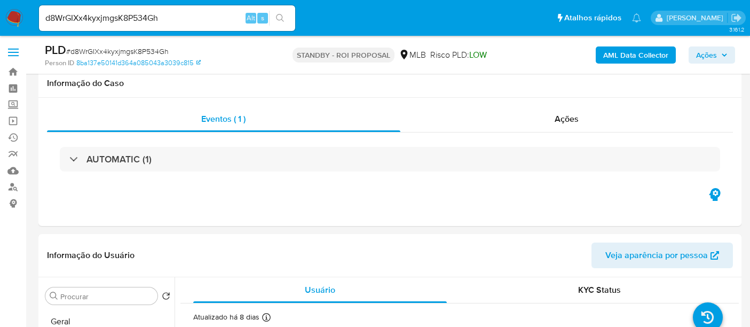
select select "10"
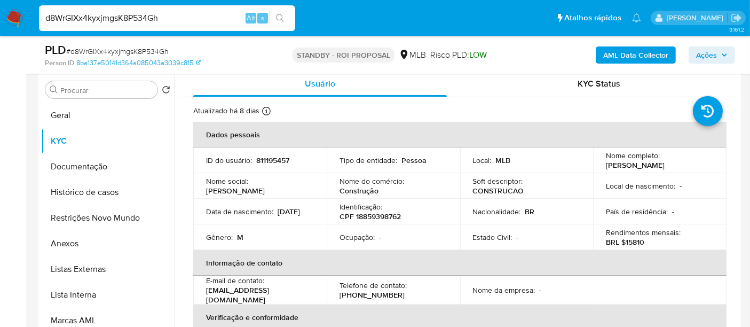
drag, startPoint x: 175, startPoint y: 18, endPoint x: 0, endPoint y: 25, distance: 175.2
click at [0, 25] on nav "Pausado Ver notificaciones d8WrGIXx4kyxjmgsK8P534Gh Alt s Atalhos rápidos Presi…" at bounding box center [375, 18] width 750 height 36
paste input "8kYyTMNCanXEyhT8LYj0TKec"
type input "8kYyTMNCanXEyhT8LYj0TKec"
click at [278, 14] on icon "search-icon" at bounding box center [280, 18] width 8 height 8
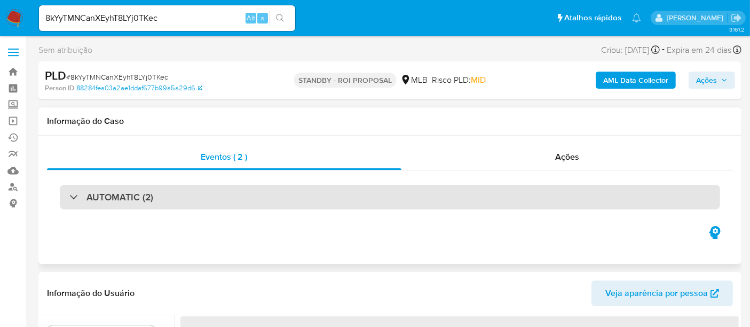
select select "10"
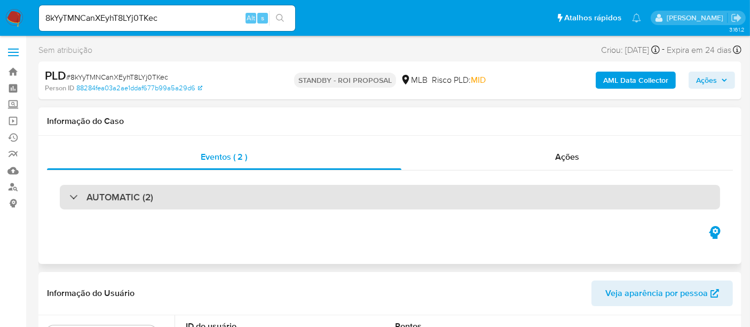
scroll to position [119, 0]
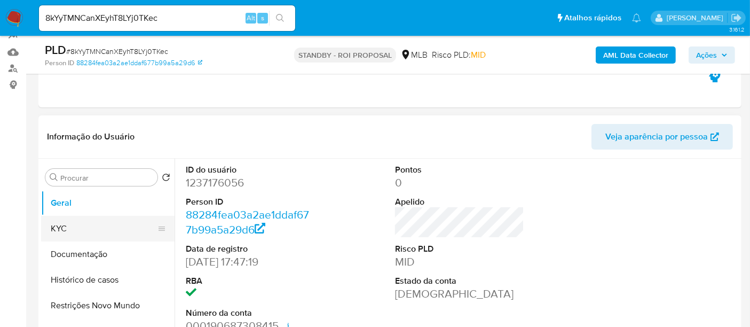
click at [60, 230] on button "KYC" at bounding box center [103, 229] width 125 height 26
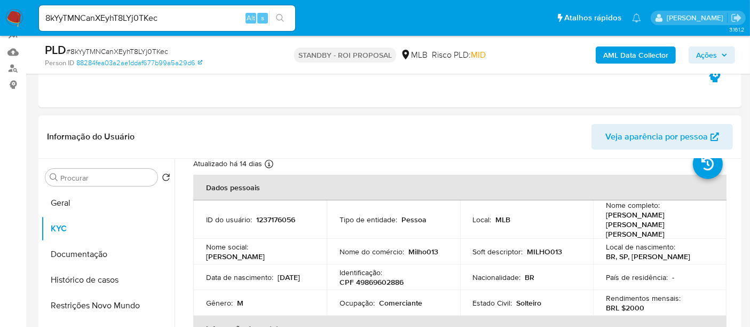
scroll to position [59, 0]
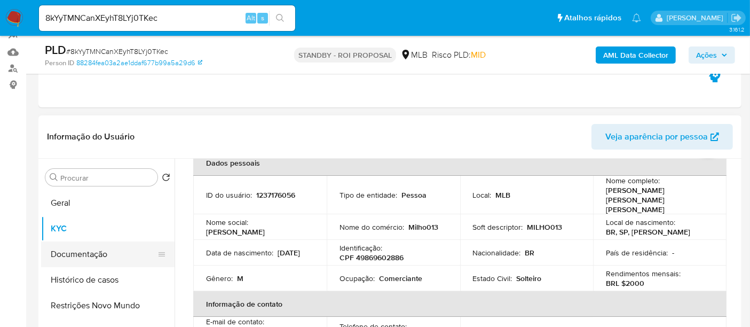
drag, startPoint x: 86, startPoint y: 256, endPoint x: 117, endPoint y: 245, distance: 33.4
click at [86, 255] on button "Documentação" at bounding box center [103, 254] width 125 height 26
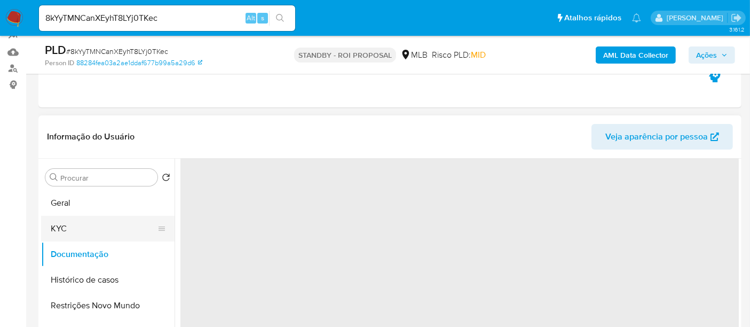
scroll to position [0, 0]
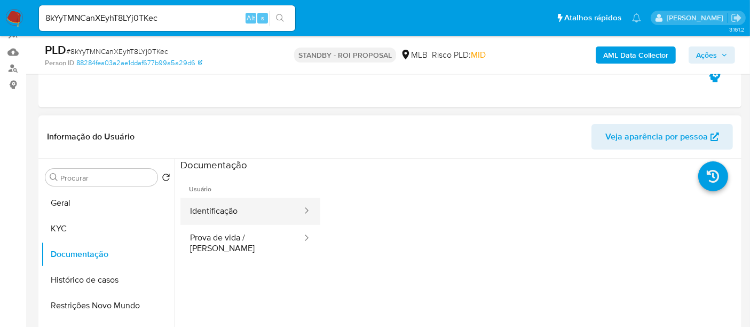
click at [248, 206] on button "Identificação" at bounding box center [241, 211] width 123 height 27
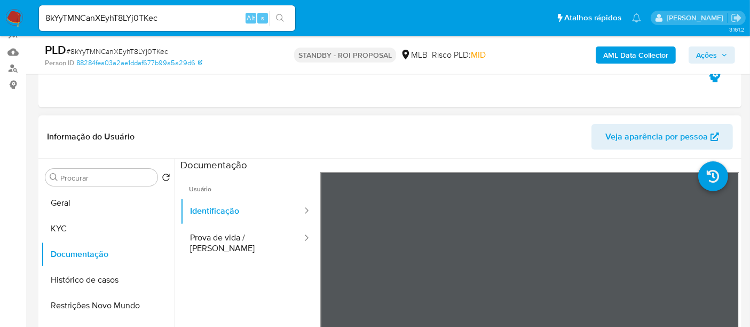
drag, startPoint x: 223, startPoint y: 237, endPoint x: 311, endPoint y: 226, distance: 88.8
click at [224, 237] on button "Prova de vida / Selfie" at bounding box center [241, 243] width 123 height 36
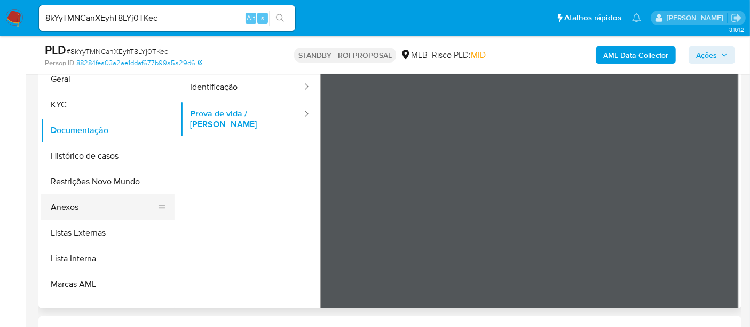
scroll to position [174, 0]
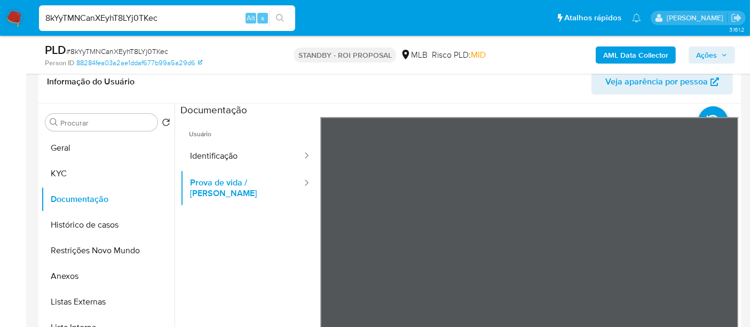
drag, startPoint x: 174, startPoint y: 14, endPoint x: 0, endPoint y: 20, distance: 173.6
click at [0, 20] on nav "Pausado Ver notificaciones 8kYyTMNCanXEyhT8LYj0TKec Alt s Atalhos rápidos Presi…" at bounding box center [375, 18] width 750 height 36
paste input "B2Tcqg5X7SlIWlIhMXy8K8JU"
type input "B2Tcqg5X7SlIWlIhMXy8K8JU"
click at [280, 17] on icon "search-icon" at bounding box center [280, 18] width 9 height 9
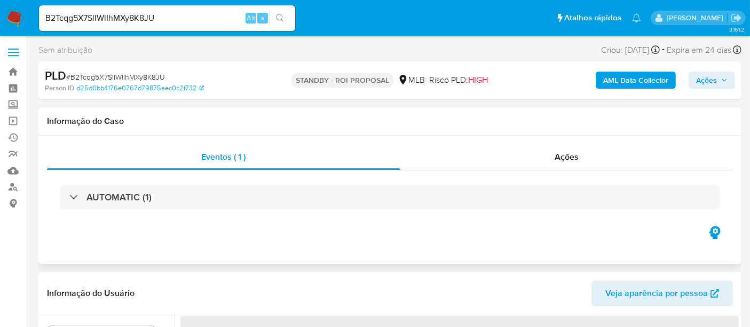
select select "10"
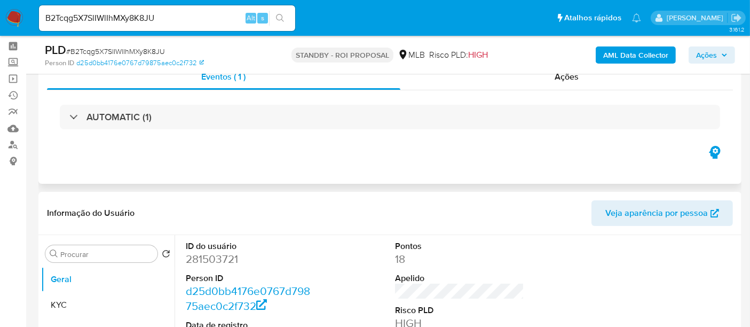
scroll to position [59, 0]
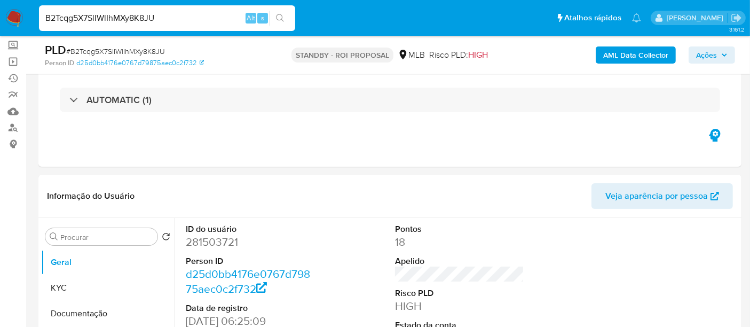
drag, startPoint x: 167, startPoint y: 18, endPoint x: 0, endPoint y: 20, distance: 167.1
click at [0, 20] on nav "Pausado Ver notificaciones B2Tcqg5X7SlIWlIhMXy8K8JU Alt s Atalhos rápidos Presi…" at bounding box center [375, 18] width 750 height 36
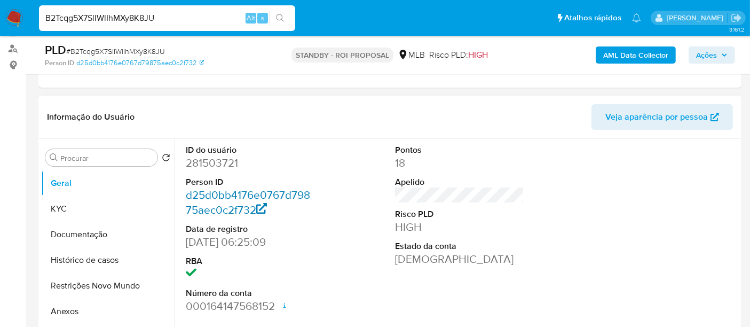
scroll to position [178, 0]
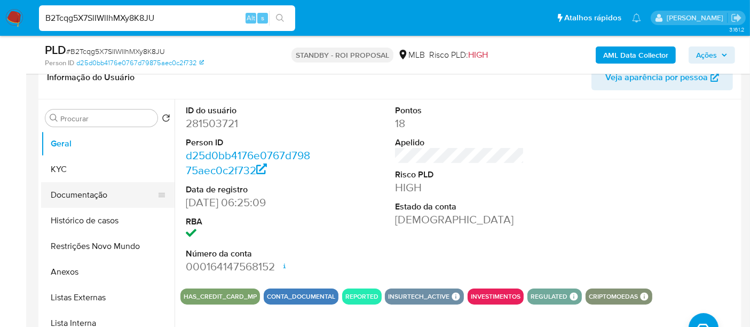
drag, startPoint x: 77, startPoint y: 192, endPoint x: 134, endPoint y: 192, distance: 57.1
click at [77, 192] on button "Documentação" at bounding box center [103, 195] width 125 height 26
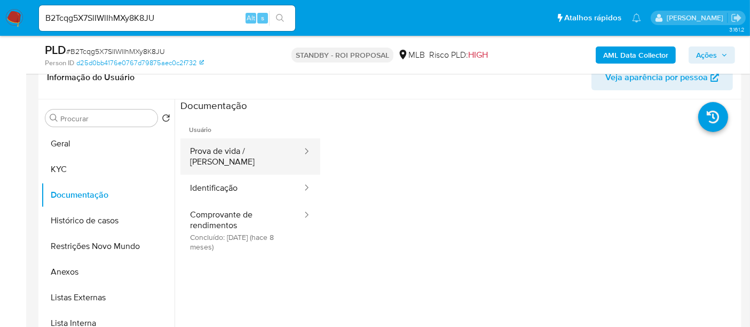
click at [253, 151] on button "Prova de vida / [PERSON_NAME]" at bounding box center [241, 156] width 123 height 36
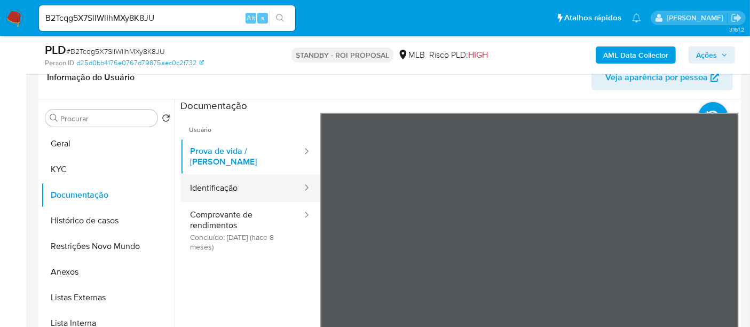
click at [232, 175] on button "Identificação" at bounding box center [241, 188] width 123 height 27
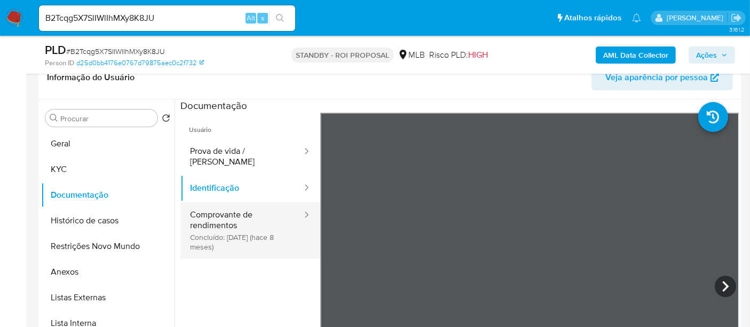
click at [220, 212] on button "Comprovante de rendimentos Concluído: 24/01/2025 (hace 8 meses)" at bounding box center [241, 230] width 123 height 57
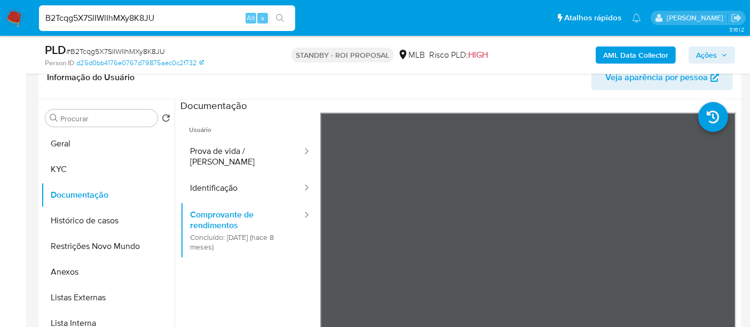
paste input "fJMgWO0PDMwrXDGlpmiASxcS"
type input "fJMgWO0PDMwrXDGlpmiASxcS"
click at [281, 16] on icon "search-icon" at bounding box center [280, 18] width 9 height 9
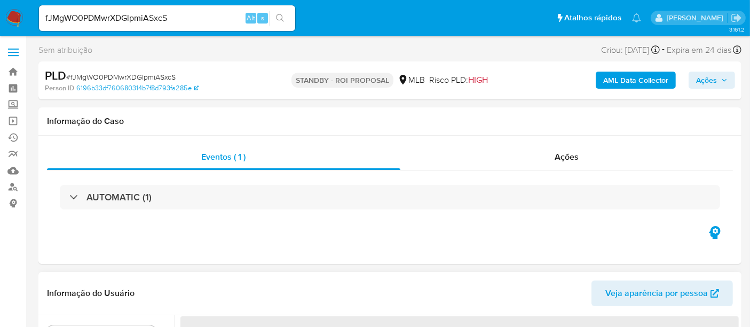
select select "10"
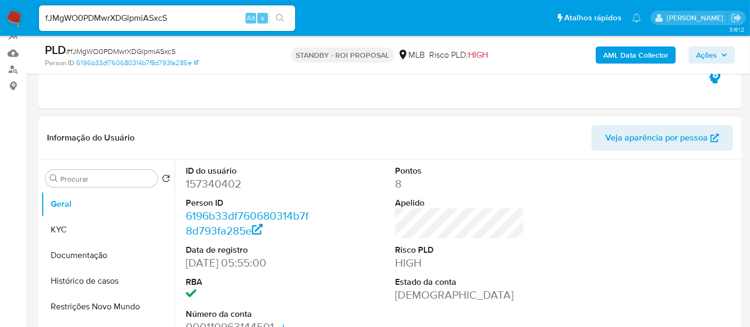
scroll to position [119, 0]
drag, startPoint x: 73, startPoint y: 228, endPoint x: 113, endPoint y: 228, distance: 39.5
click at [73, 228] on button "KYC" at bounding box center [103, 229] width 125 height 26
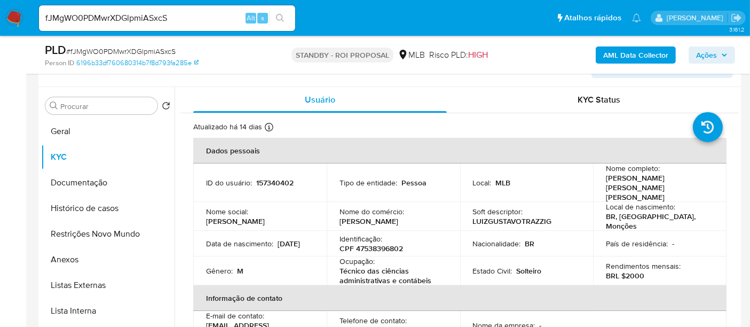
scroll to position [188, 0]
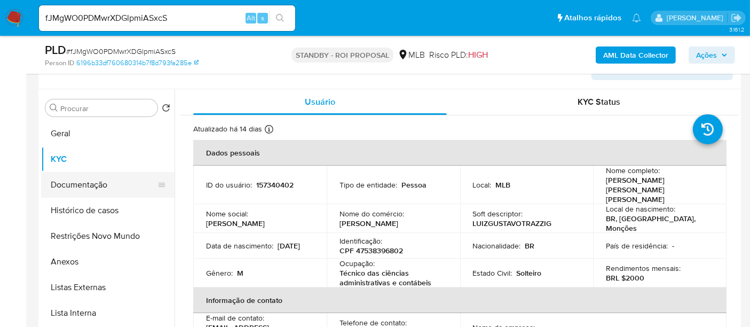
click at [88, 180] on button "Documentação" at bounding box center [103, 185] width 125 height 26
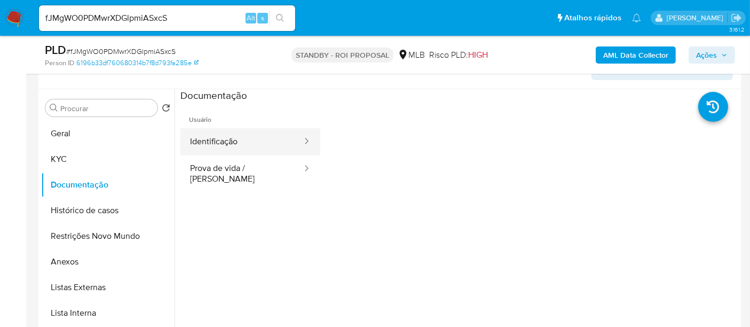
click at [229, 147] on button "Identificação" at bounding box center [241, 141] width 123 height 27
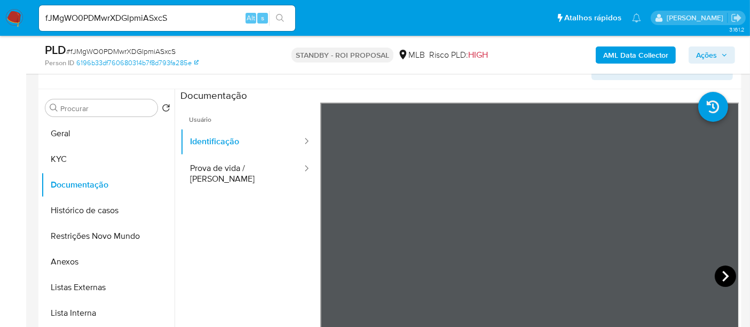
click at [718, 274] on icon at bounding box center [725, 275] width 21 height 21
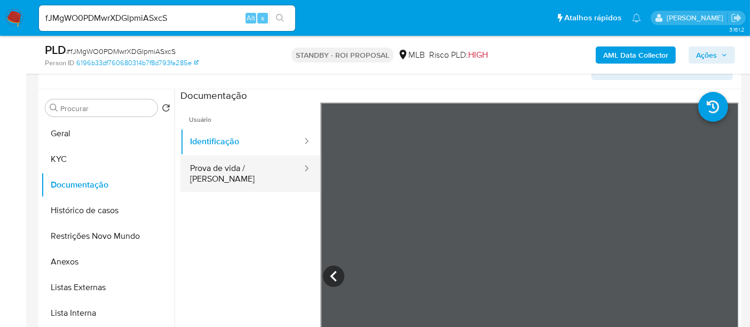
click at [215, 167] on button "Prova de vida / [PERSON_NAME]" at bounding box center [241, 173] width 123 height 36
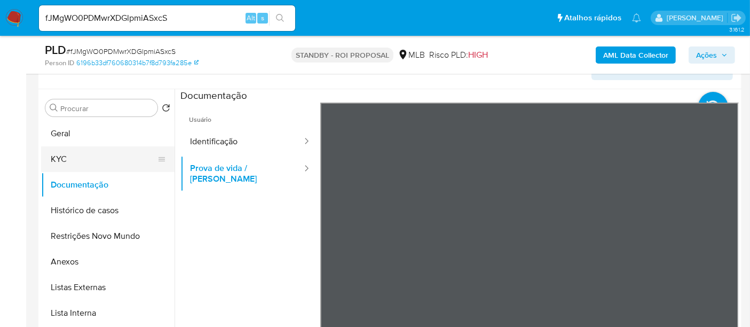
click at [78, 152] on button "KYC" at bounding box center [103, 159] width 125 height 26
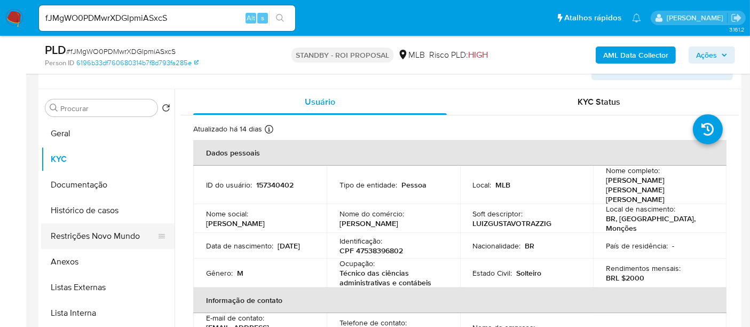
click at [108, 235] on button "Restrições Novo Mundo" at bounding box center [103, 236] width 125 height 26
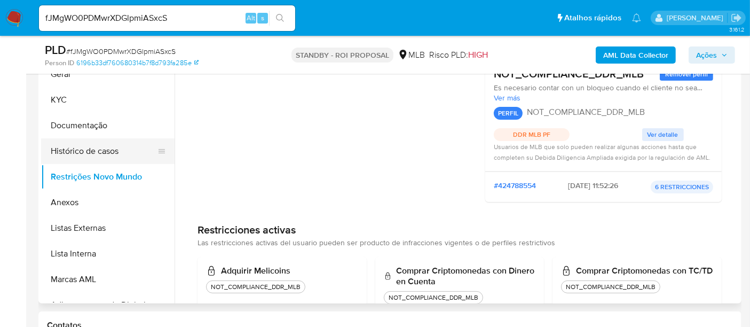
scroll to position [0, 0]
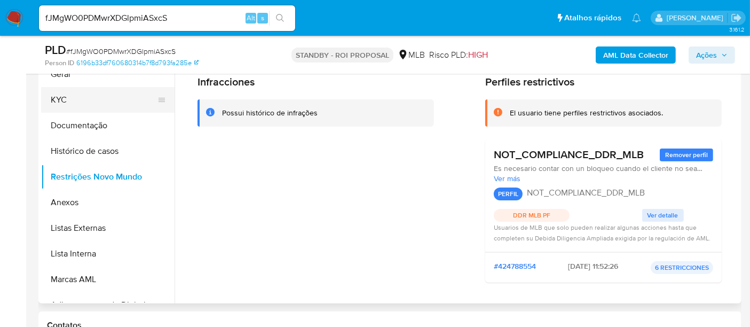
click at [72, 100] on button "KYC" at bounding box center [103, 100] width 125 height 26
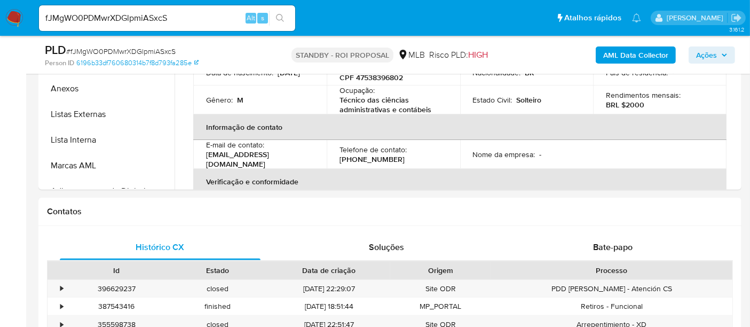
scroll to position [348, 0]
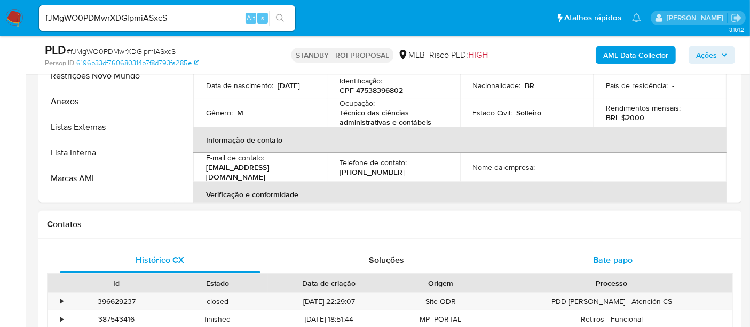
click at [622, 256] on span "Bate-papo" at bounding box center [613, 260] width 40 height 12
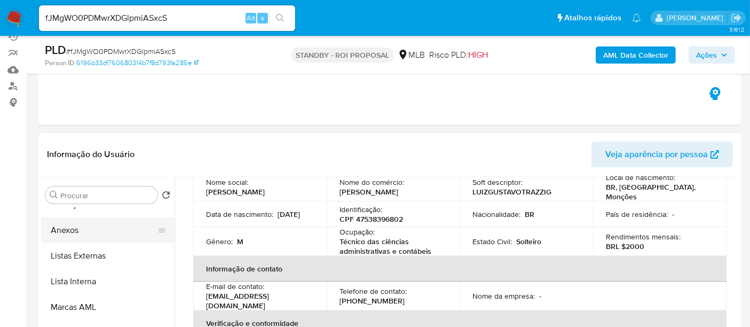
scroll to position [0, 0]
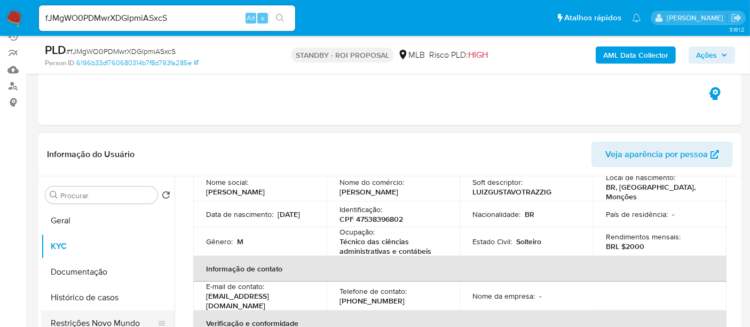
click at [85, 318] on button "Restrições Novo Mundo" at bounding box center [103, 323] width 125 height 26
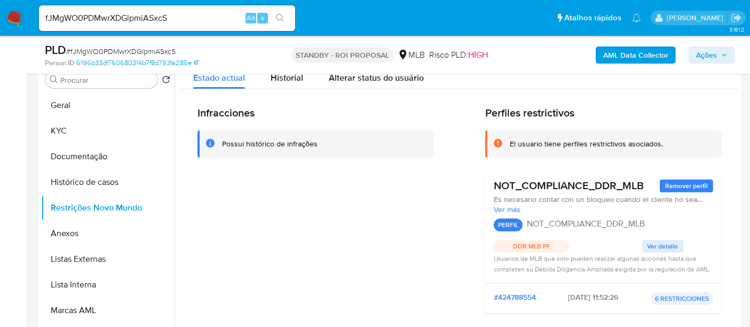
scroll to position [220, 0]
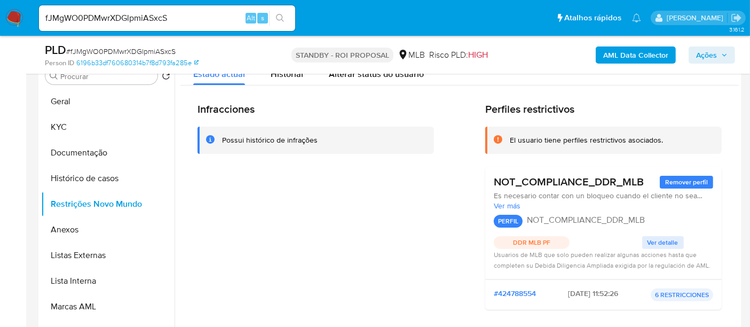
click at [663, 241] on span "Ver detalle" at bounding box center [663, 242] width 31 height 11
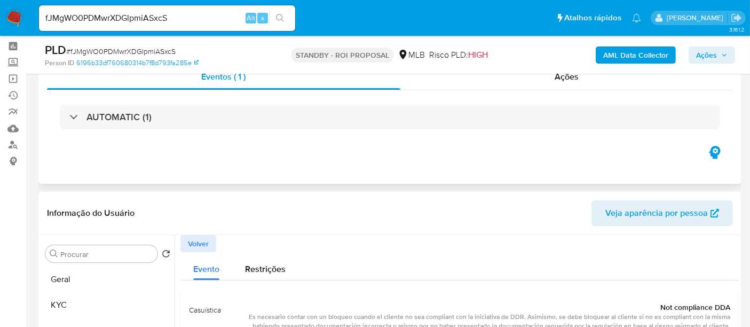
scroll to position [0, 0]
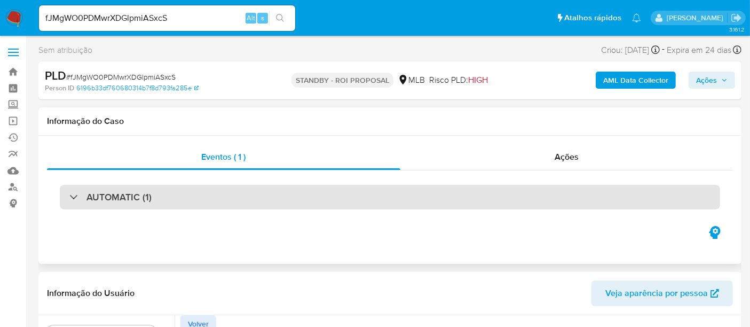
click at [230, 192] on div "AUTOMATIC (1)" at bounding box center [390, 197] width 660 height 25
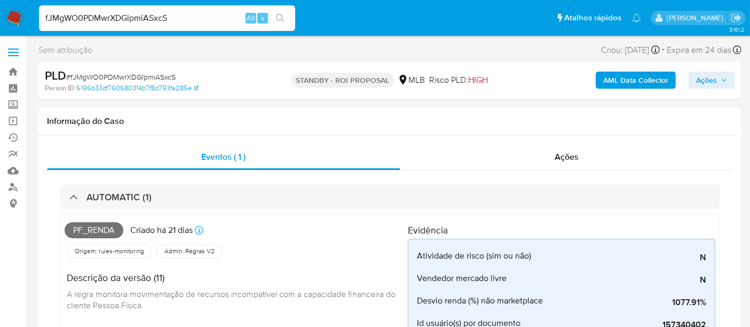
drag, startPoint x: 179, startPoint y: 19, endPoint x: 0, endPoint y: 25, distance: 179.0
click at [0, 25] on nav "Pausado Ver notificaciones fJMgWO0PDMwrXDGlpmiASxcS Alt s Atalhos rápidos Presi…" at bounding box center [375, 18] width 750 height 36
paste input "KALE5bDmD2fD7pv4BrUI9g90"
type input "KALE5bDmD2fD7pv4BrUI9g90"
click at [276, 17] on icon "search-icon" at bounding box center [280, 18] width 8 height 8
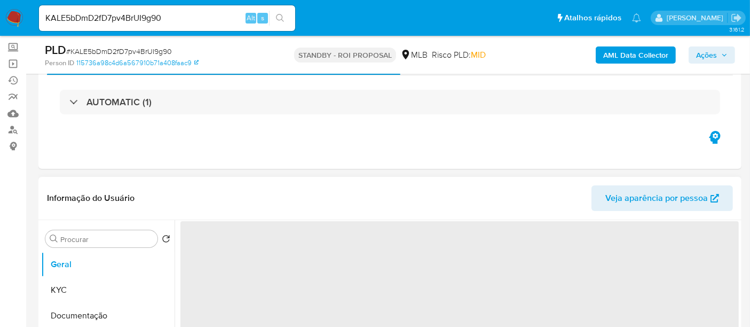
scroll to position [119, 0]
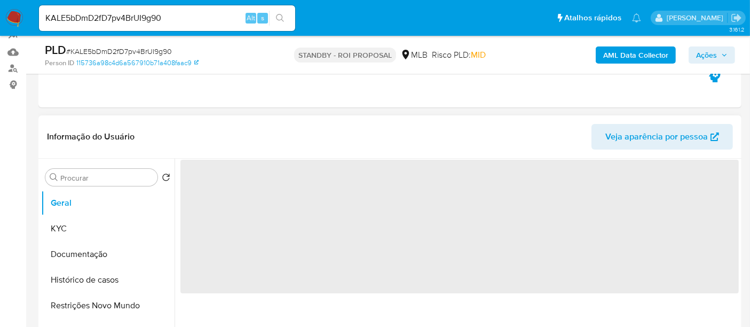
select select "10"
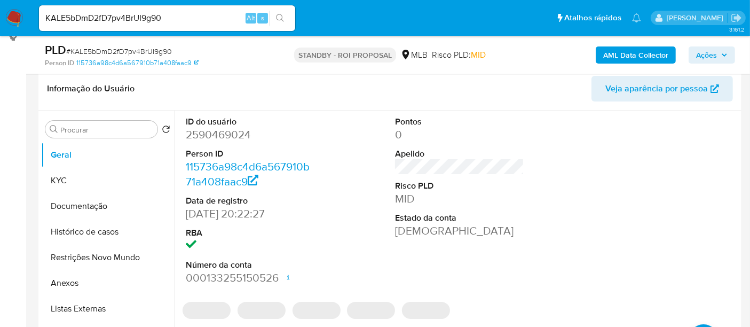
scroll to position [178, 0]
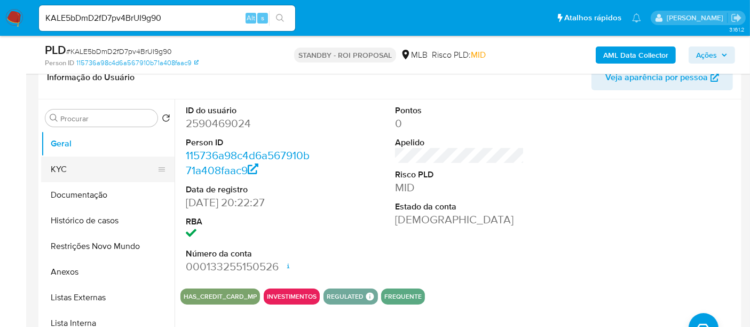
drag, startPoint x: 80, startPoint y: 168, endPoint x: 122, endPoint y: 166, distance: 42.3
click at [80, 168] on button "KYC" at bounding box center [103, 169] width 125 height 26
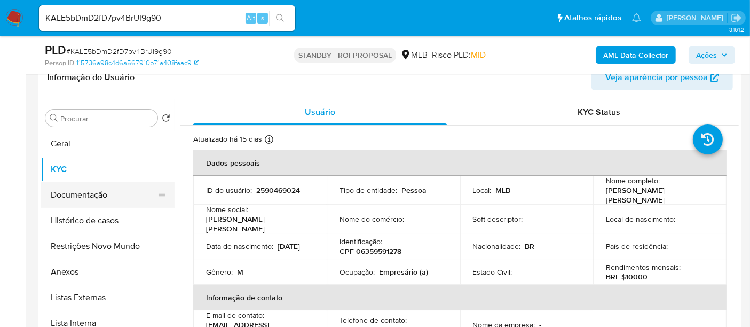
click at [90, 193] on button "Documentação" at bounding box center [103, 195] width 125 height 26
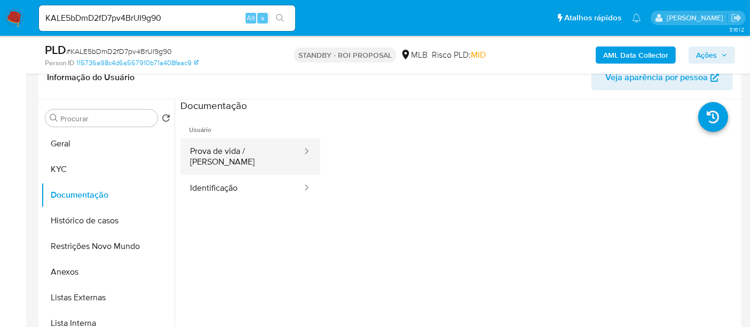
click at [247, 154] on button "Prova de vida / Selfie" at bounding box center [241, 156] width 123 height 36
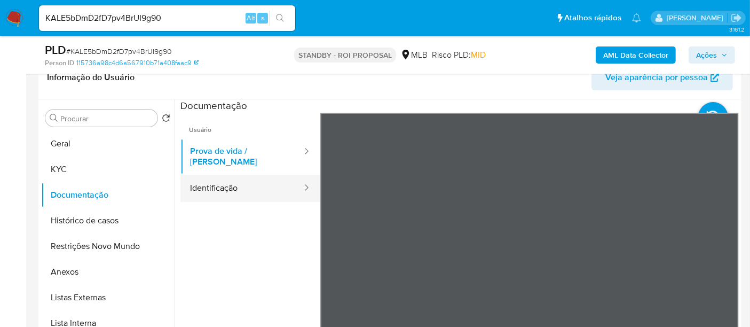
click at [209, 176] on button "Identificação" at bounding box center [241, 188] width 123 height 27
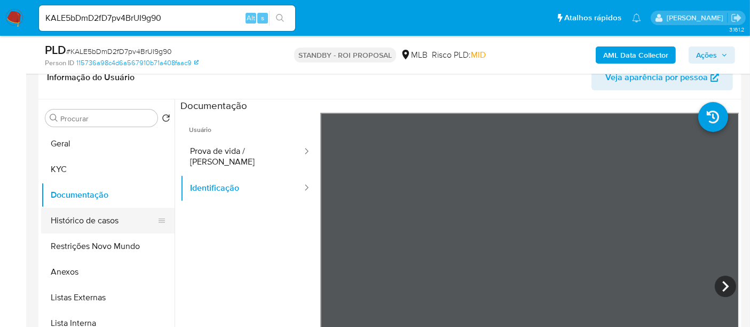
click at [98, 219] on button "Histórico de casos" at bounding box center [103, 221] width 125 height 26
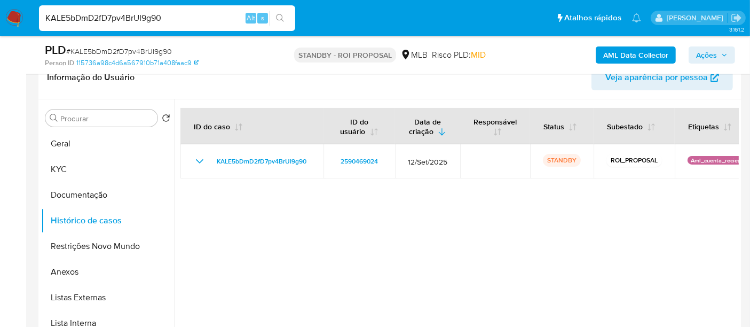
drag, startPoint x: 158, startPoint y: 18, endPoint x: 0, endPoint y: 9, distance: 157.8
click at [0, 9] on nav "Pausado Ver notificaciones KALE5bDmD2fD7pv4BrUI9g90 Alt s Atalhos rápidos Presi…" at bounding box center [375, 18] width 750 height 36
paste input "u5YPABWZjdTw0u7Md8FbkR6o"
type input "u5YPABWZjdTw0u7Md8FbkR6o"
click at [278, 16] on icon "search-icon" at bounding box center [280, 18] width 9 height 9
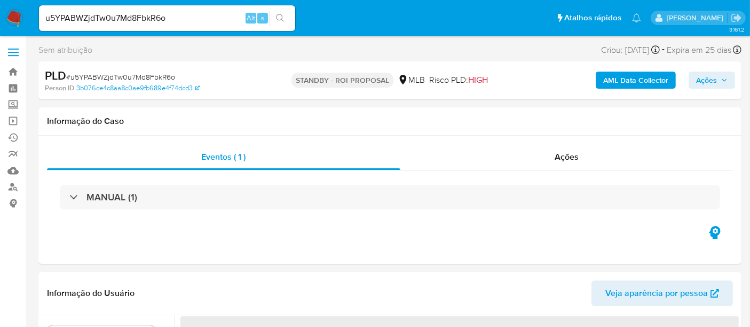
select select "10"
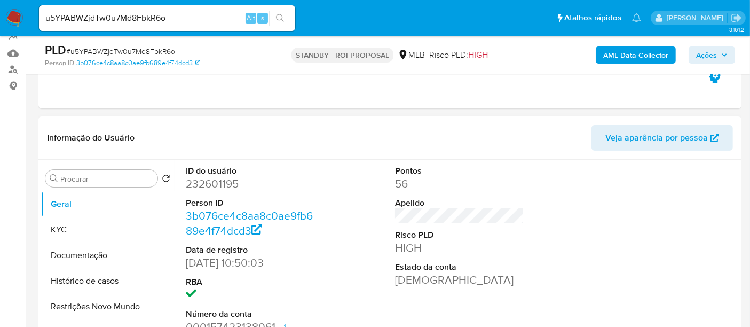
scroll to position [119, 0]
click at [72, 223] on button "KYC" at bounding box center [103, 229] width 125 height 26
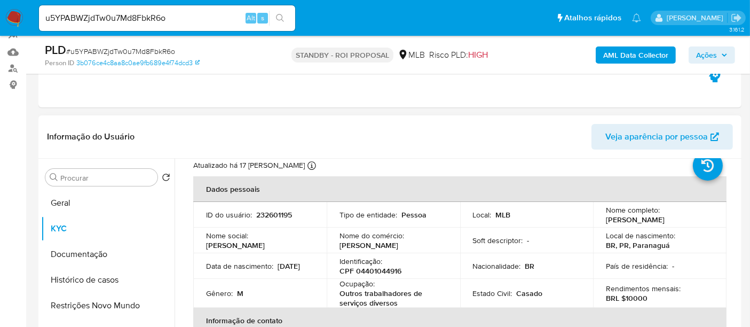
scroll to position [59, 0]
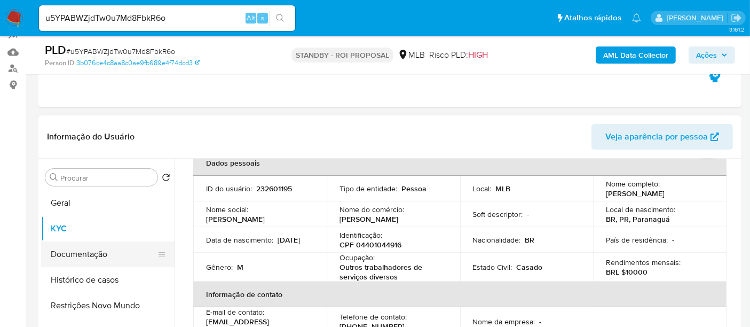
click at [79, 253] on button "Documentação" at bounding box center [103, 254] width 125 height 26
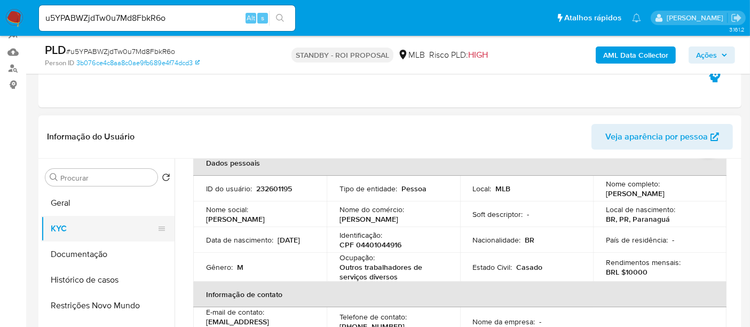
scroll to position [0, 0]
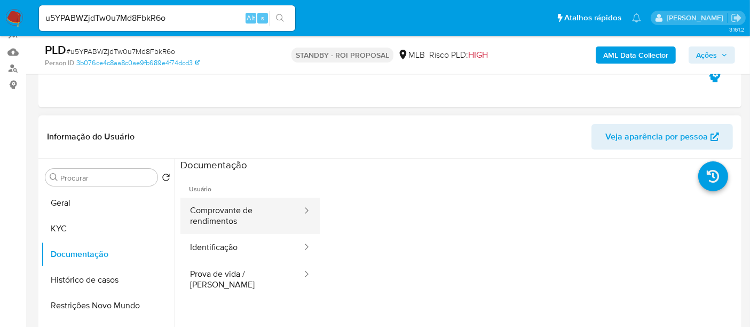
click at [246, 214] on button "Comprovante de rendimentos" at bounding box center [241, 216] width 123 height 36
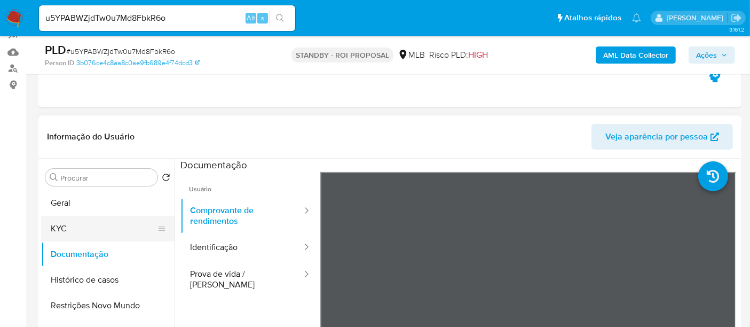
click at [75, 220] on button "KYC" at bounding box center [103, 229] width 125 height 26
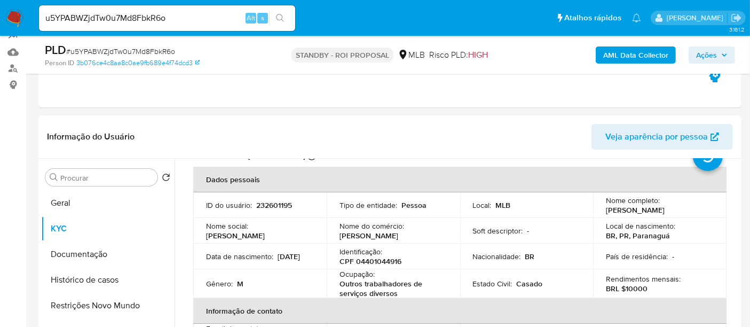
scroll to position [59, 0]
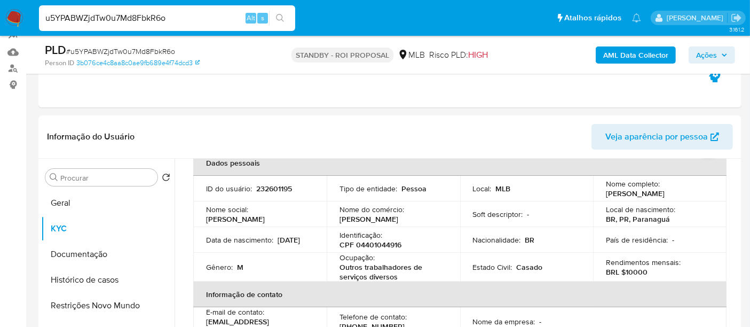
click at [0, 20] on nav "Pausado Ver notificaciones u5YPABWZjdTw0u7Md8FbkR6o Alt s Atalhos rápidos Presi…" at bounding box center [375, 18] width 750 height 36
paste input "CtmUZNPoCWAhBvWXj8jELupa"
type input "CtmUZNPoCWAhBvWXj8jELupa"
click at [279, 12] on button "search-icon" at bounding box center [280, 18] width 22 height 15
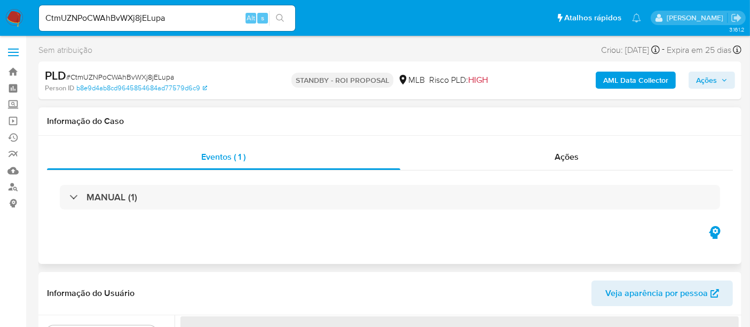
scroll to position [119, 0]
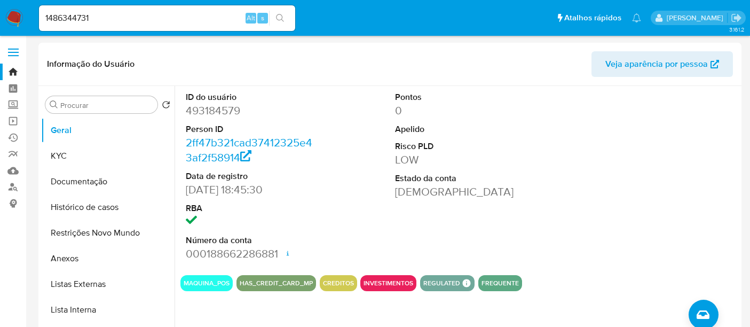
select select "10"
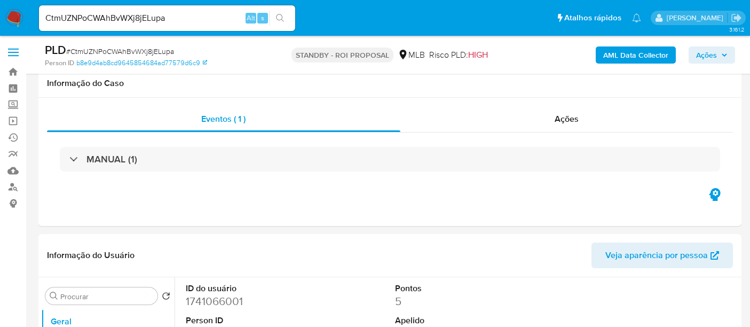
select select "10"
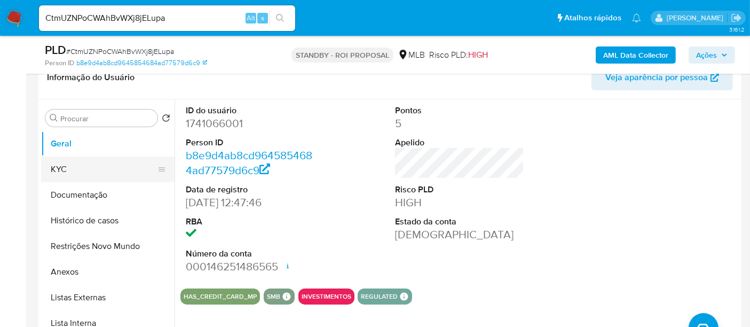
click at [52, 166] on button "KYC" at bounding box center [103, 169] width 125 height 26
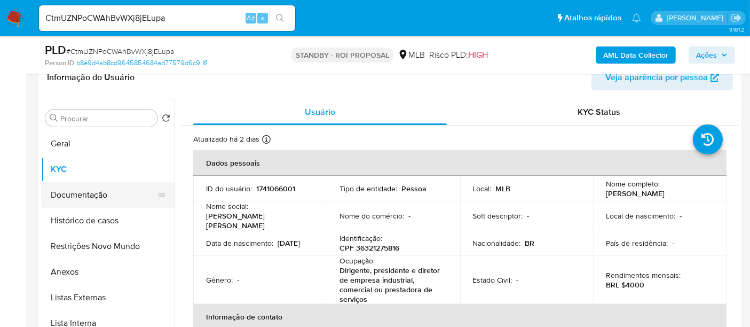
drag, startPoint x: 73, startPoint y: 196, endPoint x: 170, endPoint y: 206, distance: 97.6
click at [73, 196] on button "Documentação" at bounding box center [103, 195] width 125 height 26
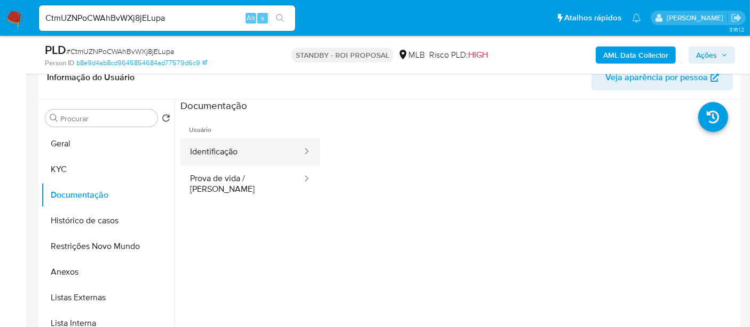
click at [234, 153] on button "Identificação" at bounding box center [241, 151] width 123 height 27
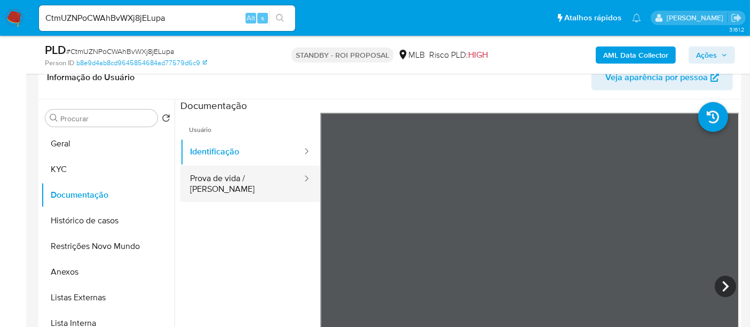
click at [250, 176] on button "Prova de vida / Selfie" at bounding box center [241, 184] width 123 height 36
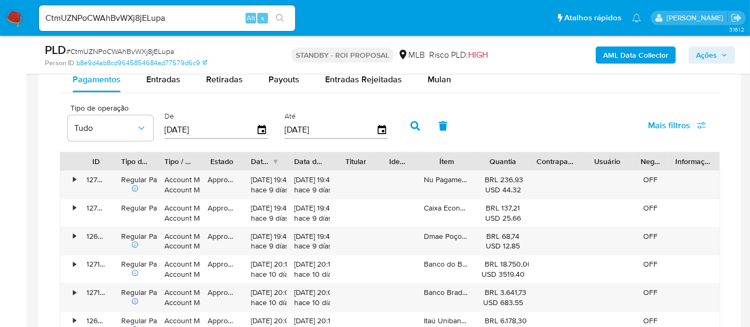
scroll to position [830, 0]
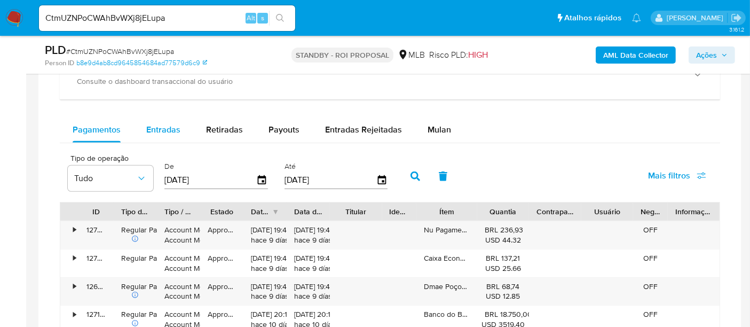
click at [159, 123] on span "Entradas" at bounding box center [163, 129] width 34 height 12
select select "10"
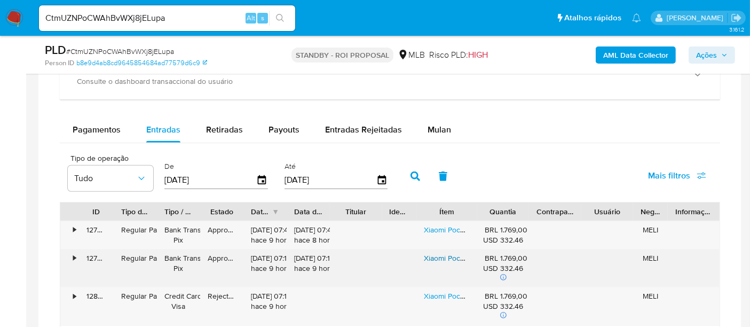
click at [444, 255] on link "Xiaomi Pocophone X7 Dual Sim 512 Gb Preto 12 Gb Ram" at bounding box center [517, 258] width 186 height 11
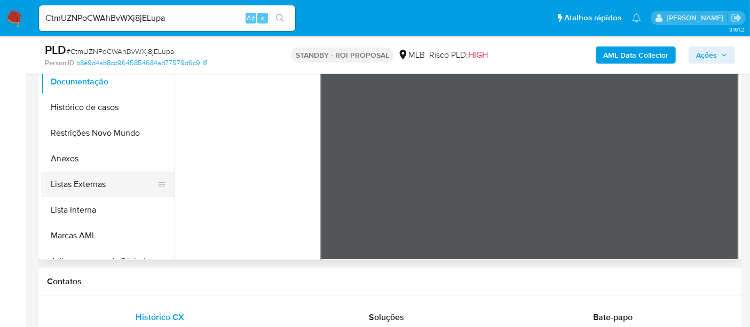
scroll to position [59, 0]
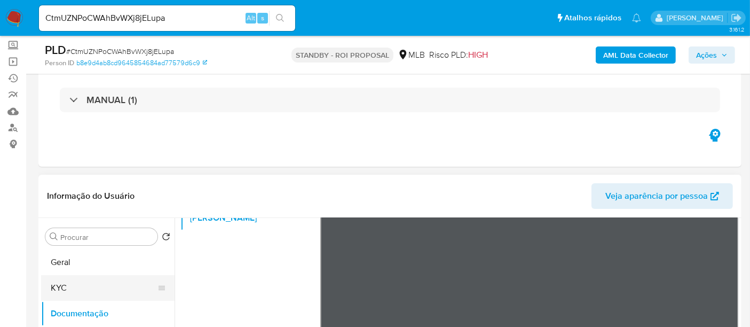
click at [65, 285] on button "KYC" at bounding box center [103, 288] width 125 height 26
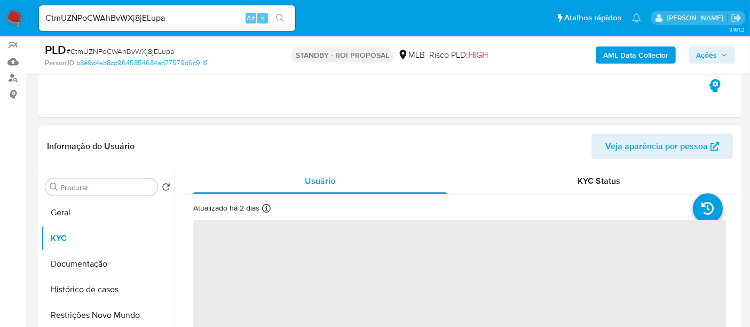
scroll to position [178, 0]
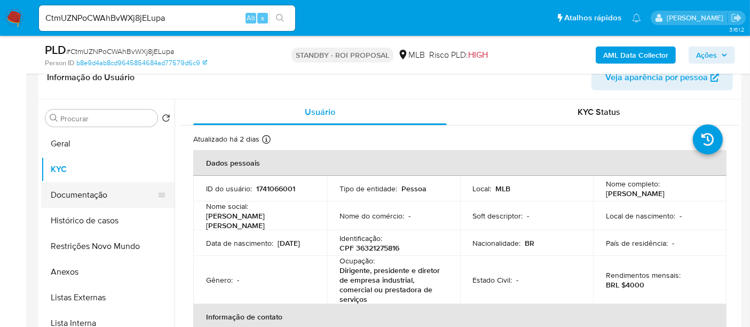
click at [81, 188] on button "Documentação" at bounding box center [103, 195] width 125 height 26
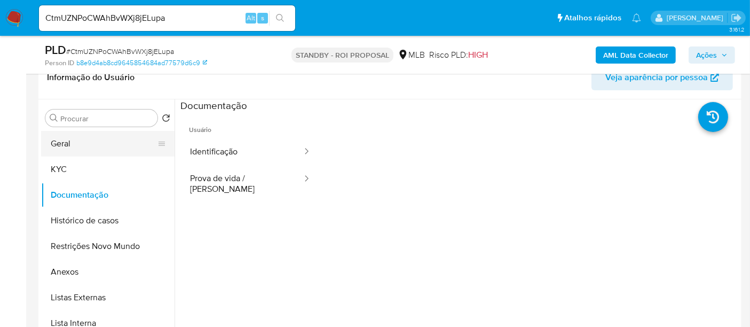
click at [68, 146] on button "Geral" at bounding box center [103, 144] width 125 height 26
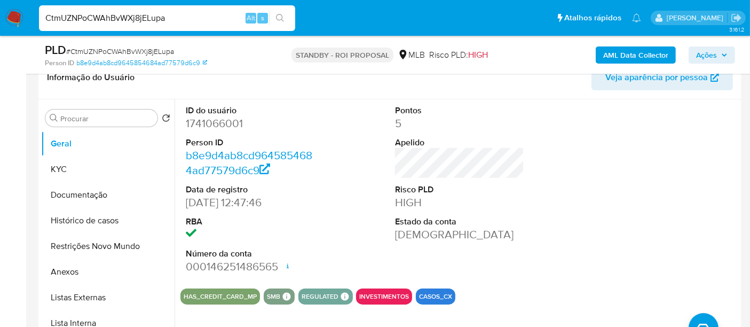
drag, startPoint x: 180, startPoint y: 21, endPoint x: 0, endPoint y: 5, distance: 180.6
click at [0, 5] on nav "Pausado Ver notificaciones CtmUZNPoCWAhBvWXj8jELupa Alt s Atalhos rápidos Presi…" at bounding box center [375, 18] width 750 height 36
paste input "GaRZ9cy4hrM26XxxdRIsqp99"
type input "GaRZ9cy4hrM26XxxdRIsqp99"
click at [284, 16] on icon "search-icon" at bounding box center [280, 18] width 9 height 9
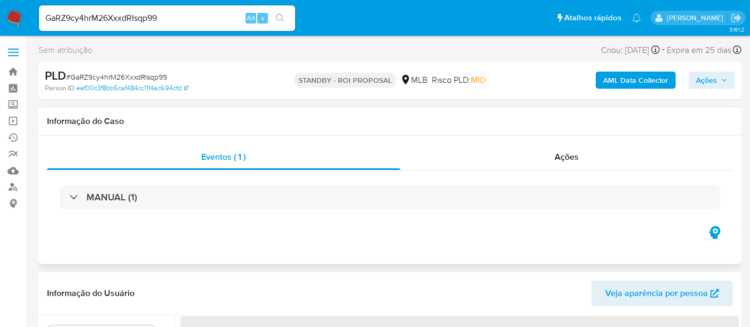
select select "10"
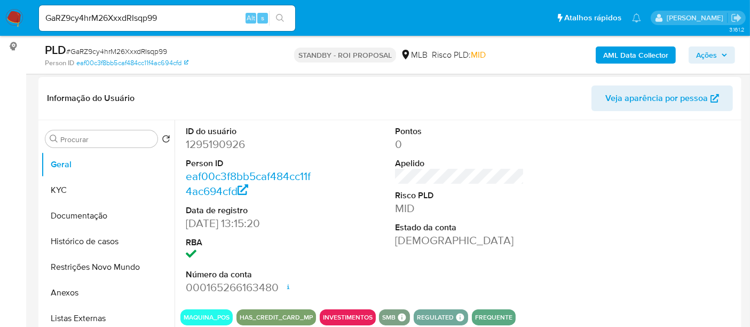
scroll to position [178, 0]
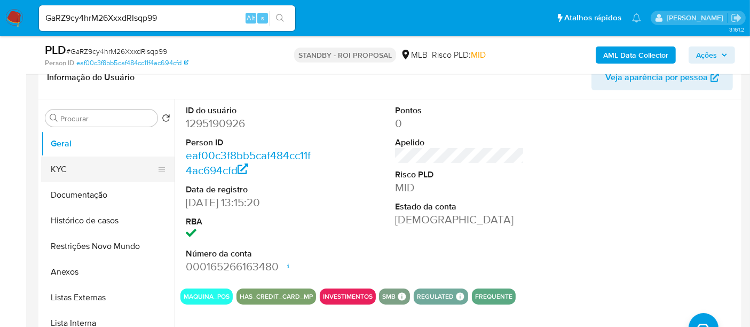
drag, startPoint x: 67, startPoint y: 166, endPoint x: 77, endPoint y: 167, distance: 10.2
click at [67, 165] on button "KYC" at bounding box center [103, 169] width 125 height 26
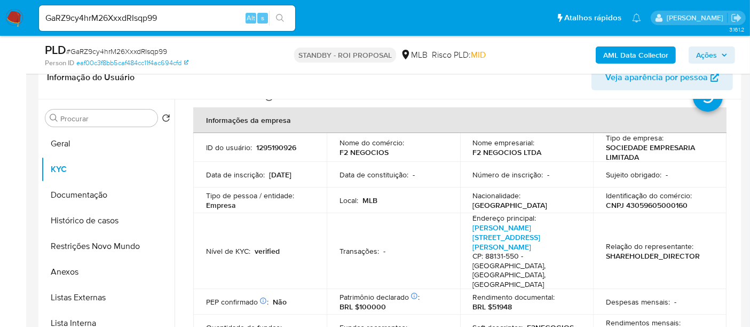
scroll to position [59, 0]
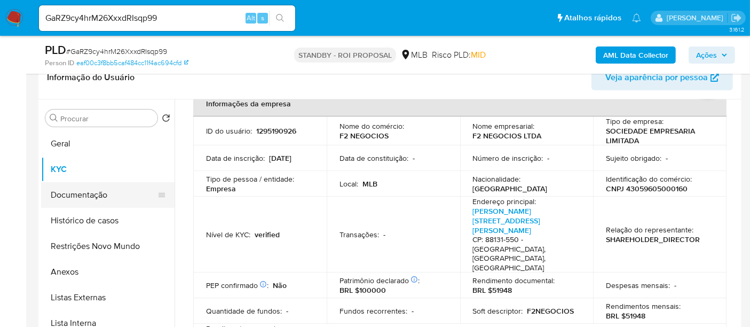
drag, startPoint x: 76, startPoint y: 196, endPoint x: 127, endPoint y: 196, distance: 50.7
click at [76, 196] on button "Documentação" at bounding box center [103, 195] width 125 height 26
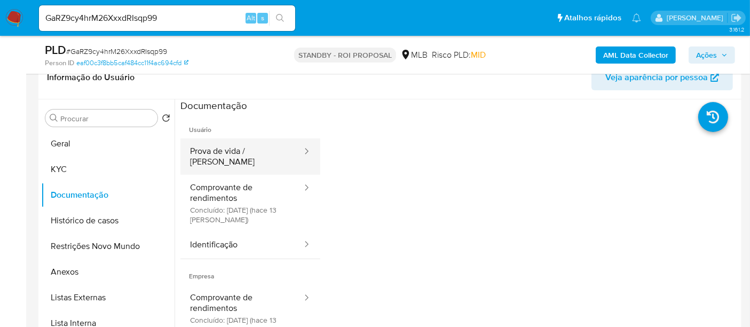
click at [234, 152] on button "Prova de vida / Selfie" at bounding box center [241, 156] width 123 height 36
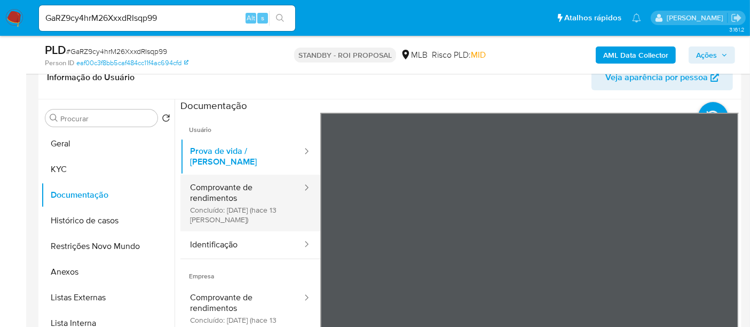
click at [223, 180] on button "Comprovante de rendimentos Concluído: 20/09/2025 (hace 13 días)" at bounding box center [241, 203] width 123 height 57
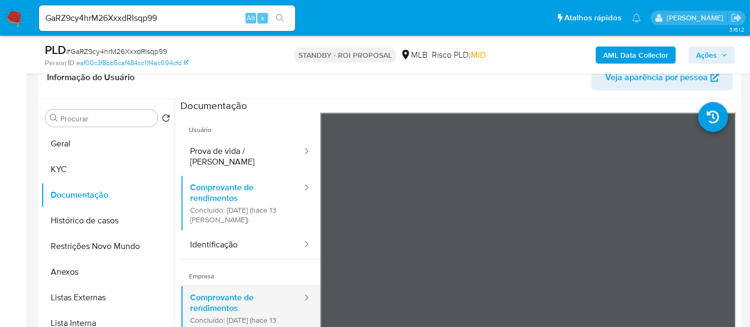
scroll to position [59, 0]
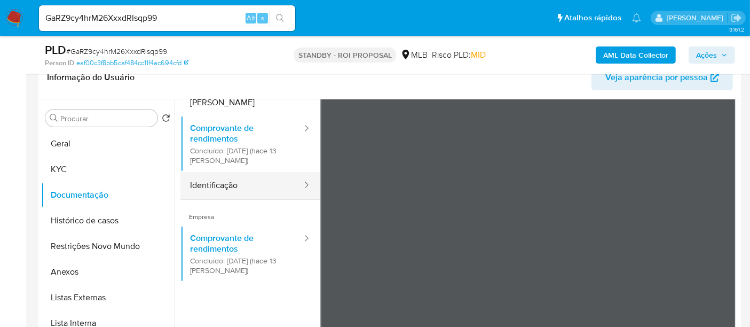
click at [221, 180] on button "Identificação" at bounding box center [241, 185] width 123 height 27
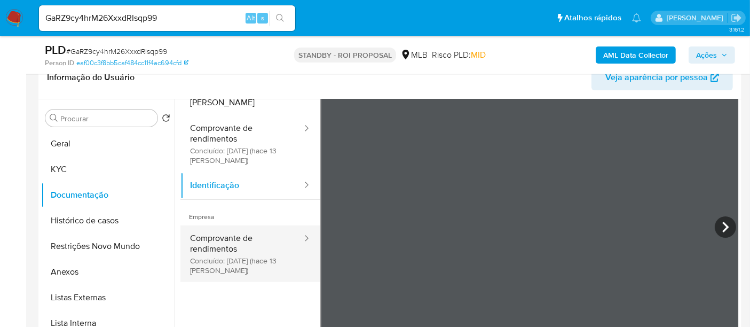
click at [237, 231] on button "Comprovante de rendimentos Concluído: 20/09/2025 (hace 13 días)" at bounding box center [241, 253] width 123 height 57
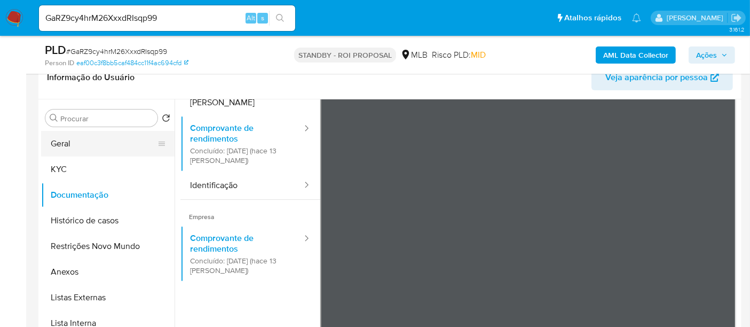
drag, startPoint x: 70, startPoint y: 142, endPoint x: 83, endPoint y: 144, distance: 13.5
click at [70, 141] on button "Geral" at bounding box center [103, 144] width 125 height 26
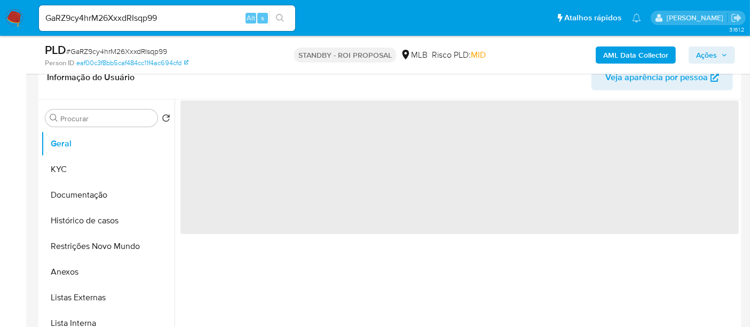
scroll to position [0, 0]
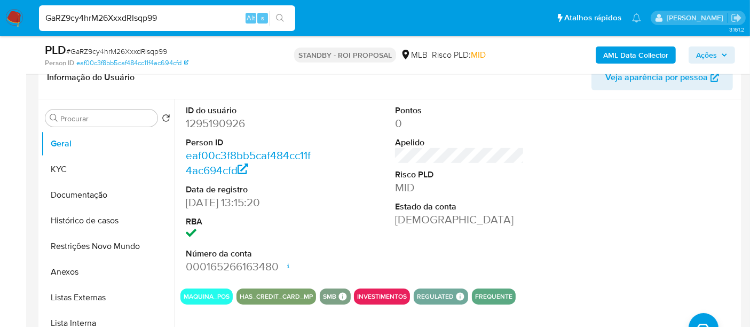
drag, startPoint x: 175, startPoint y: 19, endPoint x: 0, endPoint y: 38, distance: 176.2
paste input "eBEbKUw7ZRfuQOr1nd1HawAA"
type input "eBEbKUw7ZRfuQOr1nd1HawAA"
click at [278, 18] on icon "search-icon" at bounding box center [280, 18] width 9 height 9
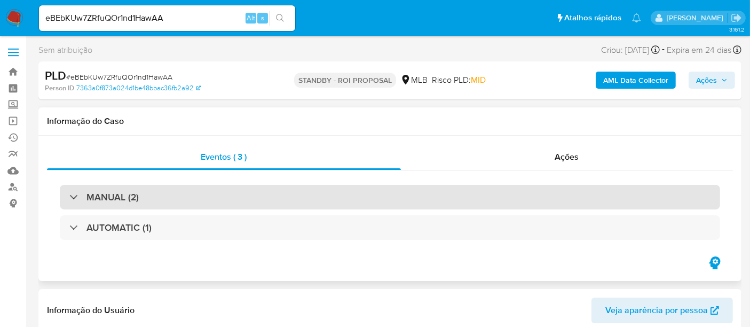
select select "10"
click at [179, 198] on div "MANUAL (2)" at bounding box center [390, 197] width 660 height 25
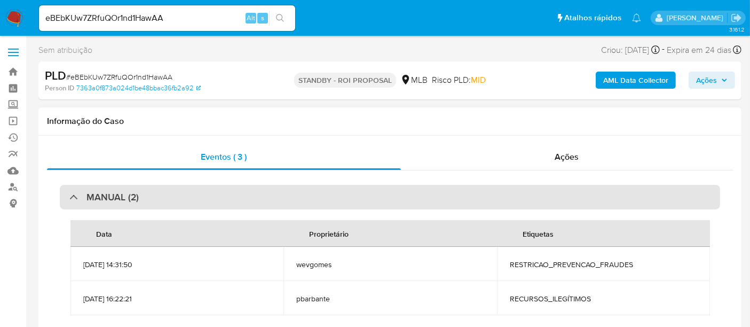
click at [179, 198] on div "MANUAL (2)" at bounding box center [390, 197] width 660 height 25
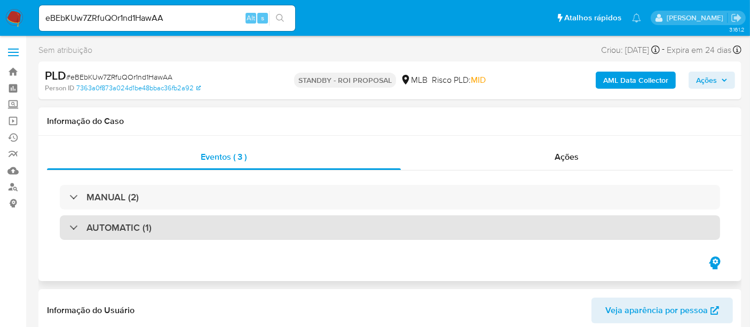
click at [224, 230] on div "AUTOMATIC (1)" at bounding box center [390, 227] width 660 height 25
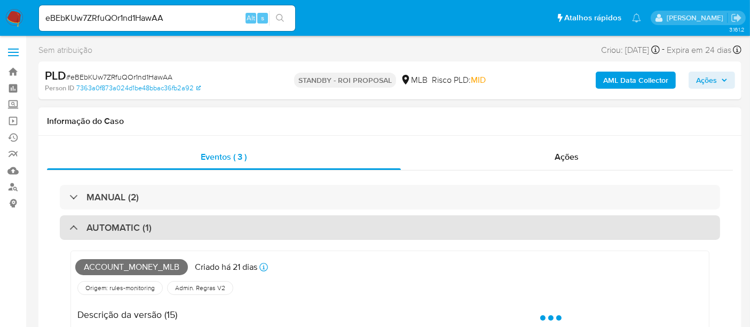
click at [225, 230] on div "AUTOMATIC (1)" at bounding box center [390, 227] width 660 height 25
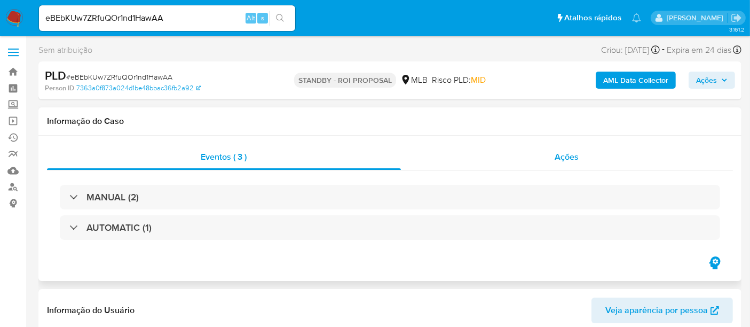
click at [563, 161] on span "Ações" at bounding box center [567, 157] width 24 height 12
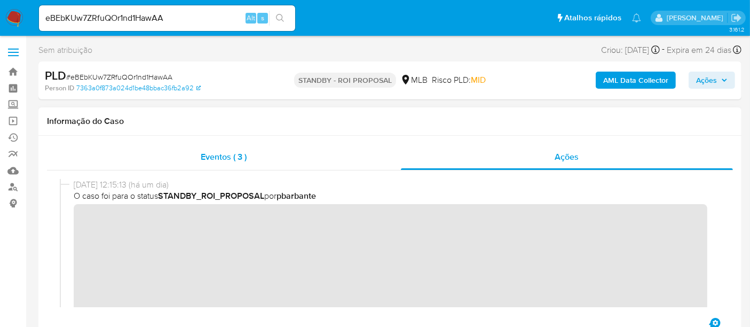
click at [249, 158] on div "Eventos ( 3 )" at bounding box center [224, 157] width 354 height 26
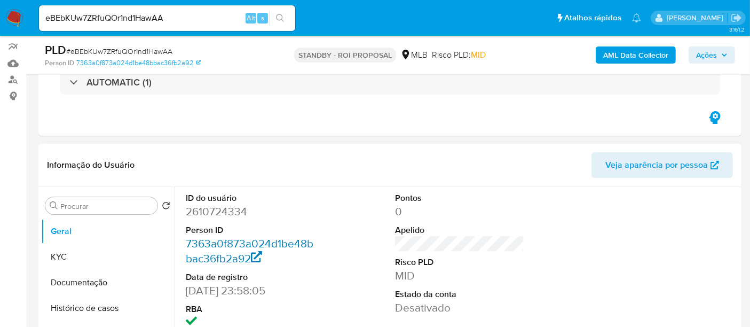
scroll to position [178, 0]
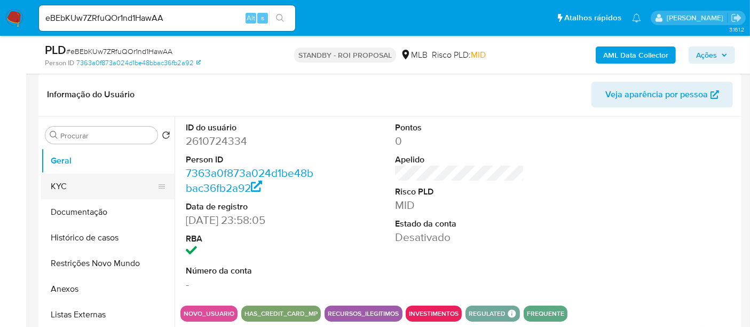
click at [71, 185] on button "KYC" at bounding box center [103, 187] width 125 height 26
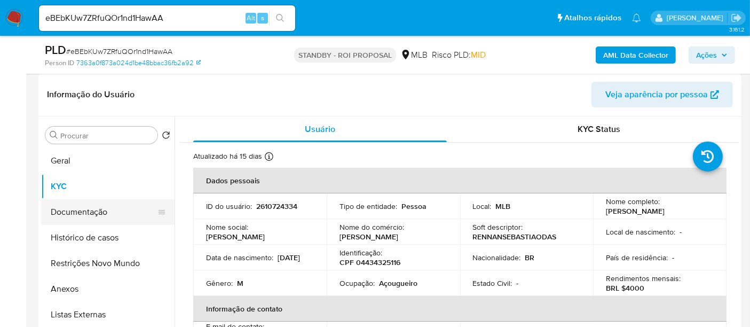
click at [92, 208] on button "Documentação" at bounding box center [103, 212] width 125 height 26
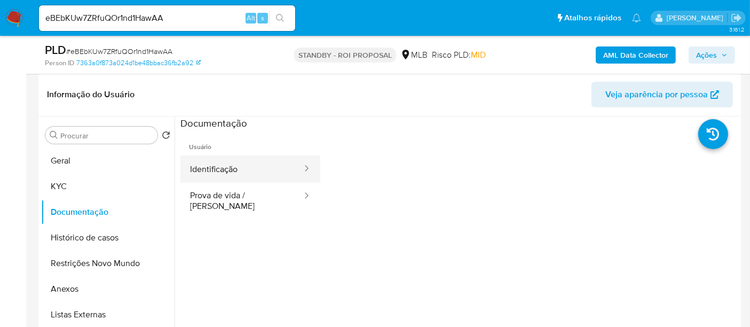
click at [229, 168] on button "Identificação" at bounding box center [241, 168] width 123 height 27
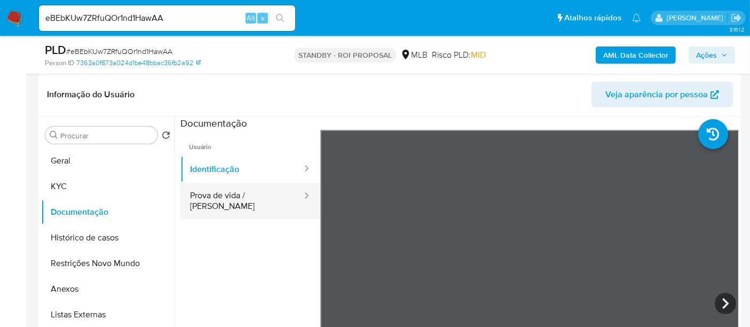
click at [238, 195] on button "Prova de vida / [PERSON_NAME]" at bounding box center [241, 201] width 123 height 36
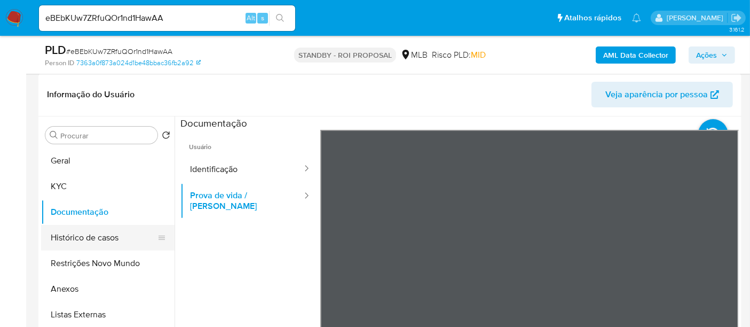
click at [85, 235] on button "Histórico de casos" at bounding box center [103, 238] width 125 height 26
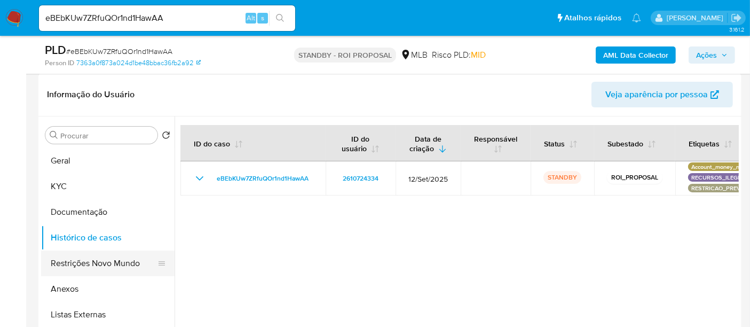
click at [88, 257] on button "Restrições Novo Mundo" at bounding box center [103, 263] width 125 height 26
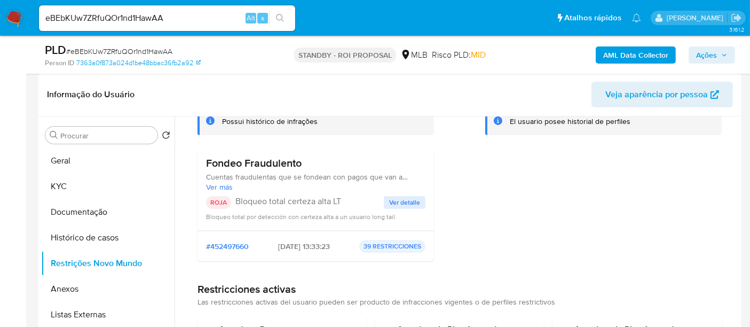
scroll to position [119, 0]
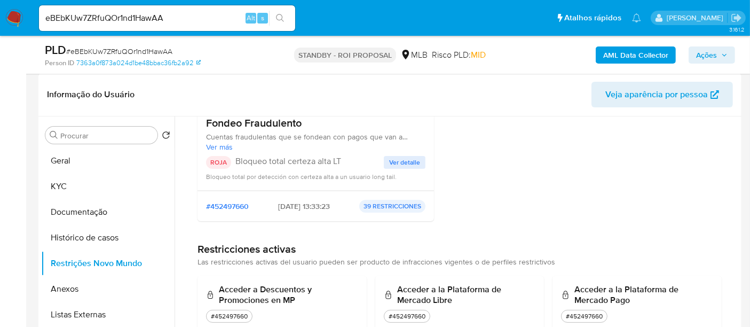
click at [403, 158] on span "Ver detalle" at bounding box center [404, 162] width 31 height 11
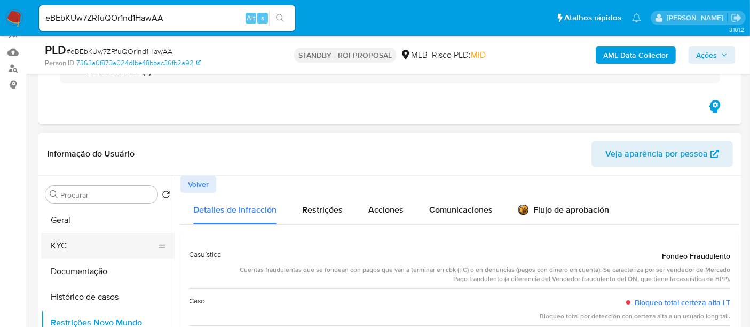
click at [64, 242] on button "KYC" at bounding box center [103, 246] width 125 height 26
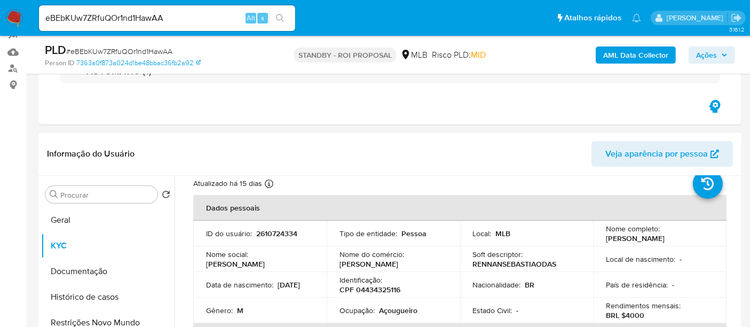
scroll to position [59, 0]
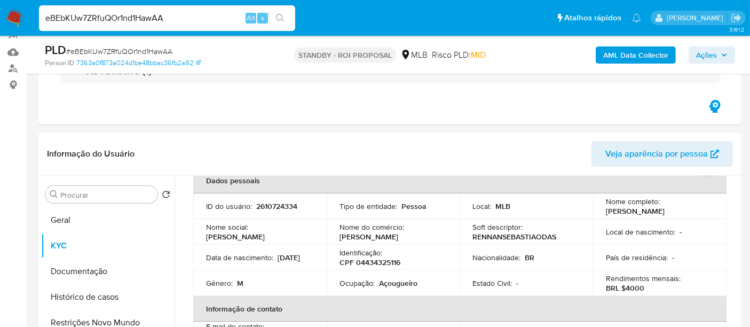
drag, startPoint x: 171, startPoint y: 16, endPoint x: 0, endPoint y: -1, distance: 171.7
paste input "ZHF7zU6yTAzobVVRald3pS2Y"
type input "ZHF7zU6yTAzobVVRald3pS2Y"
click at [281, 14] on icon "search-icon" at bounding box center [280, 18] width 9 height 9
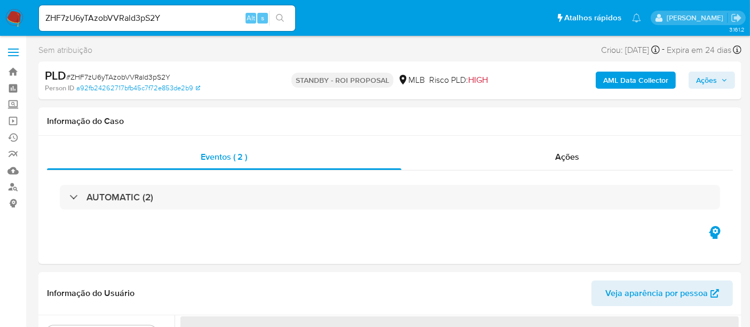
select select "10"
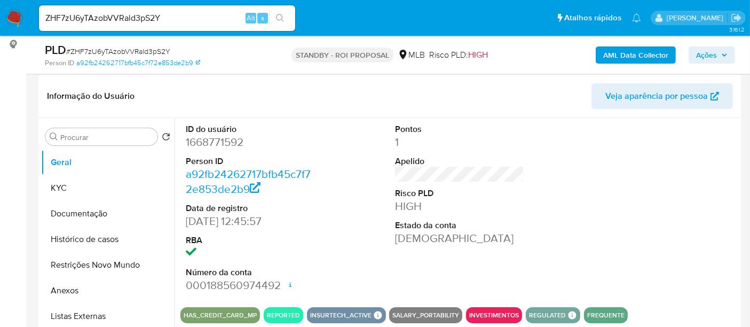
scroll to position [178, 0]
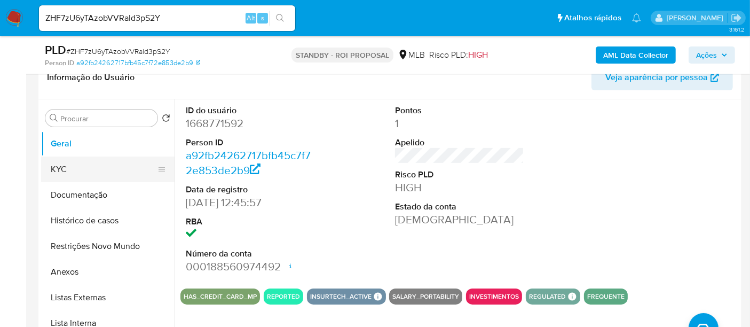
click at [65, 163] on button "KYC" at bounding box center [103, 169] width 125 height 26
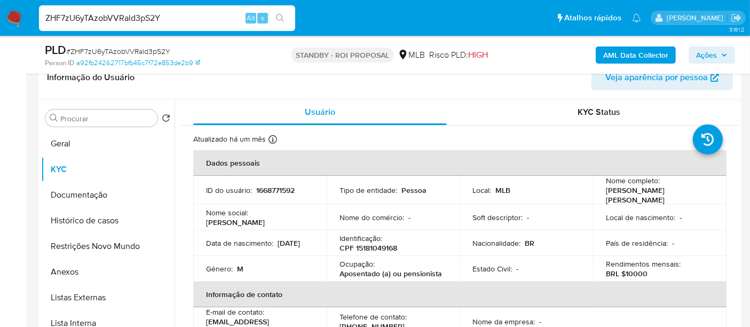
drag, startPoint x: 0, startPoint y: 21, endPoint x: 0, endPoint y: 15, distance: 5.9
click at [0, 15] on nav "Pausado Ver notificaciones ZHF7zU6yTAzobVVRald3pS2Y Alt s Atalhos rápidos Presi…" at bounding box center [375, 18] width 750 height 36
paste input "gGHFOVhkZAjeCfNEi9U55t24"
type input "gGHFOVhkZAjeCfNEi9U55t24"
drag, startPoint x: 281, startPoint y: 16, endPoint x: 289, endPoint y: 36, distance: 21.5
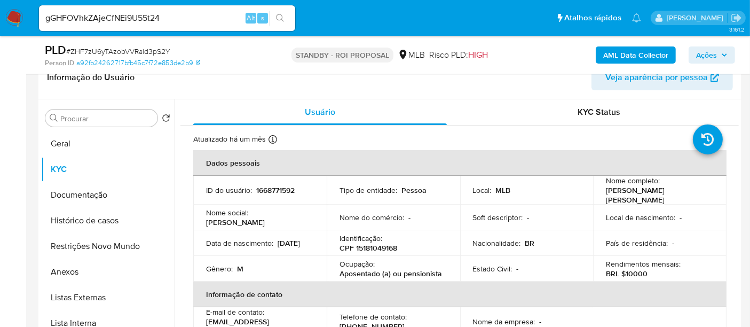
click at [281, 15] on icon "search-icon" at bounding box center [280, 18] width 9 height 9
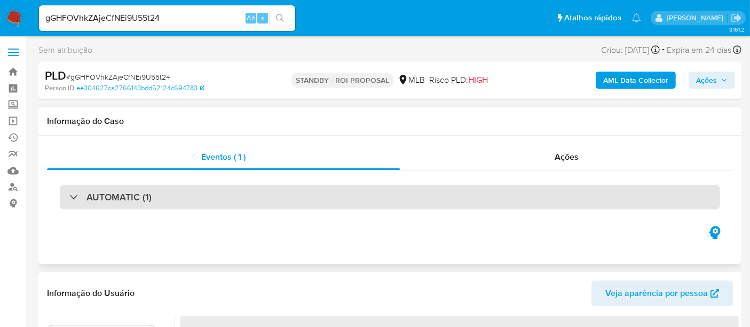
select select "10"
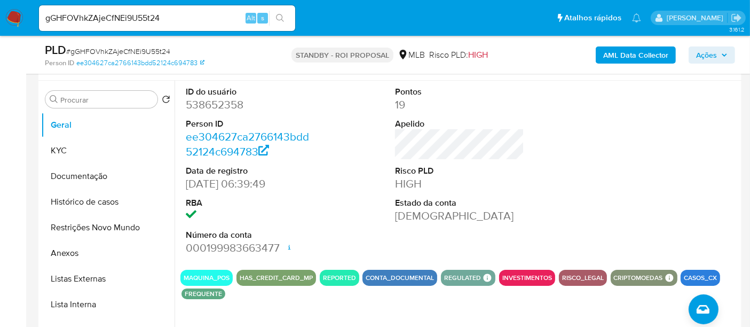
scroll to position [178, 0]
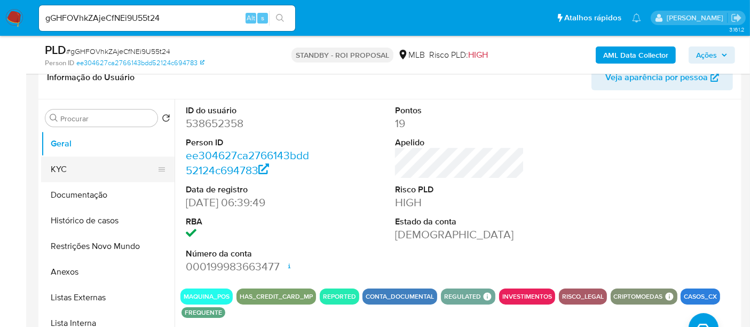
click at [67, 168] on button "KYC" at bounding box center [103, 169] width 125 height 26
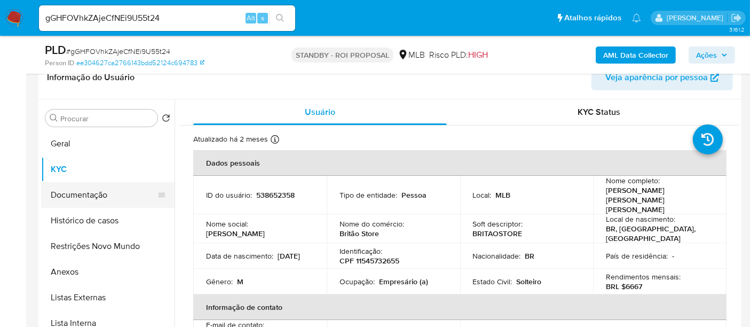
click at [80, 190] on button "Documentação" at bounding box center [103, 195] width 125 height 26
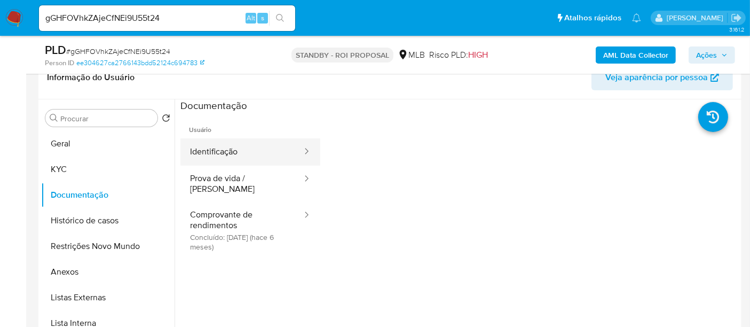
click at [239, 156] on button "Identificação" at bounding box center [241, 151] width 123 height 27
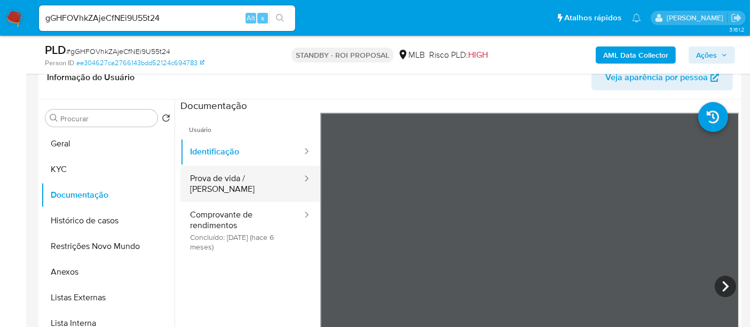
click at [249, 182] on button "Prova de vida / [PERSON_NAME]" at bounding box center [241, 184] width 123 height 36
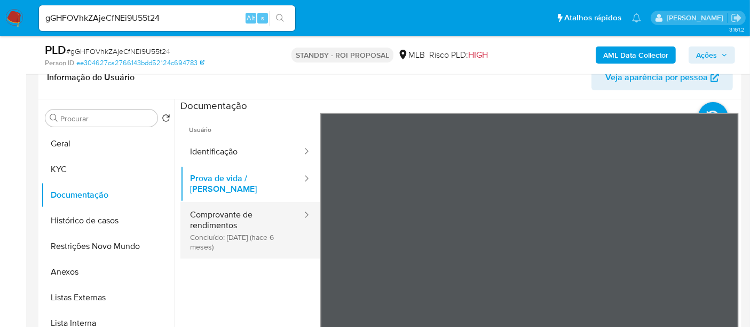
click at [234, 209] on button "Comprovante de rendimentos Concluído: 17/04/2025 (hace 6 meses)" at bounding box center [241, 230] width 123 height 57
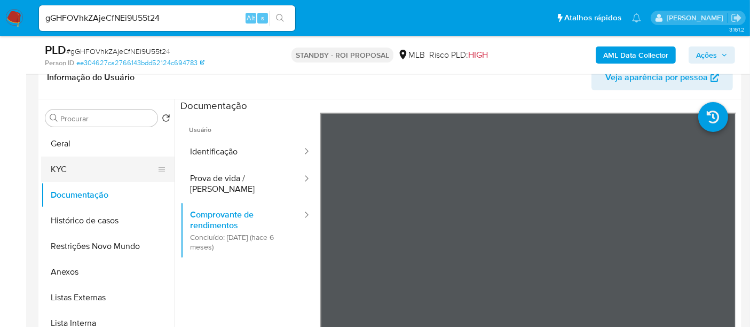
drag, startPoint x: 75, startPoint y: 167, endPoint x: 149, endPoint y: 173, distance: 74.4
click at [75, 167] on button "KYC" at bounding box center [103, 169] width 125 height 26
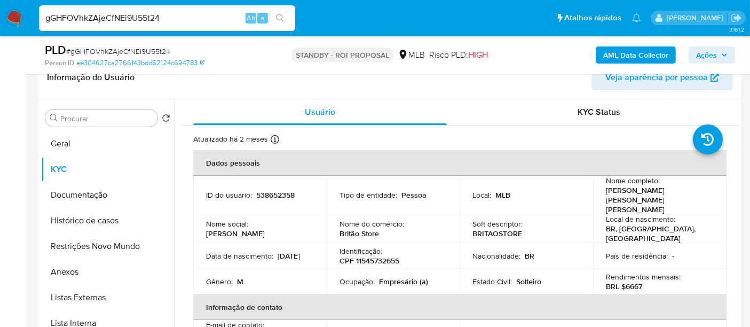
drag, startPoint x: 0, startPoint y: 15, endPoint x: 0, endPoint y: 8, distance: 7.5
click at [0, 8] on nav "Pausado Ver notificaciones gGHFOVhkZAjeCfNEi9U55t24 Alt s Atalhos rápidos Presi…" at bounding box center [375, 18] width 750 height 36
paste input "NkstYWHZRgl9OYo88c7cnYLo"
type input "NkstYWHZRgl9OYo88c7cnYLo"
click at [278, 16] on icon "search-icon" at bounding box center [280, 18] width 9 height 9
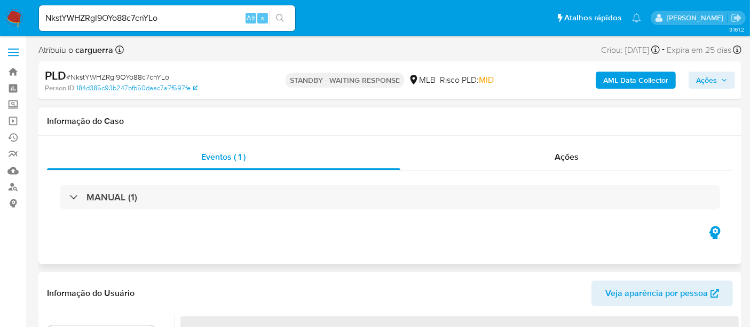
select select "10"
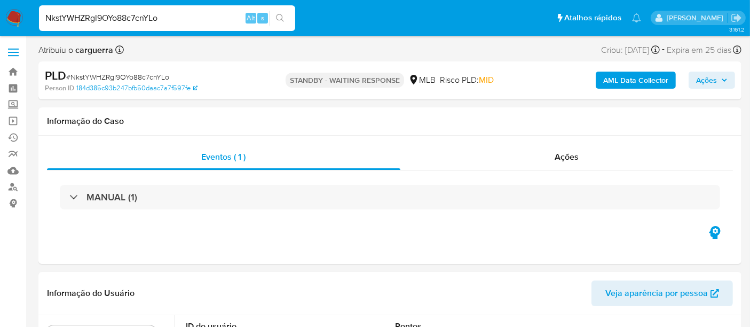
drag, startPoint x: 166, startPoint y: 17, endPoint x: 0, endPoint y: -3, distance: 166.7
paste input "fRGCbHysQs7FjzLjw7gkD5N8"
type input "fRGCbHysQs7FjzLjw7gkD5N8"
click at [284, 17] on icon "search-icon" at bounding box center [280, 18] width 9 height 9
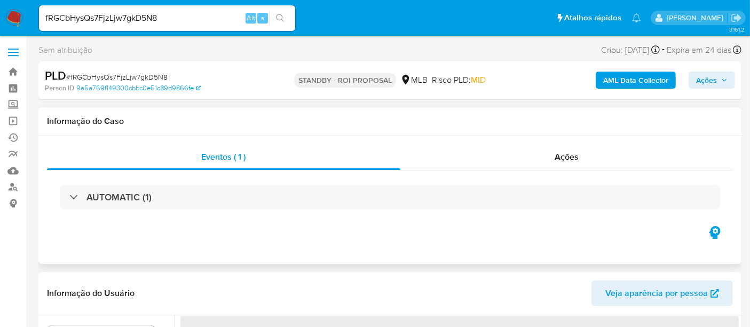
select select "10"
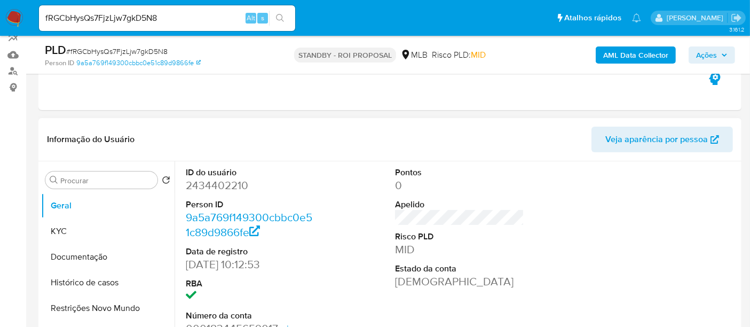
scroll to position [119, 0]
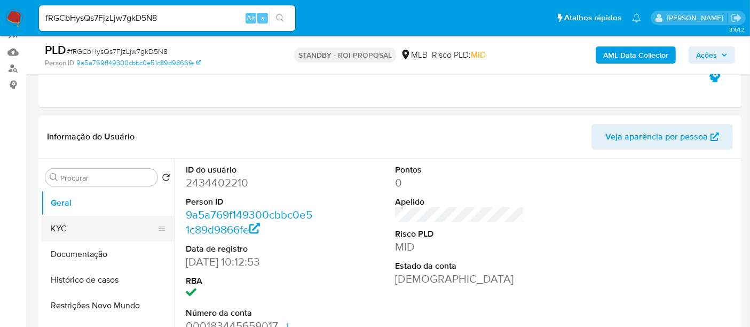
click at [81, 226] on button "KYC" at bounding box center [103, 229] width 125 height 26
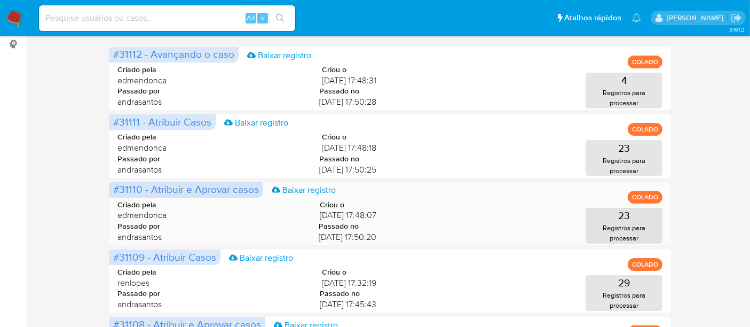
scroll to position [178, 0]
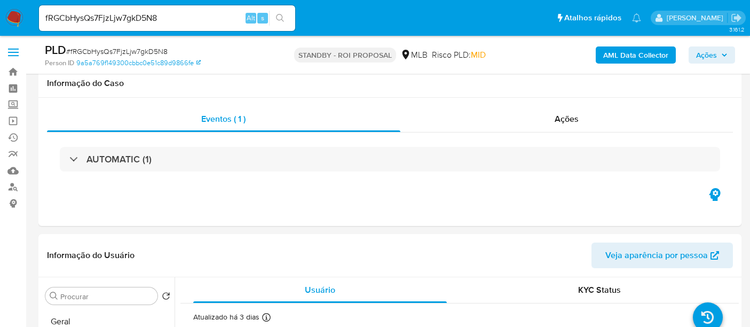
select select "10"
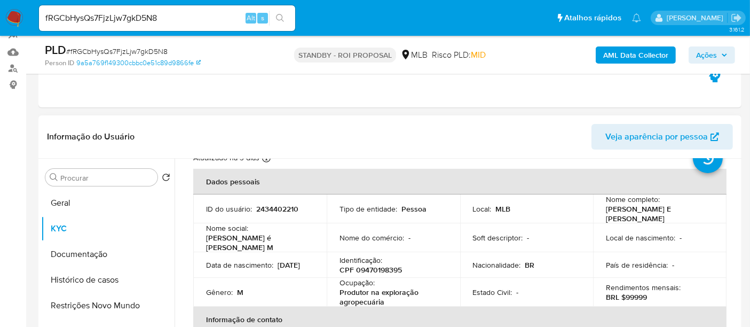
scroll to position [59, 0]
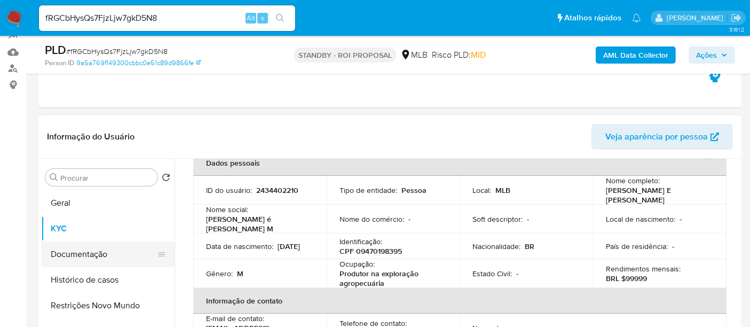
click at [98, 248] on button "Documentação" at bounding box center [103, 254] width 125 height 26
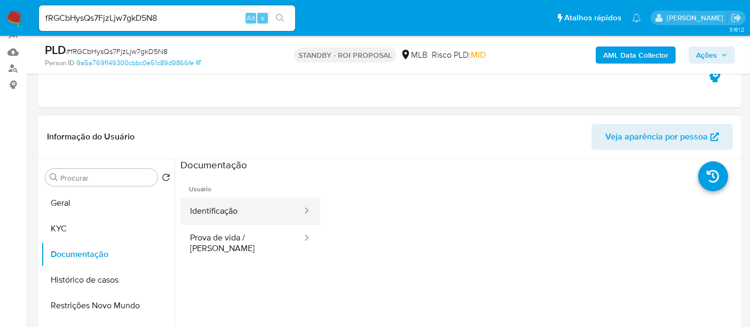
click at [243, 211] on button "Identificação" at bounding box center [241, 211] width 123 height 27
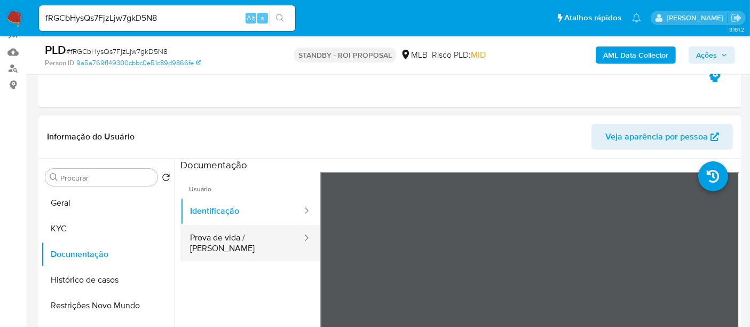
click at [212, 239] on button "Prova de vida / Selfie" at bounding box center [241, 243] width 123 height 36
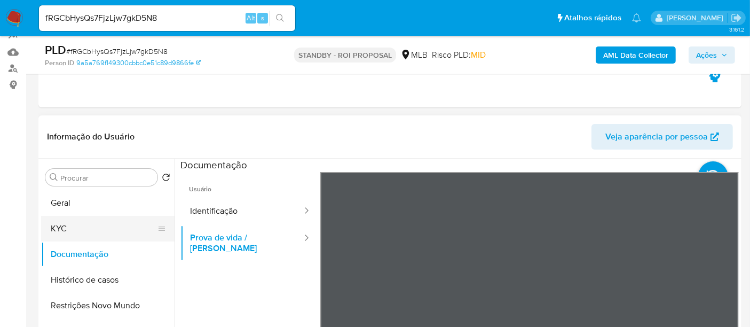
click at [68, 224] on button "KYC" at bounding box center [103, 229] width 125 height 26
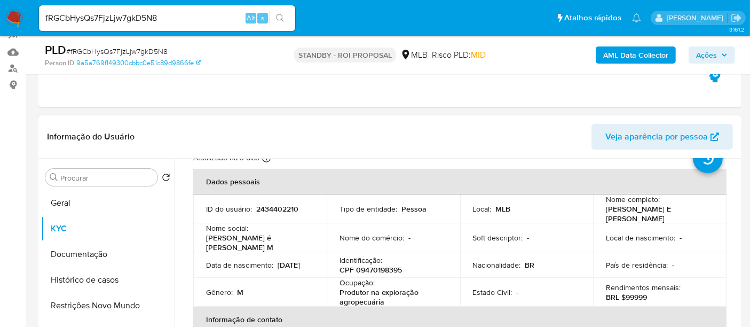
scroll to position [59, 0]
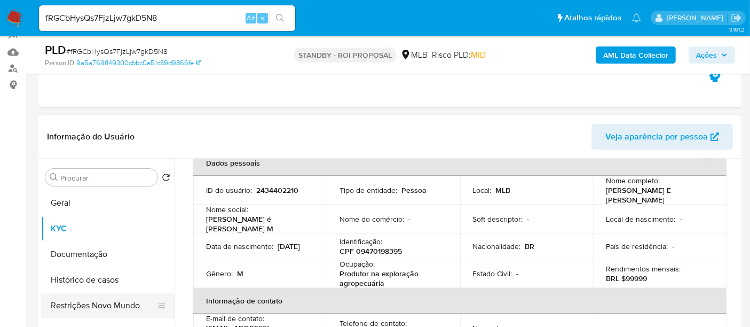
click at [93, 305] on button "Restrições Novo Mundo" at bounding box center [103, 306] width 125 height 26
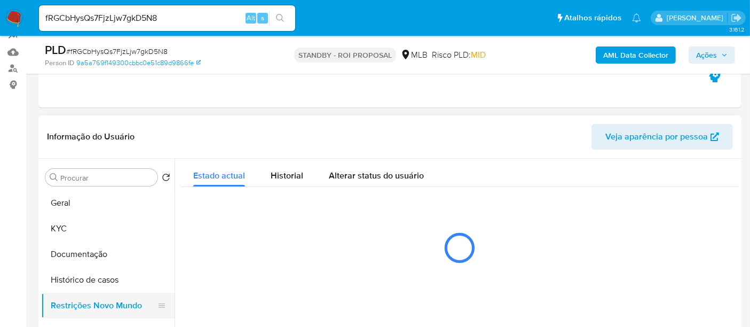
scroll to position [0, 0]
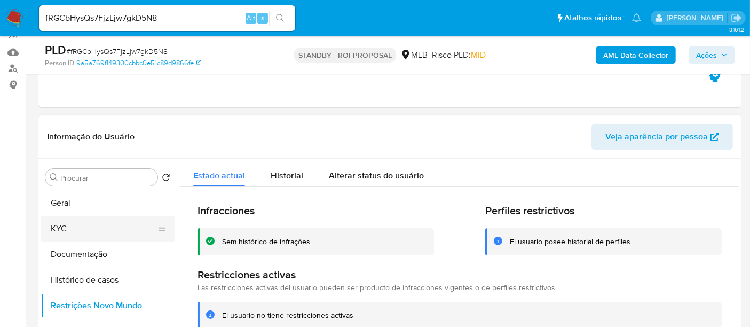
click at [73, 225] on button "KYC" at bounding box center [103, 229] width 125 height 26
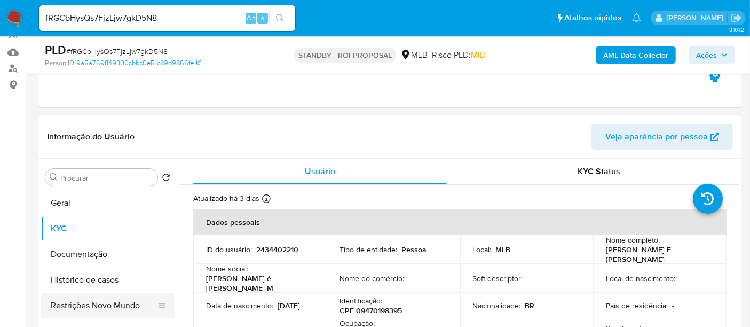
click at [105, 298] on button "Restrições Novo Mundo" at bounding box center [103, 306] width 125 height 26
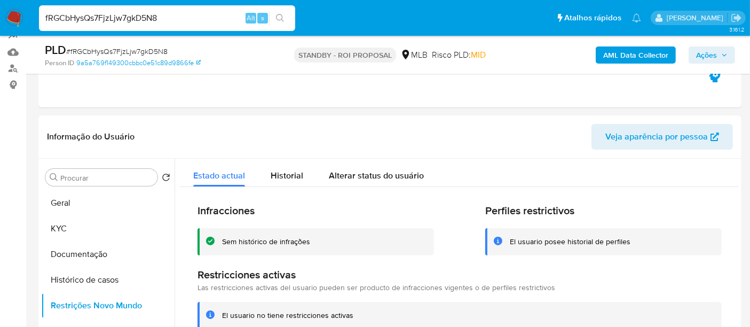
drag, startPoint x: 164, startPoint y: 16, endPoint x: 0, endPoint y: 26, distance: 164.8
click at [0, 26] on nav "Pausado Ver notificaciones fRGCbHysQs7FjzLjw7gkD5N8 Alt s Atalhos rápidos Presi…" at bounding box center [375, 18] width 750 height 36
paste input "syJthL99D5kpHlo6KOr5k78d"
type input "syJthL99D5kpHlo6KOr5k78d"
click at [279, 18] on icon "search-icon" at bounding box center [280, 18] width 9 height 9
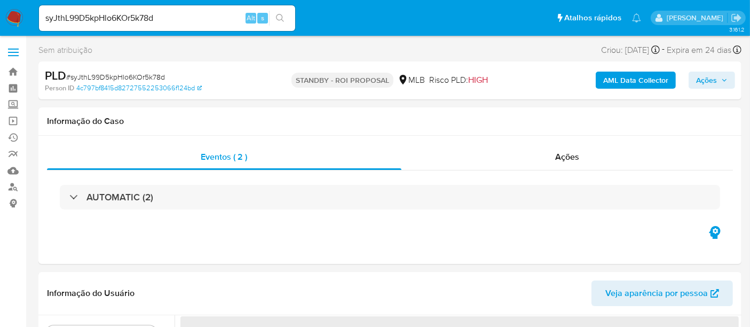
select select "10"
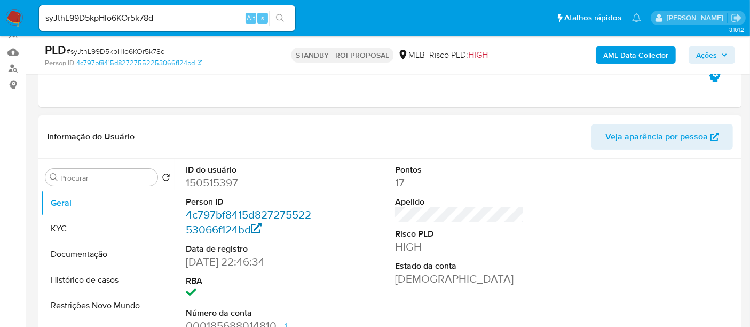
scroll to position [178, 0]
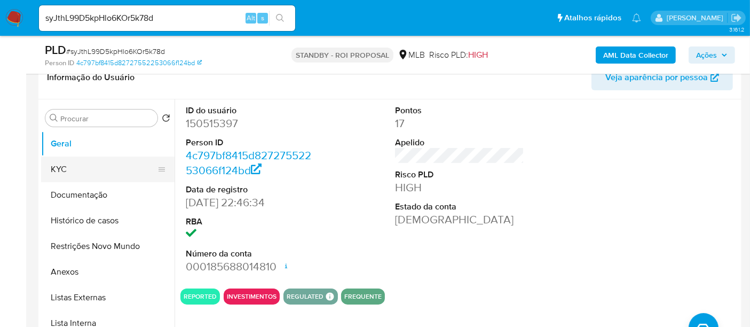
click at [79, 172] on button "KYC" at bounding box center [103, 169] width 125 height 26
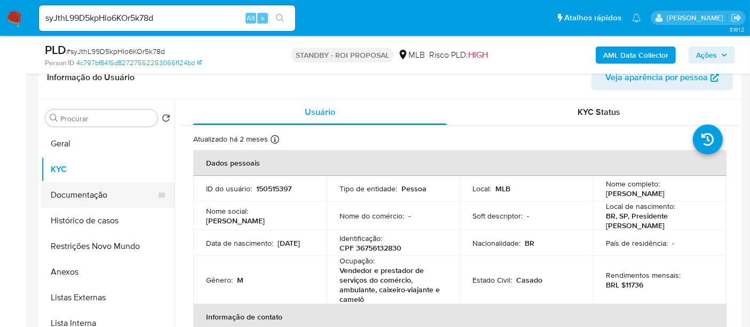
click at [82, 186] on button "Documentação" at bounding box center [103, 195] width 125 height 26
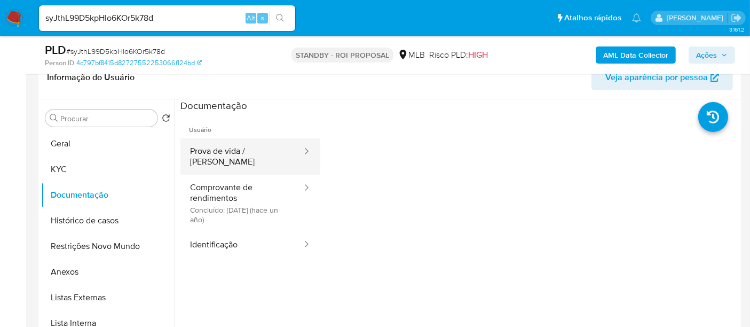
drag, startPoint x: 241, startPoint y: 155, endPoint x: 315, endPoint y: 167, distance: 75.2
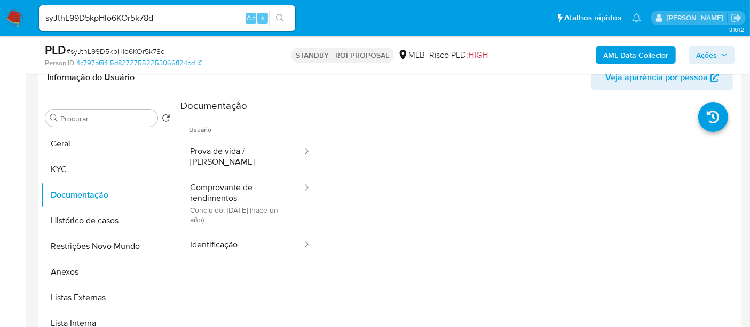
click at [241, 155] on button "Prova de vida / Selfie" at bounding box center [241, 156] width 123 height 36
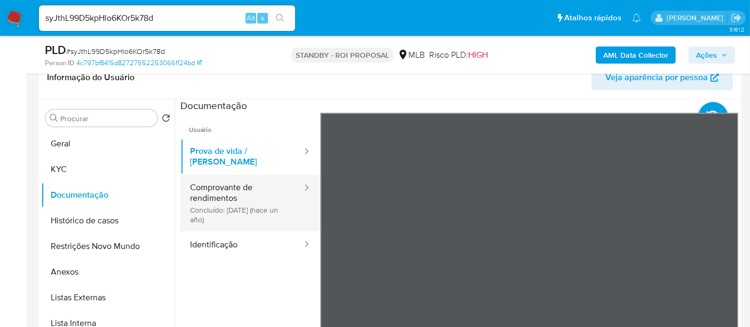
click at [221, 183] on button "Comprovante de rendimentos Concluído: 24/05/2024 (hace un año)" at bounding box center [241, 203] width 123 height 57
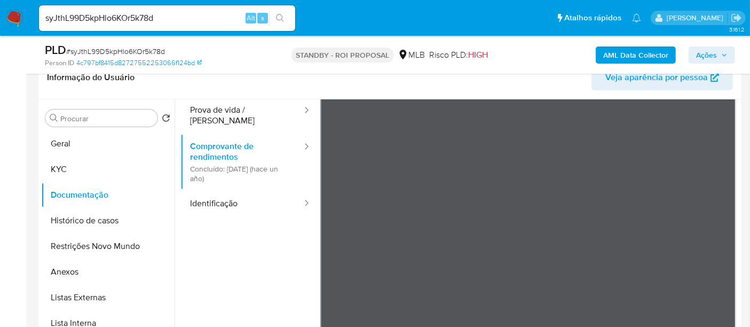
scroll to position [59, 0]
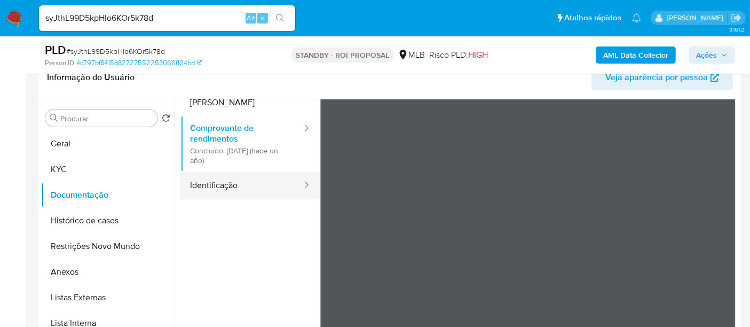
drag, startPoint x: 210, startPoint y: 182, endPoint x: 294, endPoint y: 188, distance: 84.1
click at [210, 182] on button "Identificação" at bounding box center [241, 185] width 123 height 27
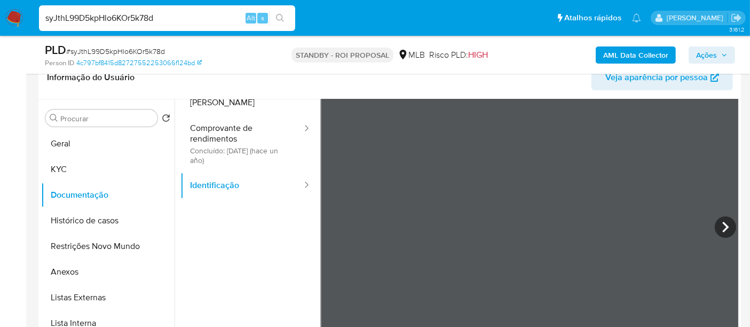
drag, startPoint x: 160, startPoint y: 17, endPoint x: 0, endPoint y: 17, distance: 160.2
click at [0, 17] on nav "Pausado Ver notificaciones syJthL99D5kpHlo6KOr5k78d Alt s Atalhos rápidos Presi…" at bounding box center [375, 18] width 750 height 36
paste input "wL8IJ5lt5mt4hZ0rshroqoD9"
type input "wL8IJ5lt5mt4hZ0rshroqoD9"
click at [282, 17] on icon "search-icon" at bounding box center [280, 18] width 8 height 8
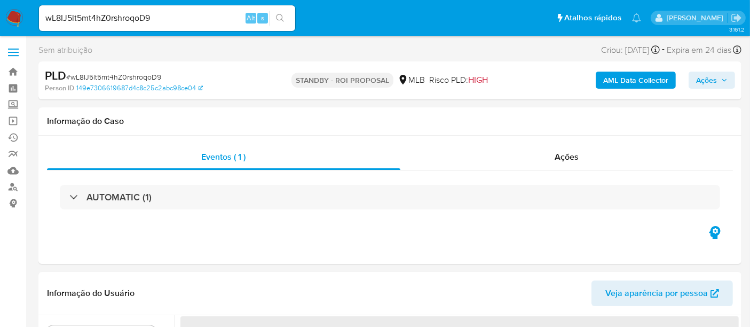
select select "10"
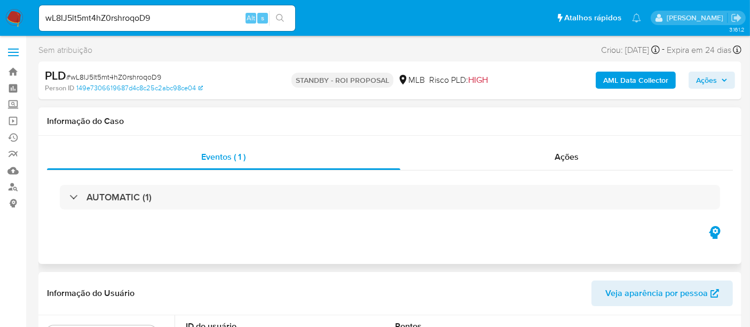
scroll to position [59, 0]
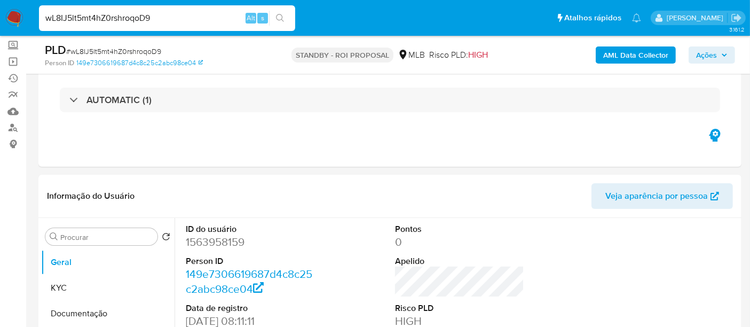
drag, startPoint x: 163, startPoint y: 16, endPoint x: 0, endPoint y: 15, distance: 163.4
click at [0, 15] on nav "Pausado Ver notificaciones wL8IJ5lt5mt4hZ0rshroqoD9 Alt s Atalhos rápidos Presi…" at bounding box center [375, 18] width 750 height 36
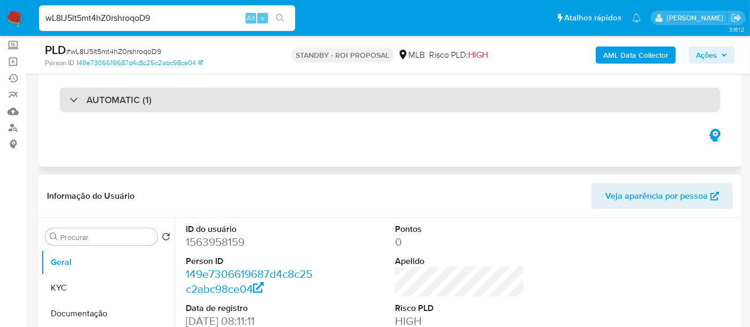
paste input "s6e0JMKwZmbwW5qryjryH7ub"
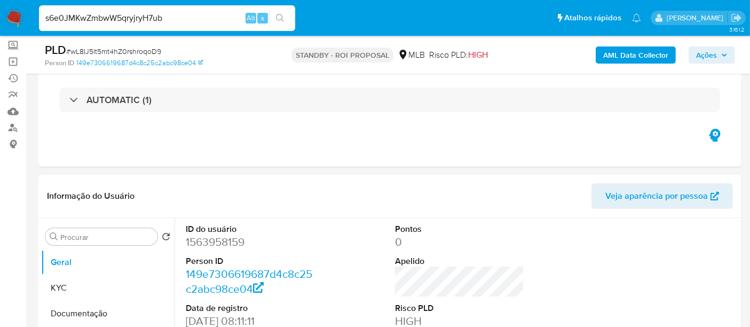
type input "s6e0JMKwZmbwW5qryjryH7ub"
click at [280, 16] on icon "search-icon" at bounding box center [280, 18] width 9 height 9
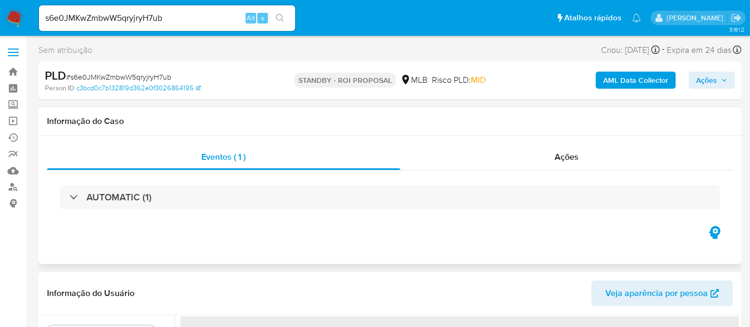
select select "10"
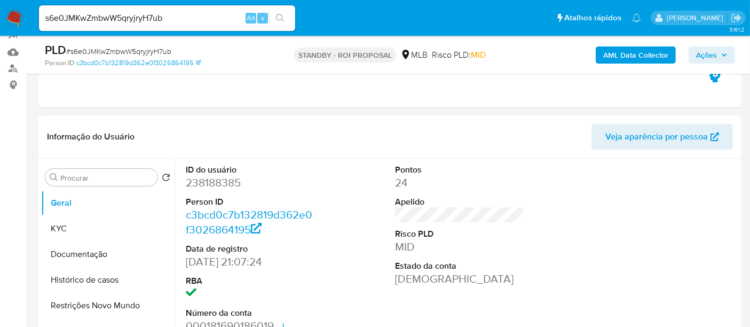
scroll to position [178, 0]
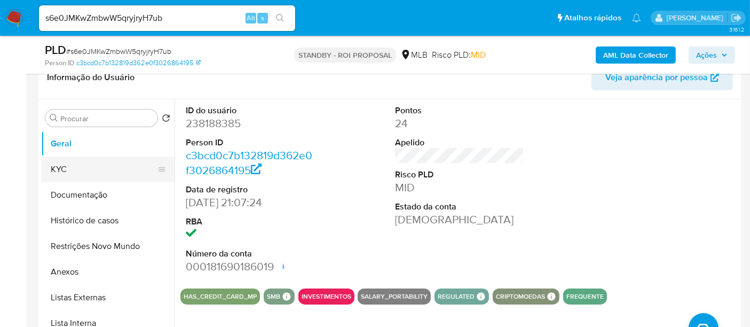
click at [67, 166] on button "KYC" at bounding box center [103, 169] width 125 height 26
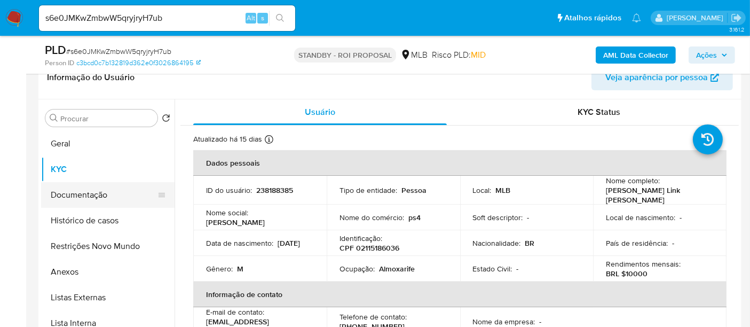
click at [96, 192] on button "Documentação" at bounding box center [103, 195] width 125 height 26
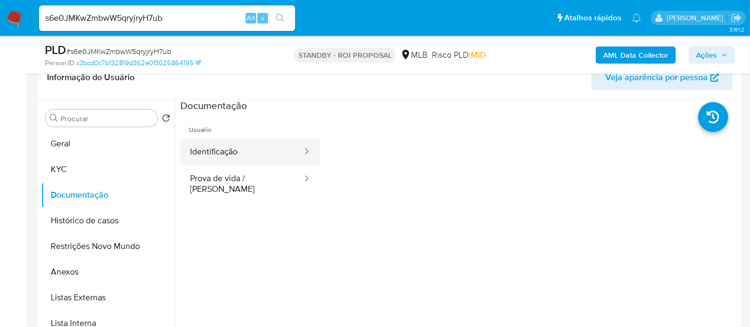
click at [244, 158] on button "Identificação" at bounding box center [241, 151] width 123 height 27
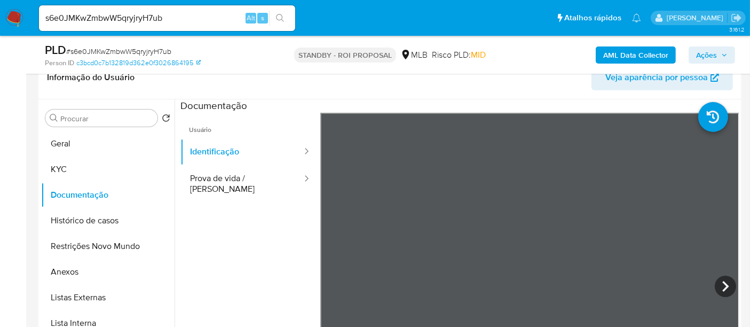
drag, startPoint x: 224, startPoint y: 179, endPoint x: 313, endPoint y: 187, distance: 90.1
click at [224, 179] on button "Prova de vida / [PERSON_NAME]" at bounding box center [241, 184] width 123 height 36
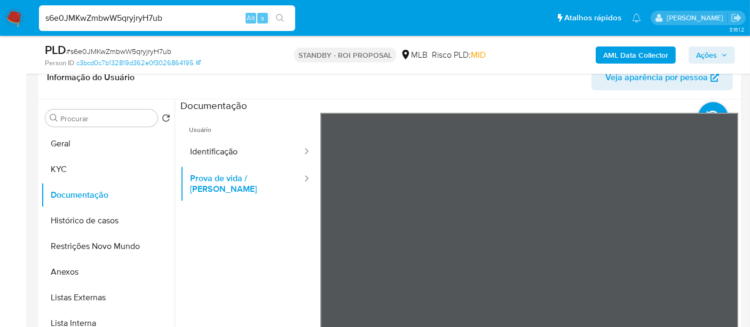
drag, startPoint x: 180, startPoint y: 19, endPoint x: 0, endPoint y: 36, distance: 180.8
paste input "laICYNBG3FZWNTrGt9e4brbv"
type input "laICYNBG3FZWNTrGt9e4brbv"
drag, startPoint x: 280, startPoint y: 14, endPoint x: 337, endPoint y: 48, distance: 66.3
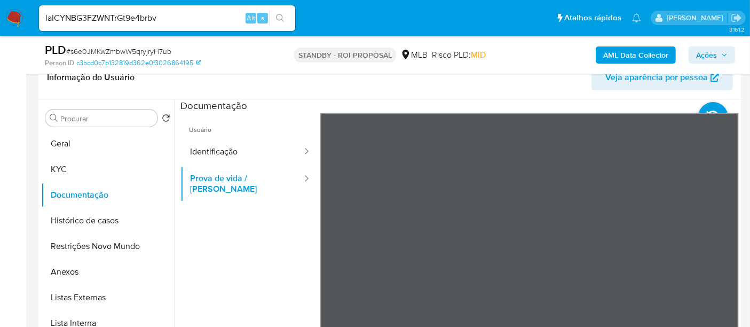
click at [280, 14] on icon "search-icon" at bounding box center [280, 18] width 9 height 9
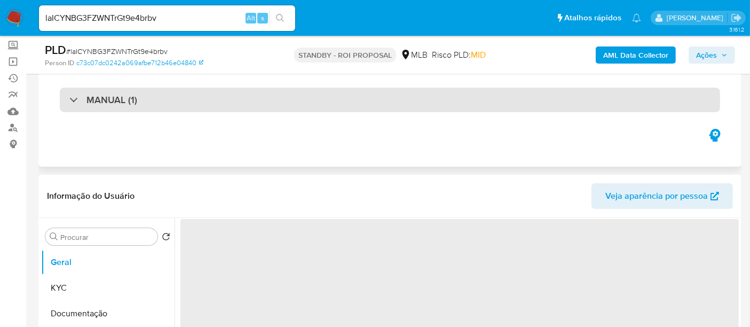
select select "10"
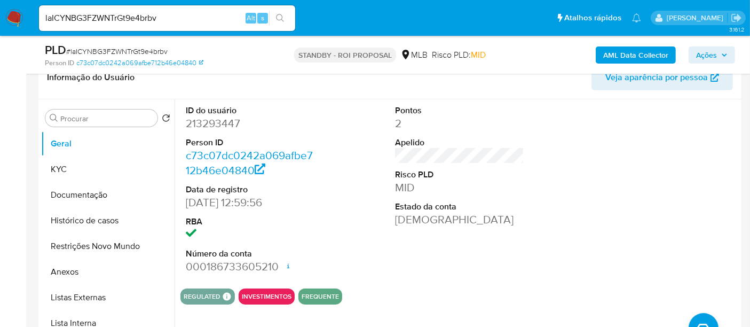
scroll to position [237, 0]
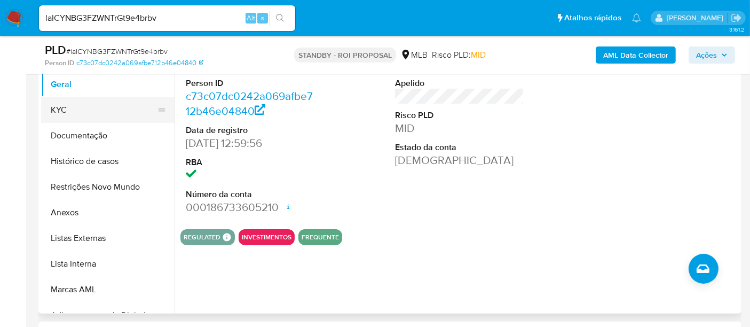
drag, startPoint x: 73, startPoint y: 108, endPoint x: 119, endPoint y: 109, distance: 45.9
click at [73, 108] on button "KYC" at bounding box center [103, 110] width 125 height 26
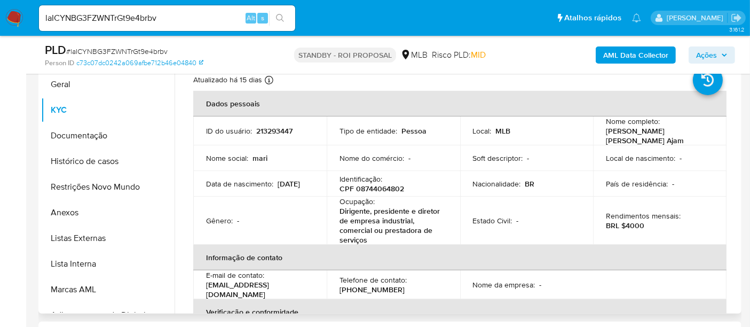
scroll to position [178, 0]
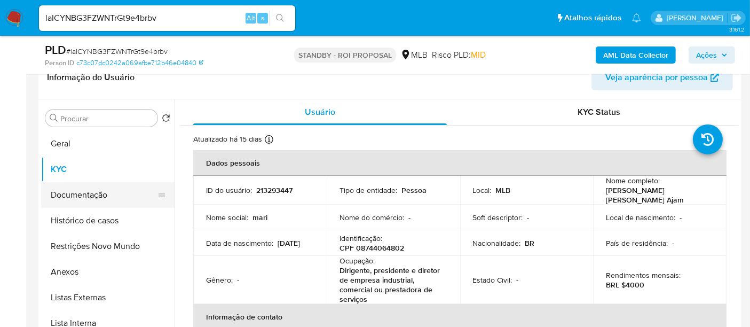
click at [90, 193] on button "Documentação" at bounding box center [103, 195] width 125 height 26
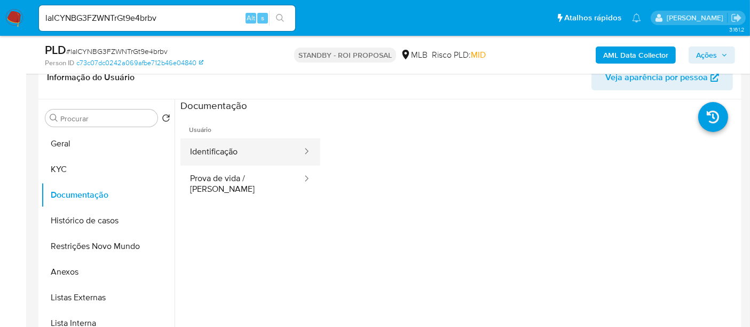
drag, startPoint x: 231, startPoint y: 145, endPoint x: 295, endPoint y: 155, distance: 64.3
click at [231, 146] on button "Identificação" at bounding box center [241, 151] width 123 height 27
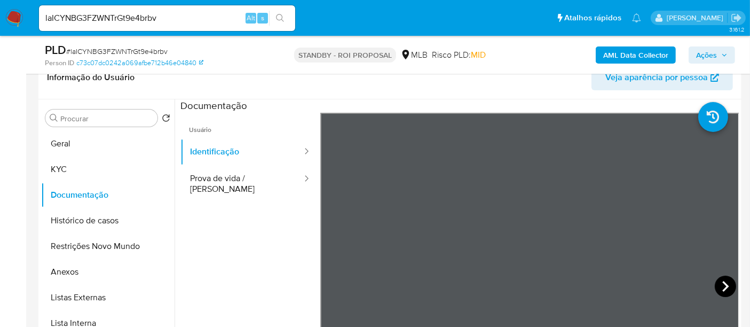
click at [723, 283] on icon at bounding box center [725, 285] width 21 height 21
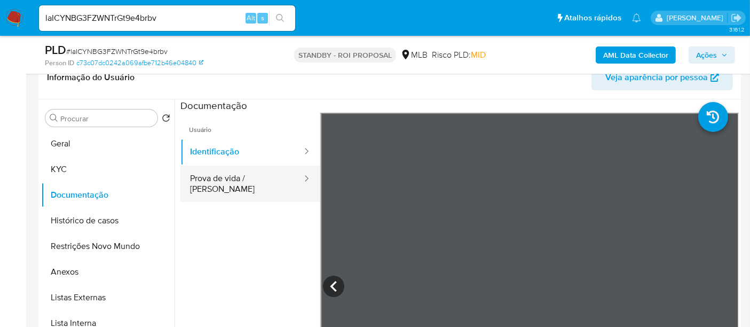
click at [229, 177] on button "Prova de vida / Selfie" at bounding box center [241, 184] width 123 height 36
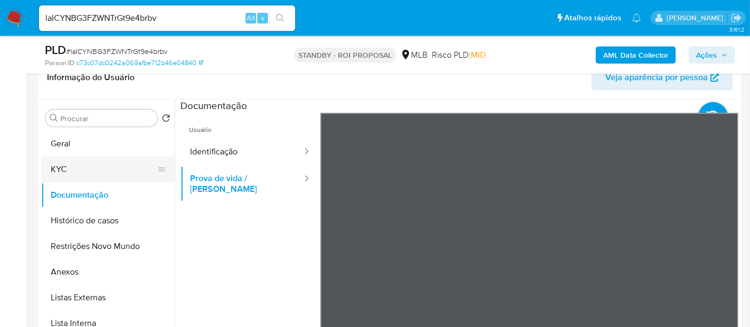
click at [73, 164] on button "KYC" at bounding box center [103, 169] width 125 height 26
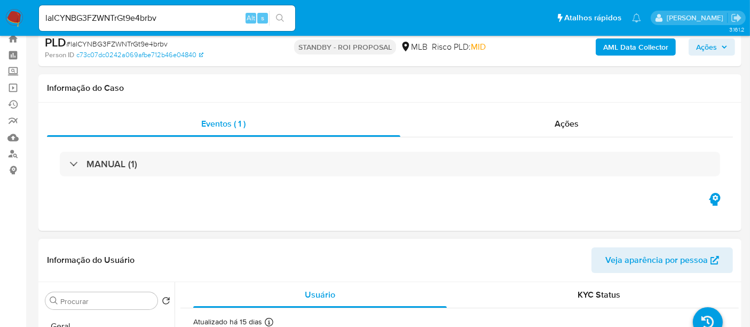
scroll to position [0, 0]
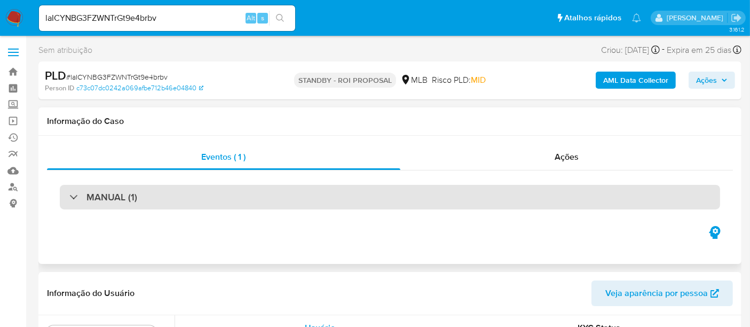
click at [168, 194] on div "MANUAL (1)" at bounding box center [390, 197] width 660 height 25
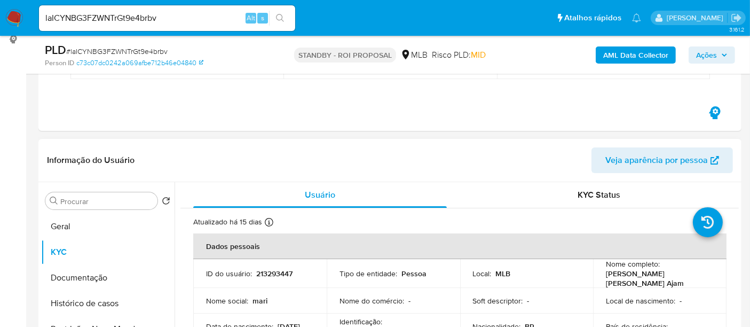
scroll to position [237, 0]
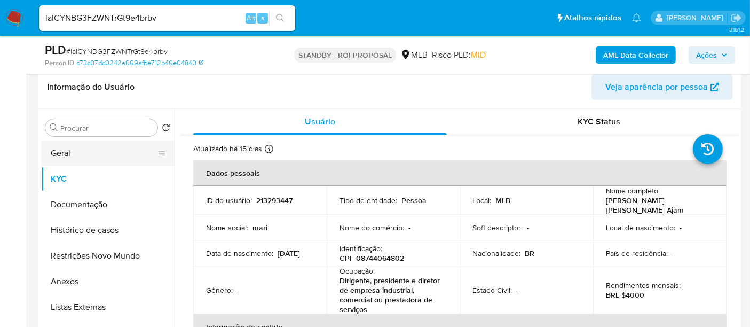
drag, startPoint x: 57, startPoint y: 147, endPoint x: 62, endPoint y: 147, distance: 5.9
click at [57, 147] on button "Geral" at bounding box center [103, 153] width 125 height 26
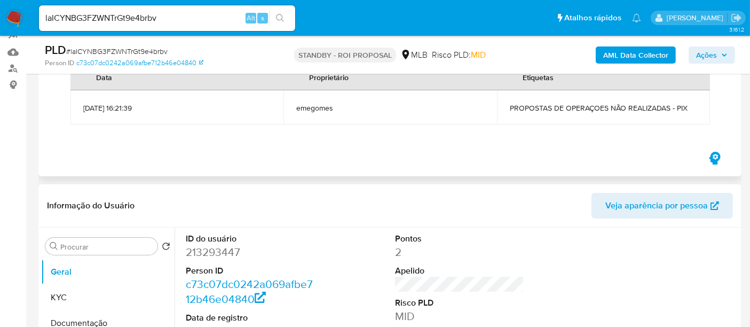
scroll to position [0, 0]
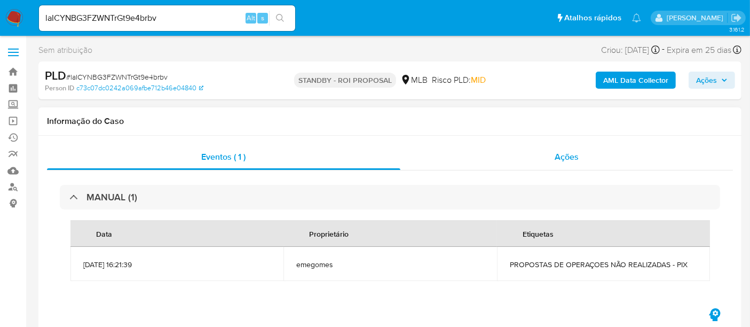
click at [576, 158] on span "Ações" at bounding box center [567, 157] width 24 height 12
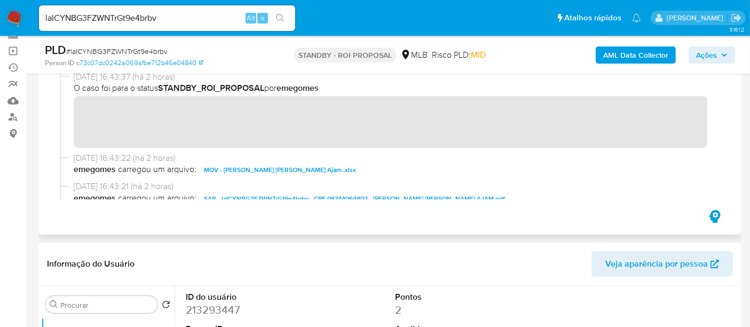
scroll to position [59, 0]
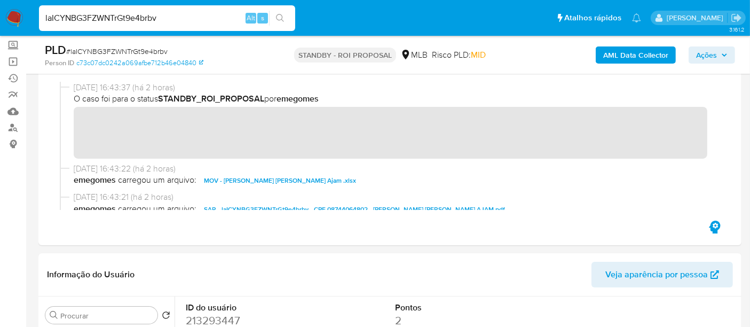
drag, startPoint x: 167, startPoint y: 20, endPoint x: 0, endPoint y: -5, distance: 169.1
paste input "XSGNd2ul70pEMexKpiRmx2M8"
type input "XSGNd2ul70pEMexKpiRmx2M8"
click at [279, 18] on icon "search-icon" at bounding box center [280, 18] width 9 height 9
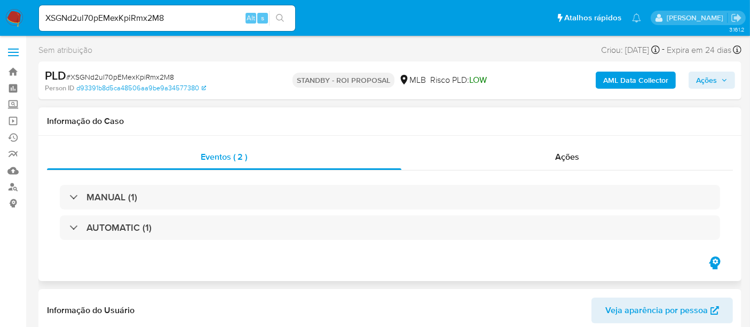
select select "10"
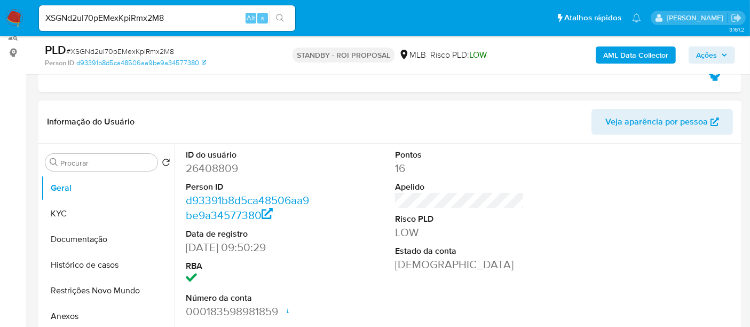
scroll to position [178, 0]
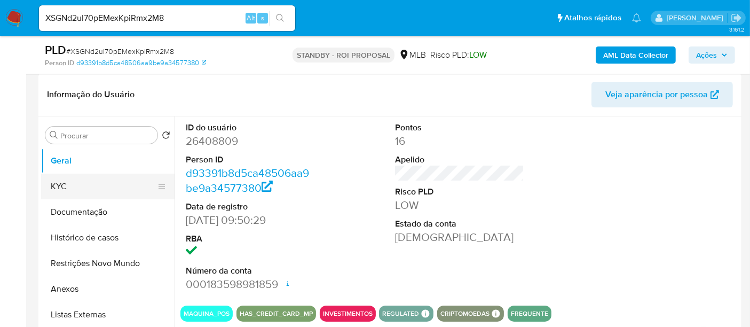
drag, startPoint x: 73, startPoint y: 182, endPoint x: 79, endPoint y: 182, distance: 6.4
click at [73, 182] on button "KYC" at bounding box center [103, 187] width 125 height 26
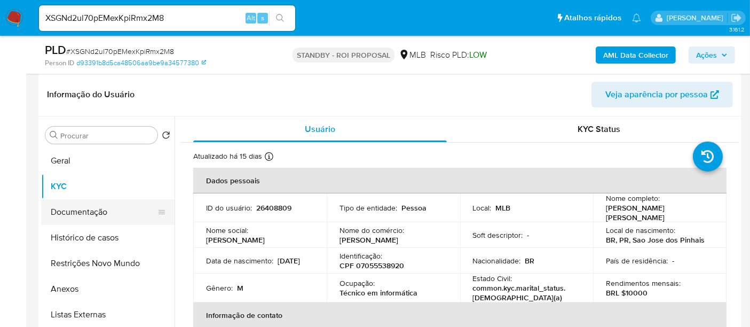
click at [92, 207] on button "Documentação" at bounding box center [103, 212] width 125 height 26
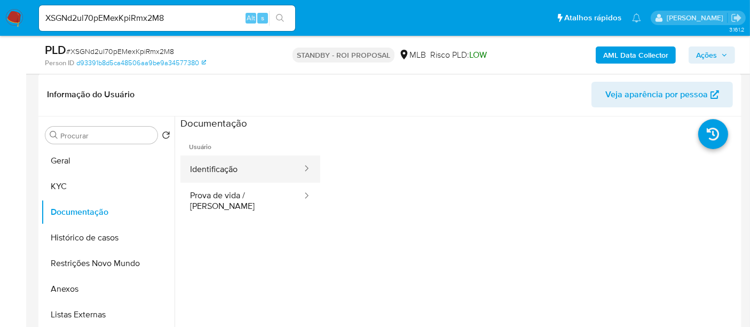
click at [245, 173] on button "Identificação" at bounding box center [241, 168] width 123 height 27
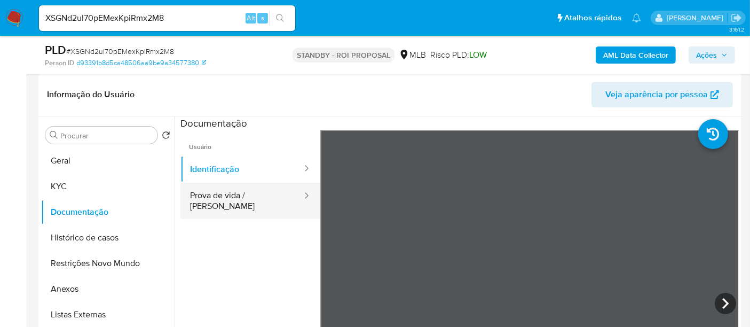
drag, startPoint x: 217, startPoint y: 200, endPoint x: 309, endPoint y: 199, distance: 92.4
click at [218, 199] on button "Prova de vida / Selfie" at bounding box center [241, 201] width 123 height 36
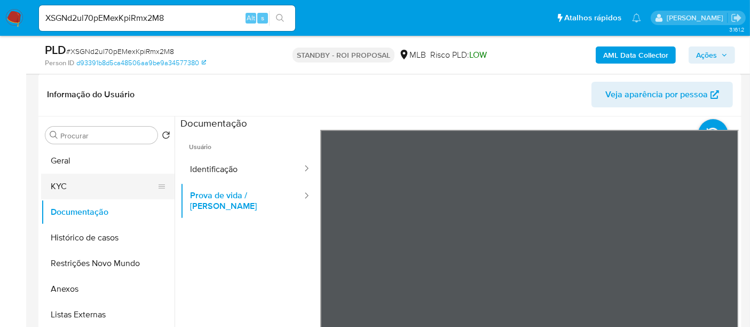
click at [67, 184] on button "KYC" at bounding box center [103, 187] width 125 height 26
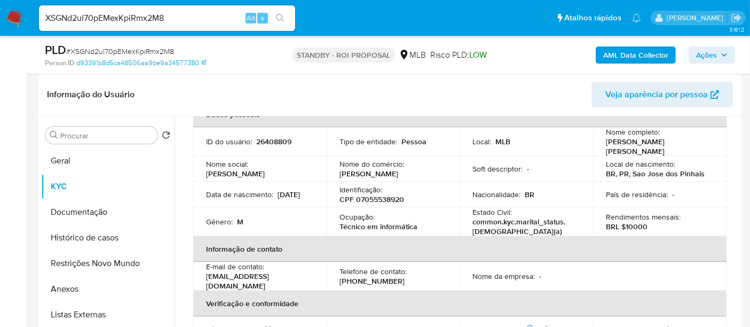
scroll to position [59, 0]
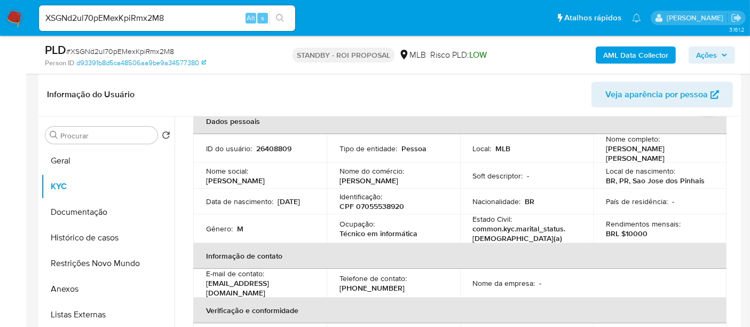
drag, startPoint x: 64, startPoint y: 160, endPoint x: 178, endPoint y: 176, distance: 115.9
click at [64, 160] on button "Geral" at bounding box center [107, 161] width 133 height 26
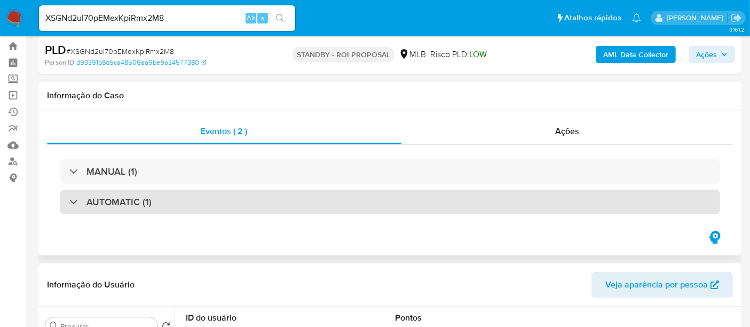
scroll to position [0, 0]
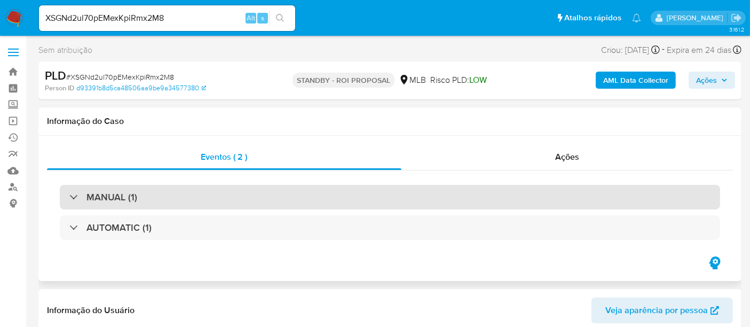
click at [194, 199] on div "MANUAL (1)" at bounding box center [390, 197] width 660 height 25
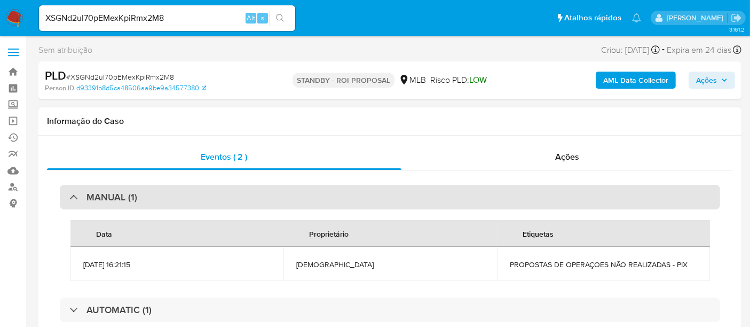
click at [195, 200] on div "MANUAL (1)" at bounding box center [390, 197] width 660 height 25
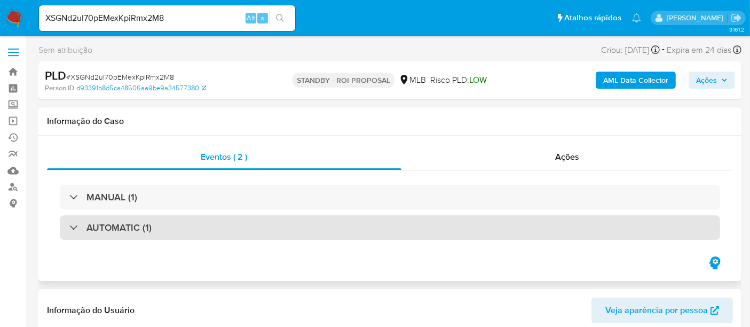
click at [221, 231] on div "AUTOMATIC (1)" at bounding box center [390, 227] width 660 height 25
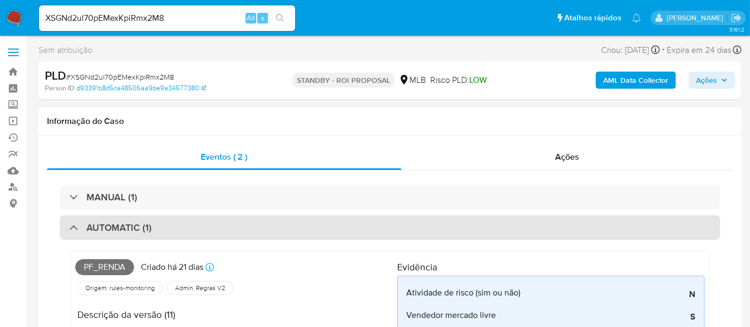
click at [174, 229] on div "AUTOMATIC (1)" at bounding box center [390, 227] width 660 height 25
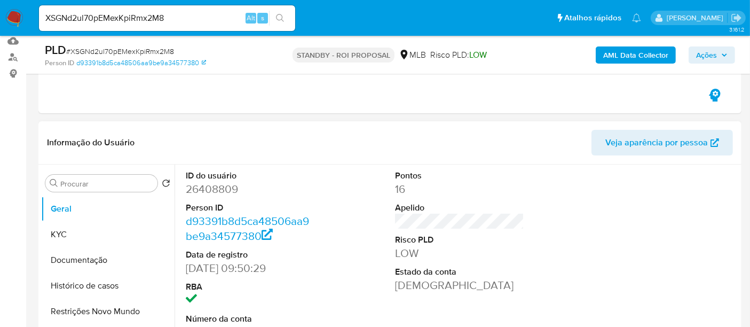
scroll to position [119, 0]
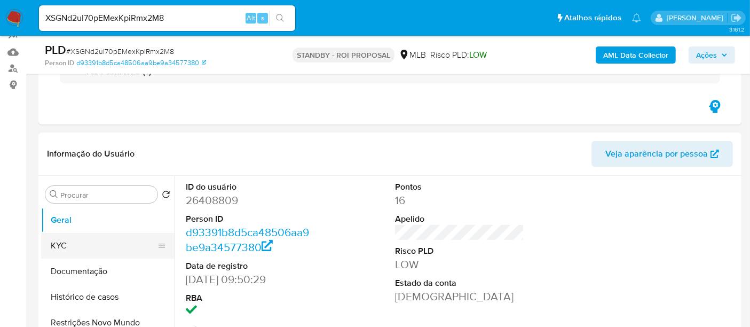
click at [63, 245] on button "KYC" at bounding box center [103, 246] width 125 height 26
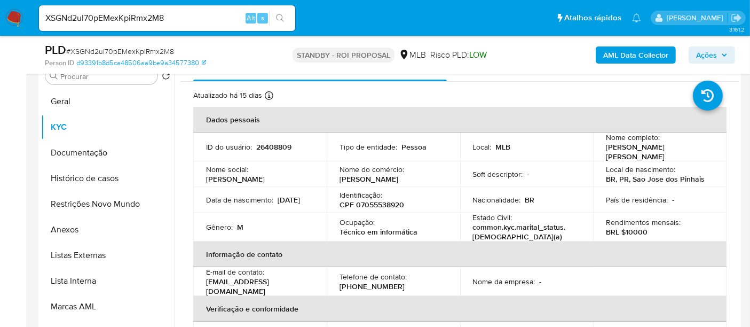
scroll to position [0, 0]
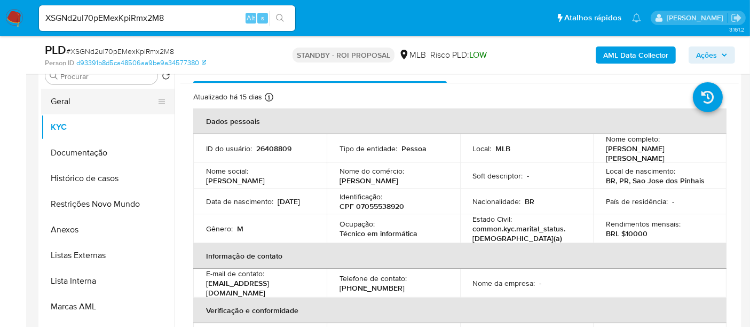
click at [63, 104] on button "Geral" at bounding box center [103, 102] width 125 height 26
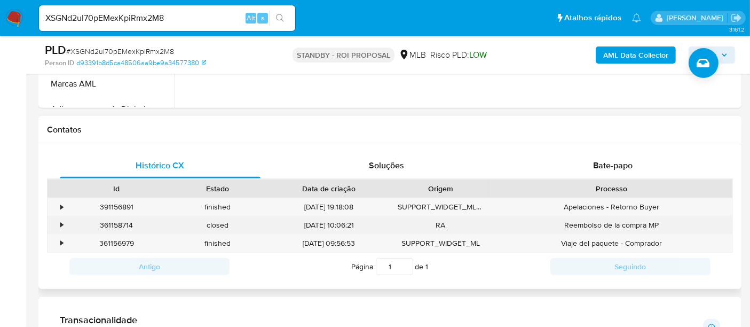
scroll to position [474, 0]
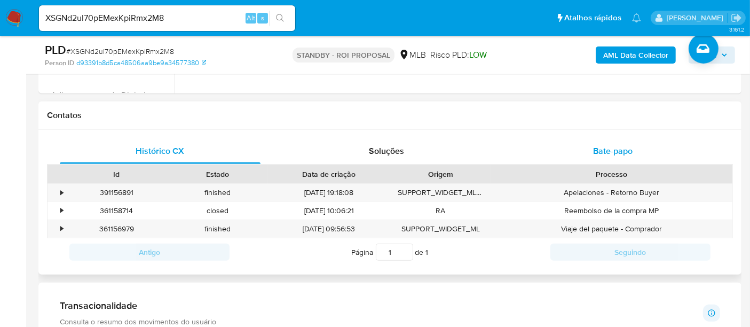
click at [620, 153] on span "Bate-papo" at bounding box center [613, 151] width 40 height 12
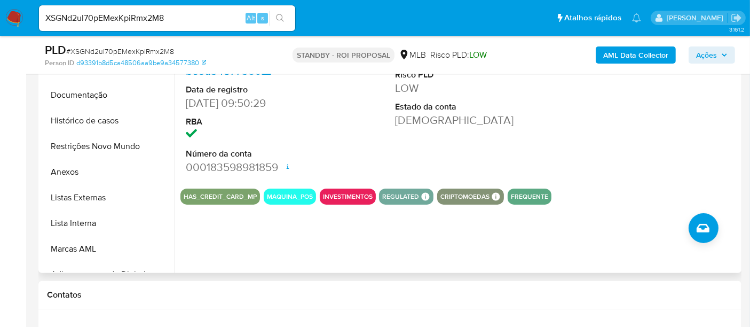
scroll to position [178, 0]
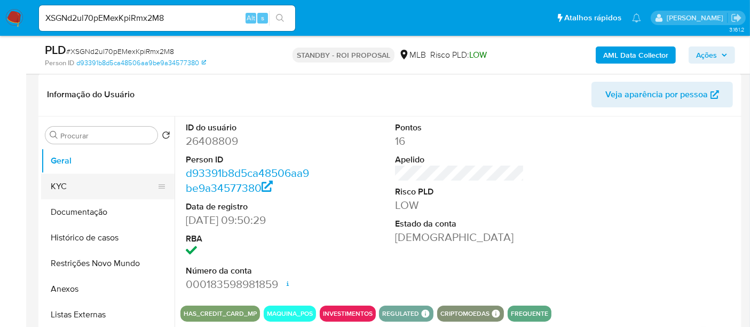
click at [65, 183] on button "KYC" at bounding box center [103, 187] width 125 height 26
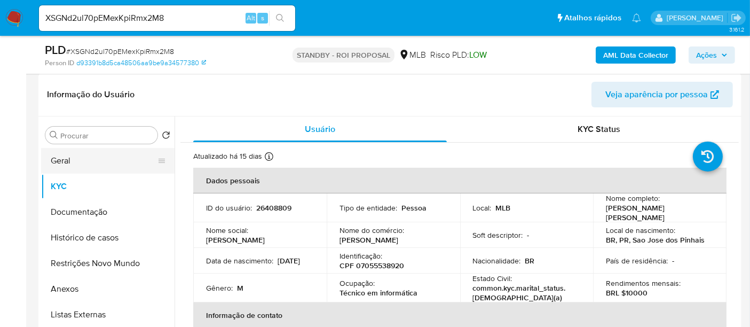
click at [66, 161] on button "Geral" at bounding box center [103, 161] width 125 height 26
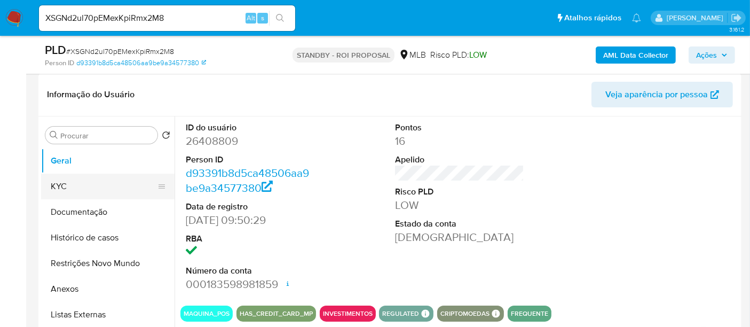
drag, startPoint x: 65, startPoint y: 184, endPoint x: 77, endPoint y: 186, distance: 12.5
click at [66, 184] on button "KYC" at bounding box center [103, 187] width 125 height 26
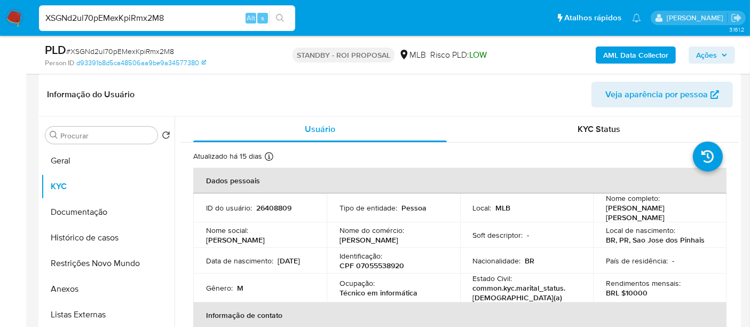
drag, startPoint x: 184, startPoint y: 18, endPoint x: 0, endPoint y: 18, distance: 184.2
click at [0, 18] on nav "Pausado Ver notificaciones XSGNd2ul70pEMexKpiRmx2M8 Alt s Atalhos rápidos Presi…" at bounding box center [375, 18] width 750 height 36
paste input "2BDyGvBzXiqqy5jORhGnylx5"
type input "2BDyGvBzXiqqy5jORhGnylx5"
click at [280, 17] on icon "search-icon" at bounding box center [280, 18] width 9 height 9
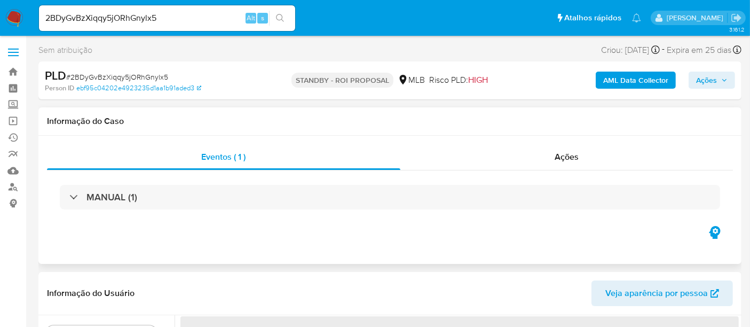
scroll to position [41, 0]
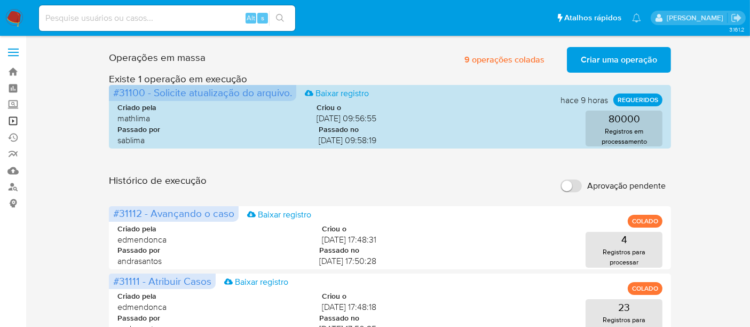
click at [15, 118] on link "Operações em massa" at bounding box center [63, 121] width 127 height 17
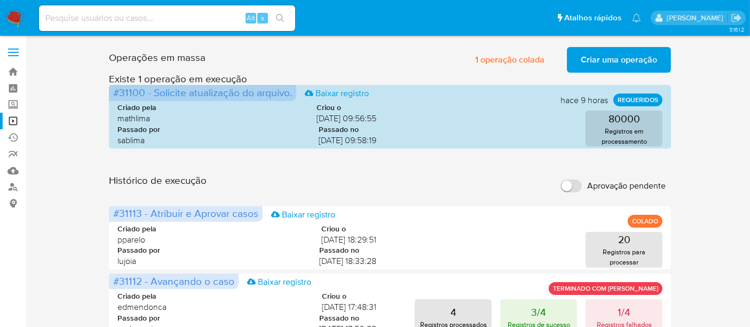
click at [625, 61] on span "Criar uma operação" at bounding box center [619, 59] width 76 height 23
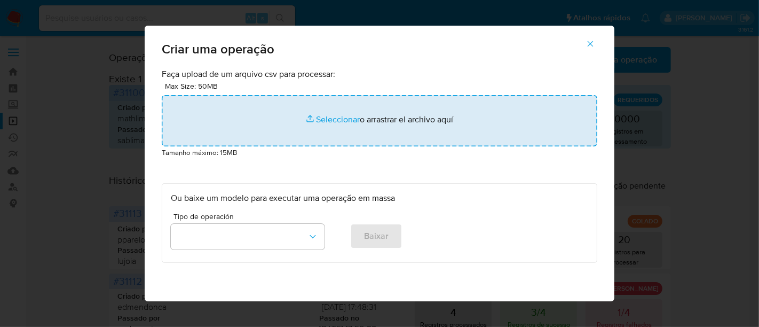
click at [328, 117] on input "file" at bounding box center [380, 120] width 436 height 51
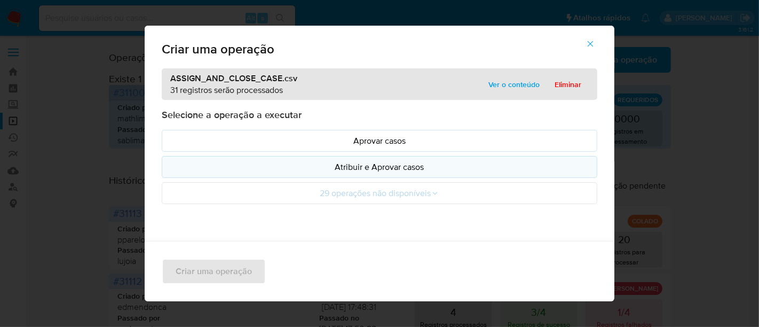
click at [380, 167] on p "Atribuir e Aprovar casos" at bounding box center [380, 167] width 418 height 12
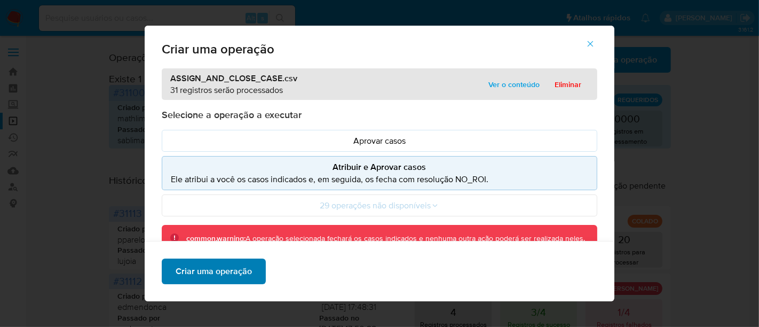
click at [215, 273] on span "Criar uma operação" at bounding box center [214, 270] width 76 height 23
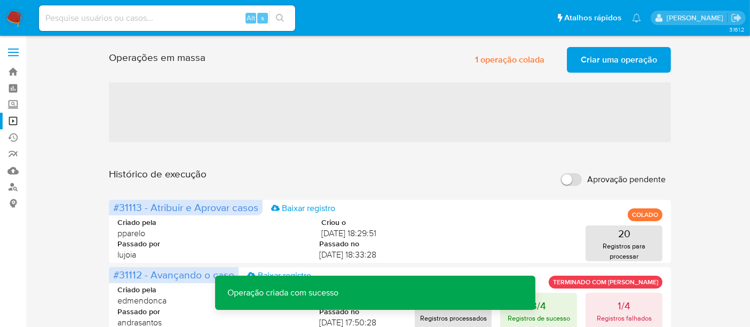
click at [606, 59] on span "Criar uma operação" at bounding box center [619, 59] width 76 height 23
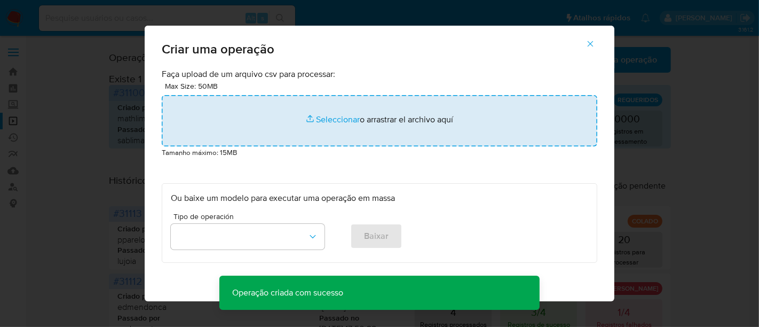
click at [320, 118] on input "file" at bounding box center [380, 120] width 436 height 51
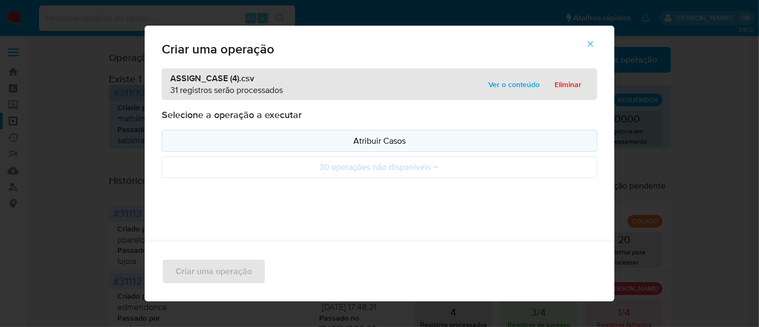
click at [385, 139] on p "Atribuir Casos" at bounding box center [380, 141] width 418 height 12
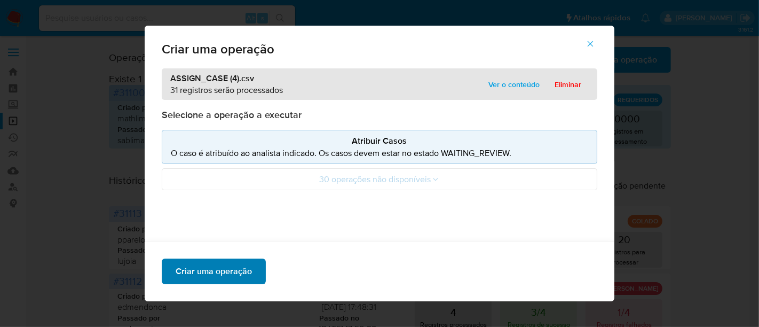
click at [229, 271] on span "Criar uma operação" at bounding box center [214, 270] width 76 height 23
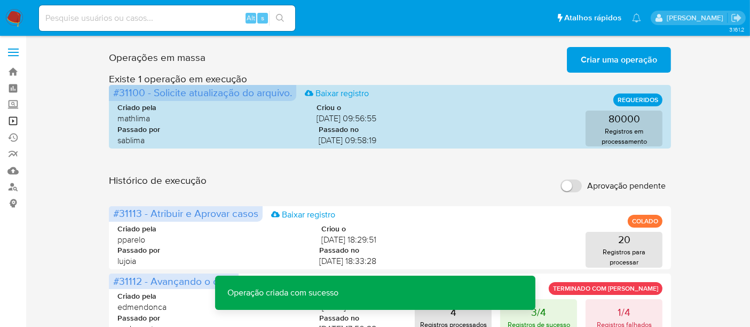
click at [11, 120] on link "Operações em massa" at bounding box center [63, 121] width 127 height 17
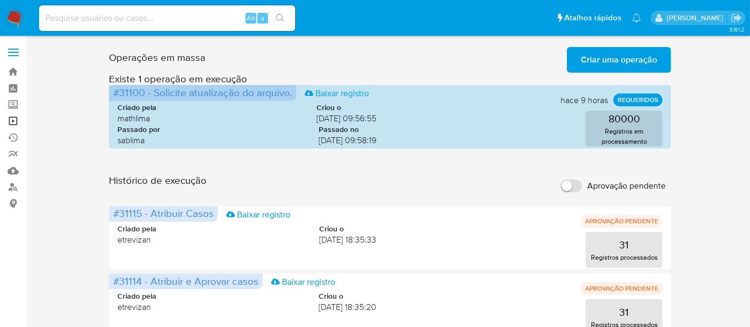
click at [9, 117] on link "Operações em massa" at bounding box center [63, 121] width 127 height 17
click at [11, 120] on link "Operações em massa" at bounding box center [63, 121] width 127 height 17
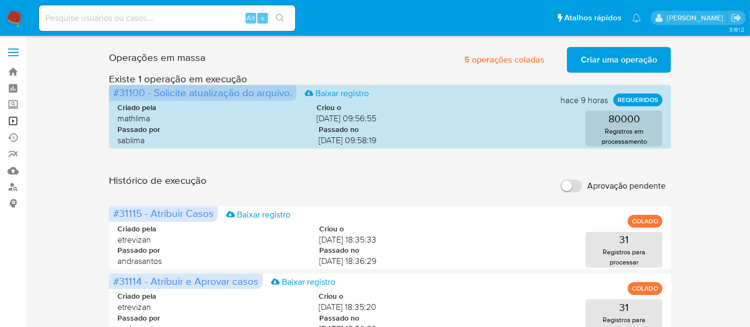
click at [11, 123] on link "Operações em massa" at bounding box center [63, 121] width 127 height 17
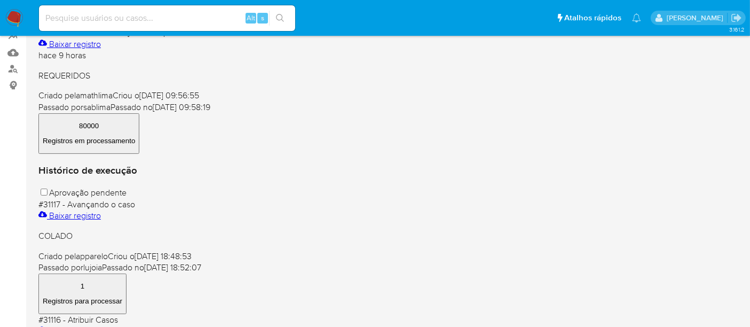
scroll to position [119, 0]
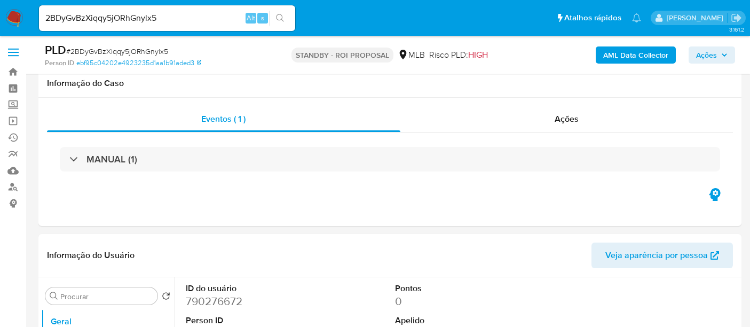
select select "10"
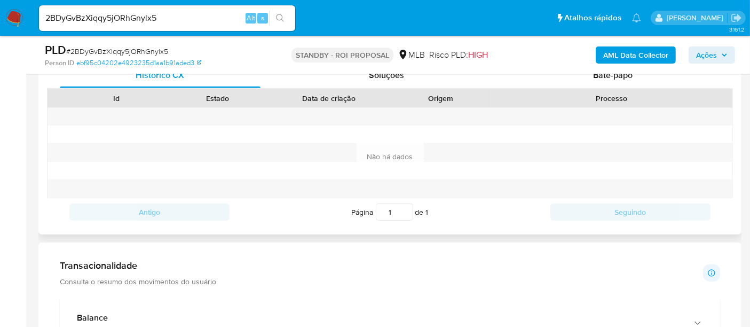
scroll to position [447, 0]
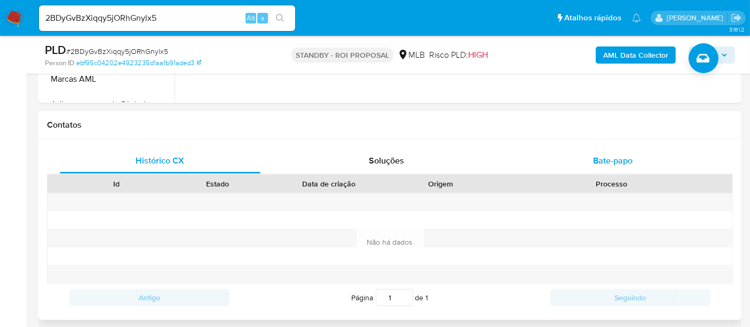
click at [609, 158] on span "Bate-papo" at bounding box center [613, 160] width 40 height 12
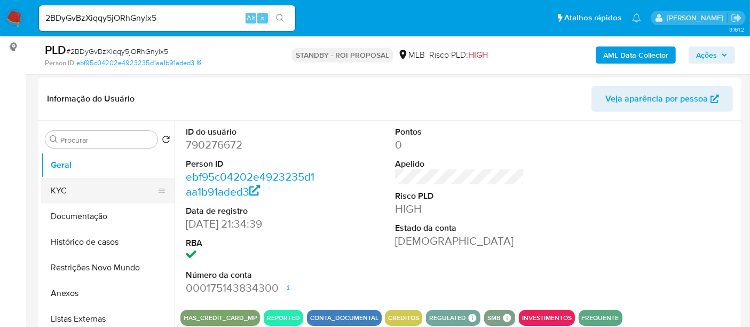
scroll to position [151, 0]
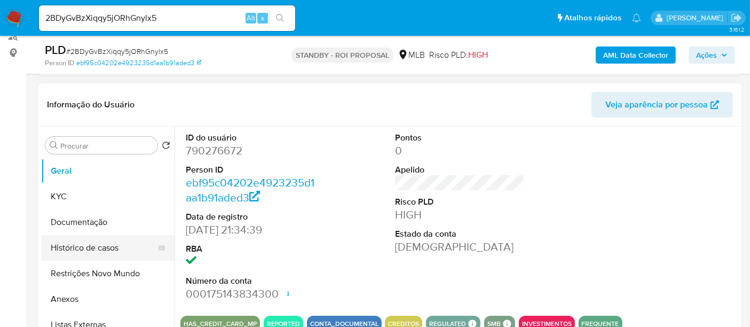
click at [93, 247] on button "Histórico de casos" at bounding box center [103, 248] width 125 height 26
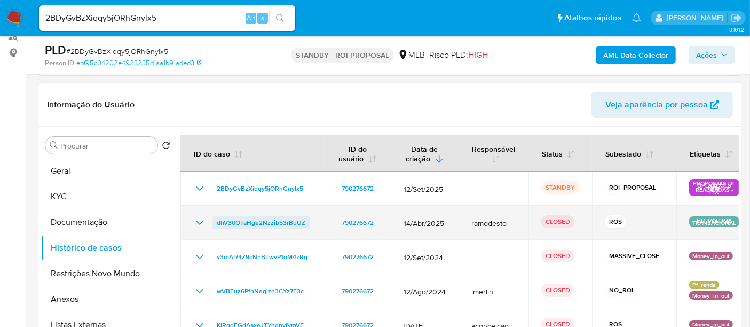
click at [267, 220] on span "dhV30OTaHge2Nzzib53rBuUZ" at bounding box center [261, 222] width 89 height 13
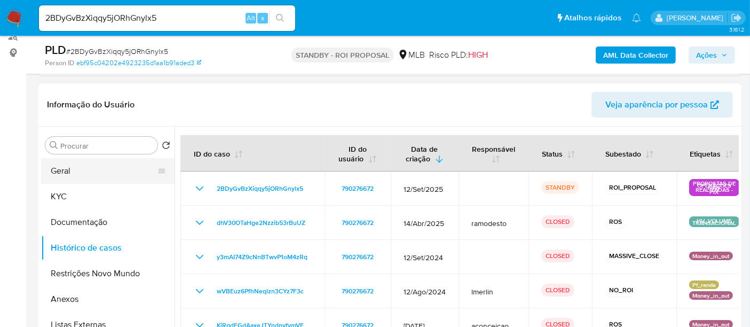
click at [82, 171] on button "Geral" at bounding box center [103, 171] width 125 height 26
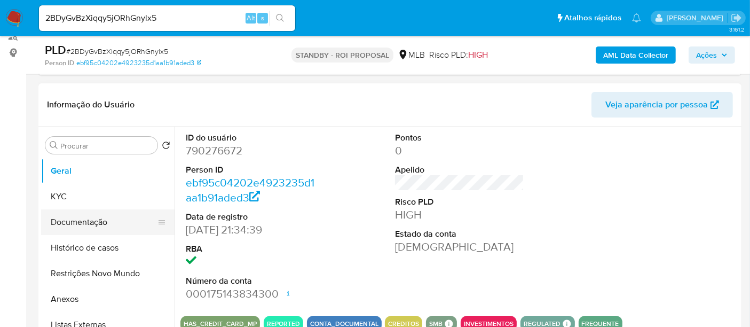
click at [84, 222] on button "Documentação" at bounding box center [103, 222] width 125 height 26
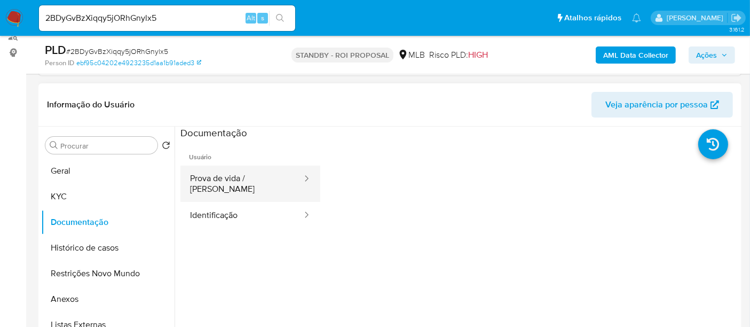
click at [249, 182] on button "Prova de vida / [PERSON_NAME]" at bounding box center [241, 184] width 123 height 36
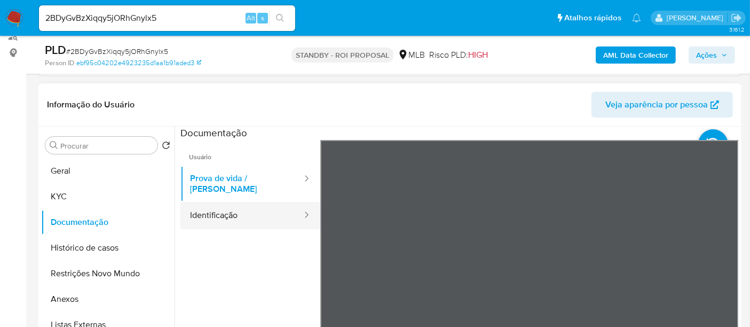
click at [208, 206] on button "Identificação" at bounding box center [241, 215] width 123 height 27
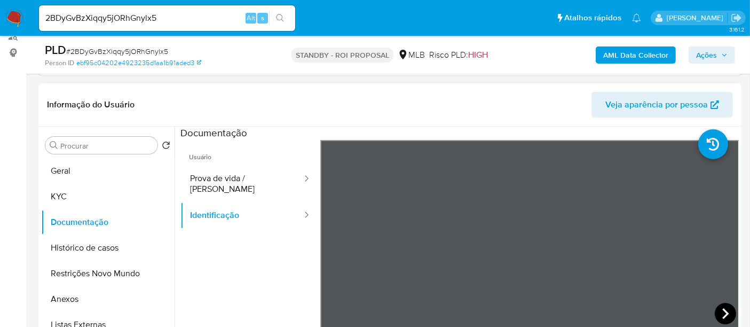
click at [717, 309] on icon at bounding box center [725, 313] width 21 height 21
drag, startPoint x: 171, startPoint y: 16, endPoint x: 0, endPoint y: 20, distance: 171.4
click at [0, 20] on nav "Pausado Ver notificaciones 2BDyGvBzXiqqy5jORhGnylx5 Alt s Atalhos rápidos Presi…" at bounding box center [375, 18] width 750 height 36
paste input "a1xHxEMOyFIPj6xR1cdyedgk"
type input "a1xHxEMOyFIPj6xR1cdyedgk"
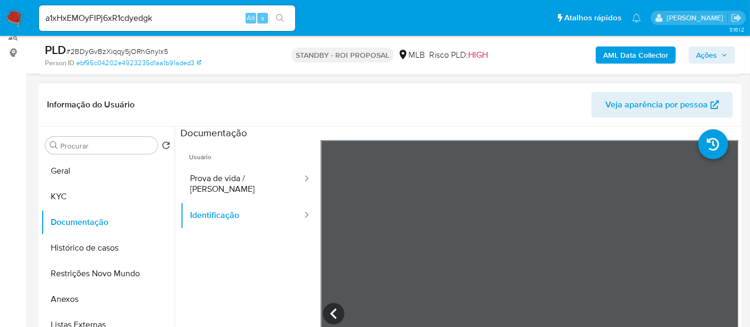
click at [277, 14] on icon "search-icon" at bounding box center [280, 18] width 9 height 9
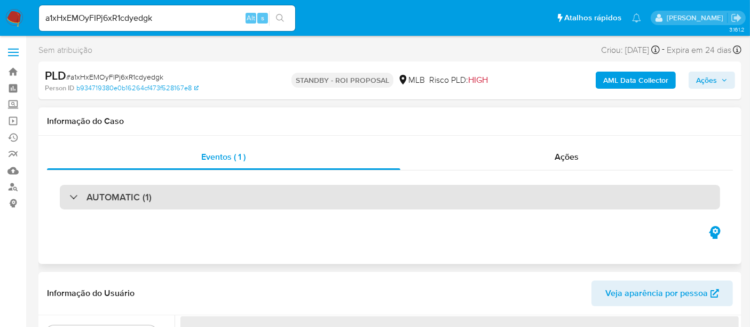
select select "10"
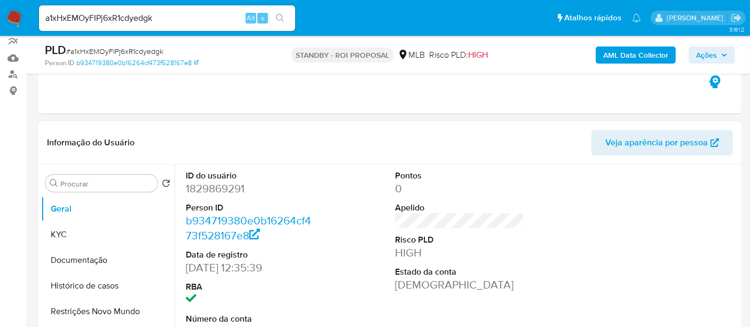
scroll to position [178, 0]
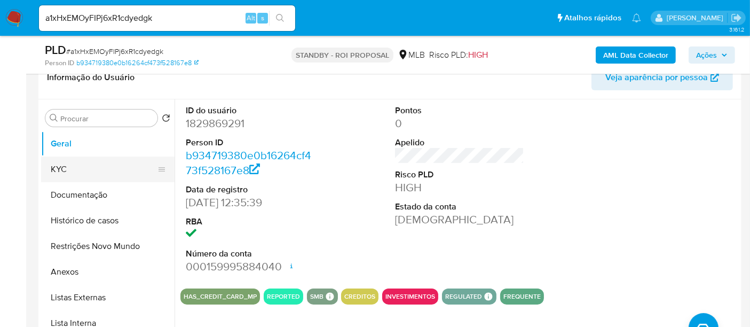
click at [59, 171] on button "KYC" at bounding box center [103, 169] width 125 height 26
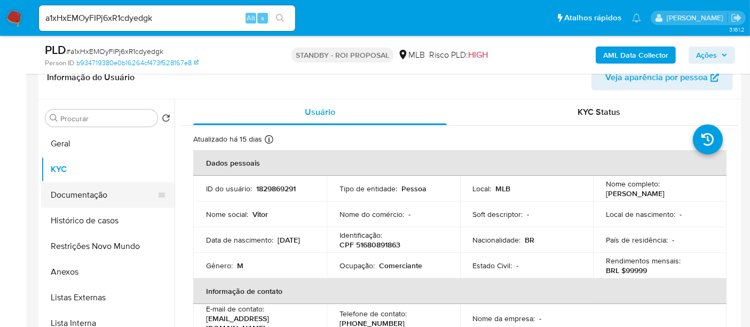
click at [82, 191] on button "Documentação" at bounding box center [103, 195] width 125 height 26
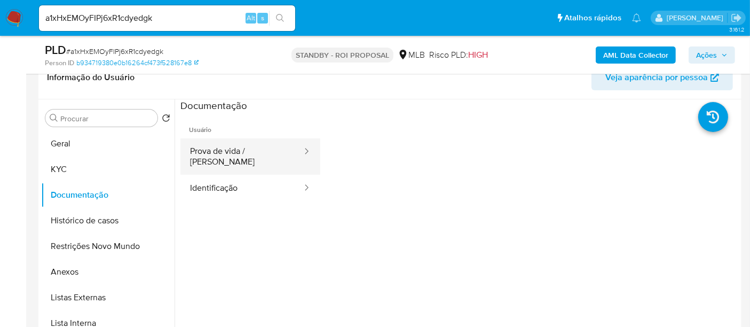
click at [231, 150] on button "Prova de vida / [PERSON_NAME]" at bounding box center [241, 156] width 123 height 36
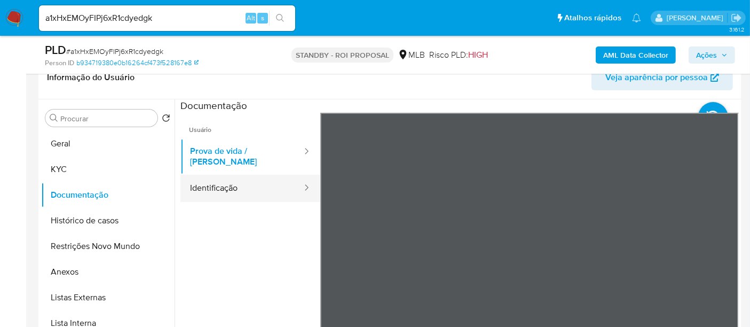
click at [220, 180] on button "Identificação" at bounding box center [241, 188] width 123 height 27
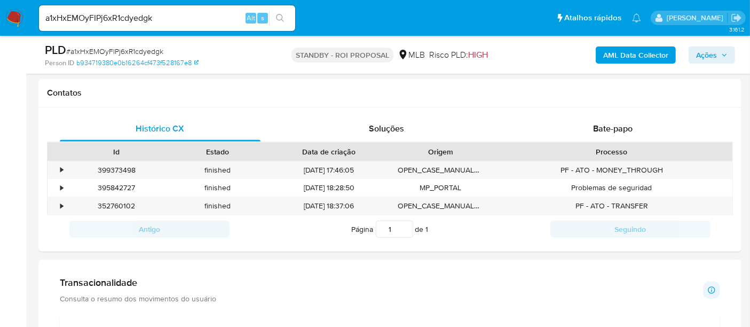
scroll to position [470, 0]
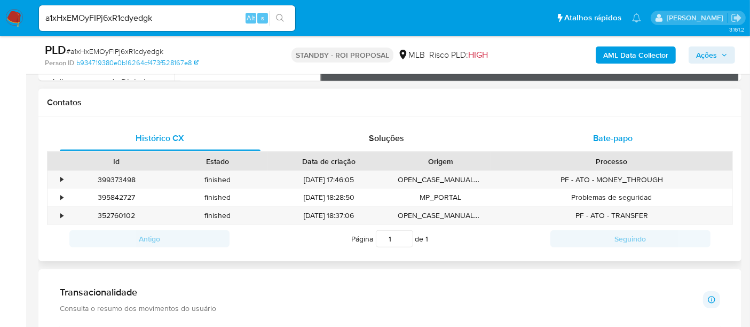
click at [621, 137] on span "Bate-papo" at bounding box center [613, 138] width 40 height 12
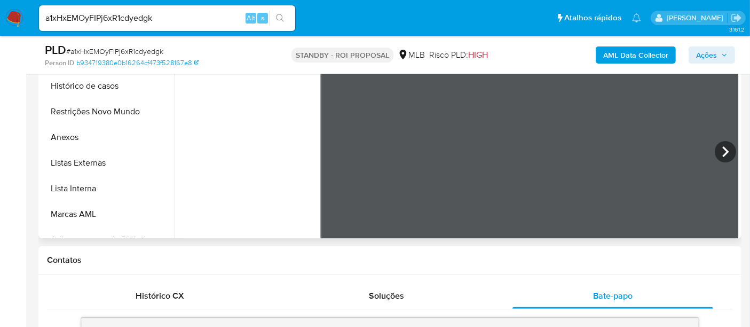
scroll to position [232, 0]
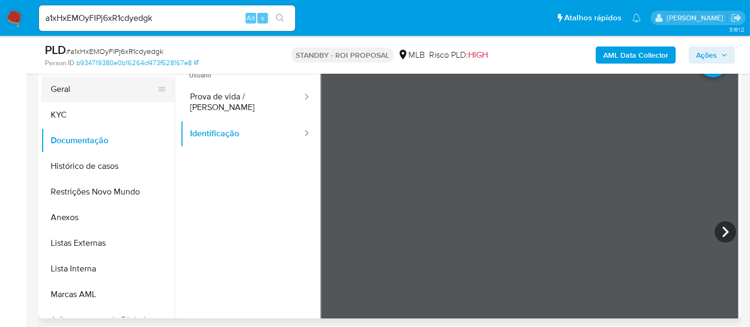
click at [56, 91] on button "Geral" at bounding box center [103, 89] width 125 height 26
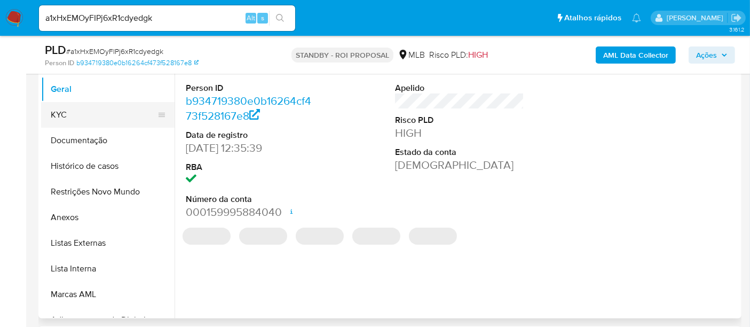
click at [75, 116] on button "KYC" at bounding box center [103, 115] width 125 height 26
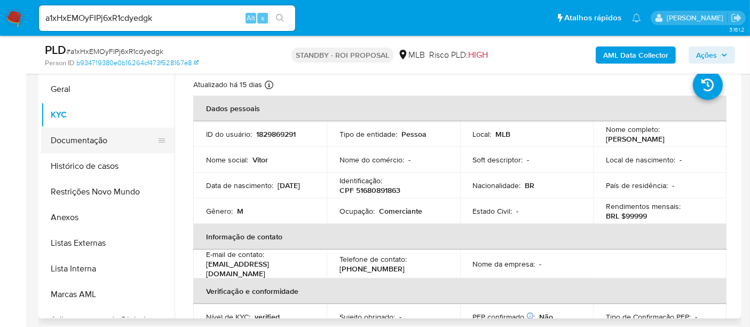
click at [82, 140] on button "Documentação" at bounding box center [103, 141] width 125 height 26
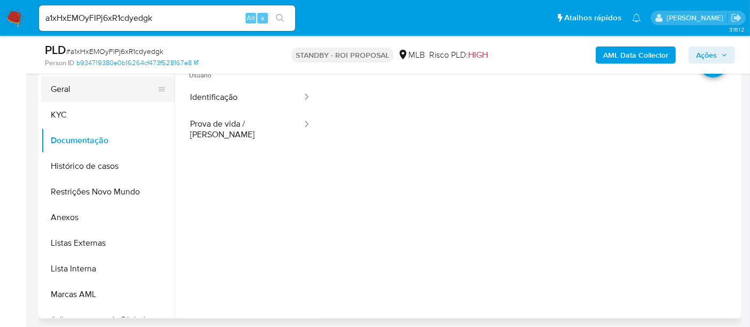
drag, startPoint x: 75, startPoint y: 91, endPoint x: 99, endPoint y: 93, distance: 24.1
click at [75, 91] on button "Geral" at bounding box center [103, 89] width 125 height 26
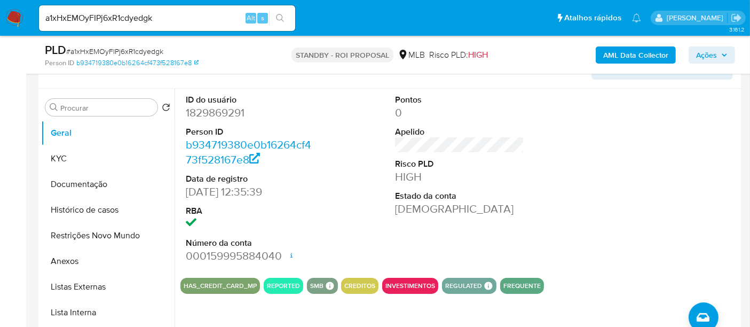
scroll to position [173, 0]
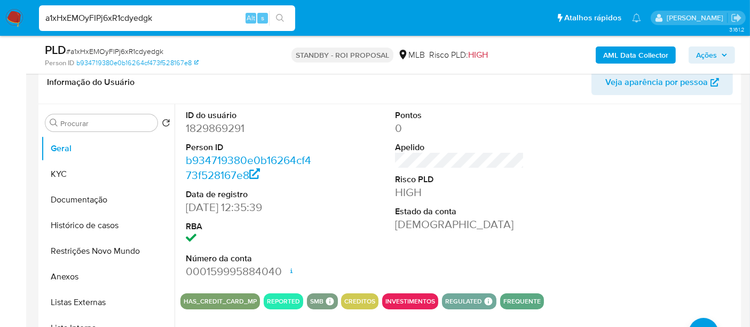
drag, startPoint x: 178, startPoint y: 20, endPoint x: 0, endPoint y: 22, distance: 178.3
click at [0, 22] on nav "Pausado Ver notificaciones a1xHxEMOyFIPj6xR1cdyedgk Alt s Atalhos rápidos Presi…" at bounding box center [375, 18] width 750 height 36
paste input "63t6X1VJnKXhdkde4RqIp5bj"
type input "63t6X1VJnKXhdkde4RqIp5bj"
click at [280, 11] on button "search-icon" at bounding box center [280, 18] width 22 height 15
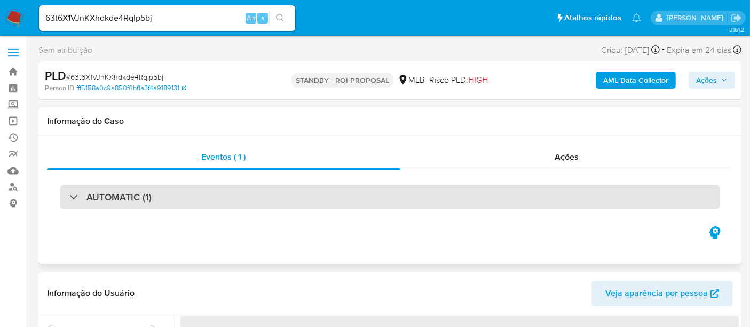
select select "10"
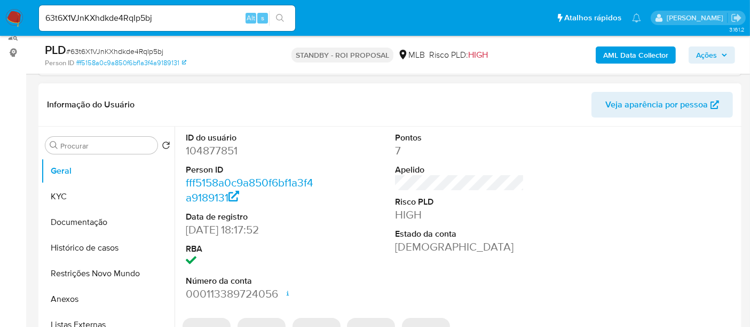
scroll to position [178, 0]
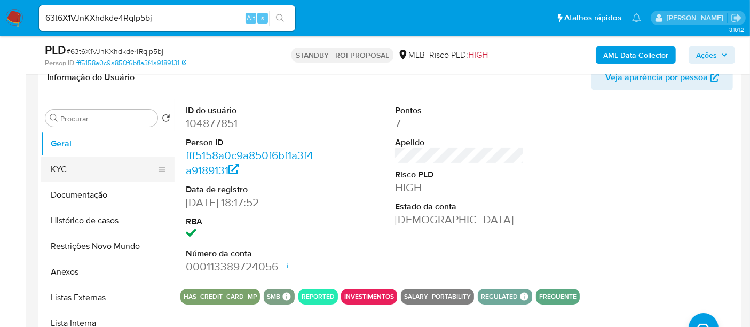
click at [70, 168] on button "KYC" at bounding box center [103, 169] width 125 height 26
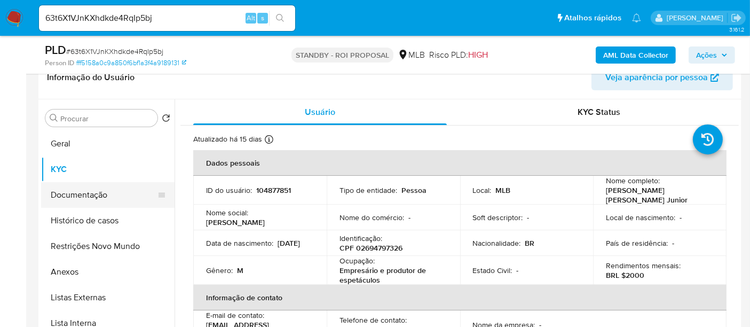
click at [86, 194] on button "Documentação" at bounding box center [103, 195] width 125 height 26
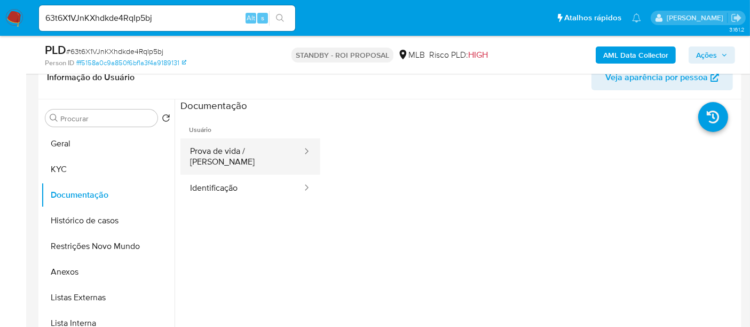
click at [244, 151] on button "Prova de vida / Selfie" at bounding box center [241, 156] width 123 height 36
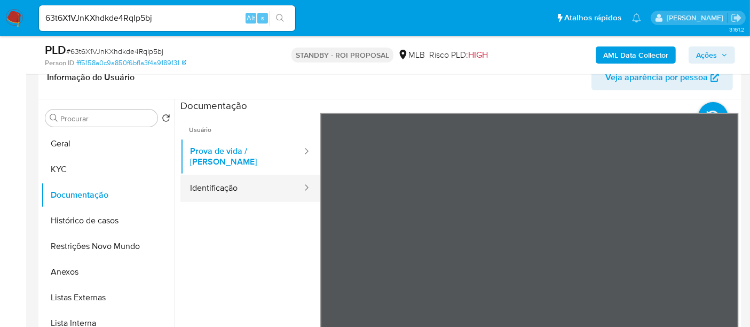
click at [222, 181] on button "Identificação" at bounding box center [241, 188] width 123 height 27
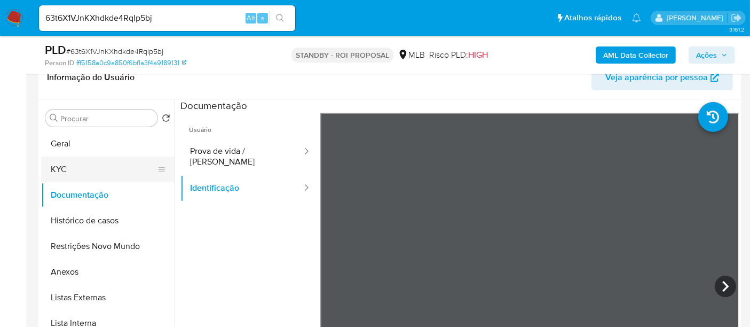
click at [84, 168] on button "KYC" at bounding box center [103, 169] width 125 height 26
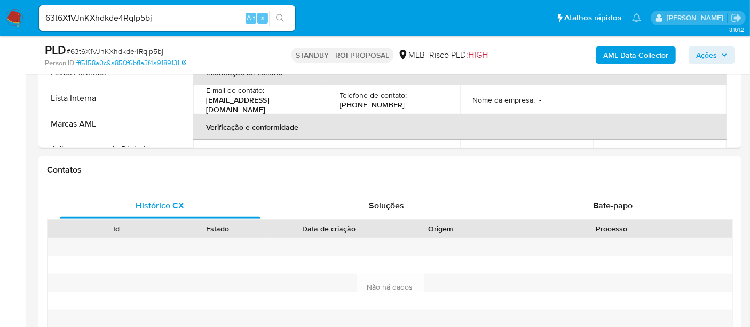
scroll to position [404, 0]
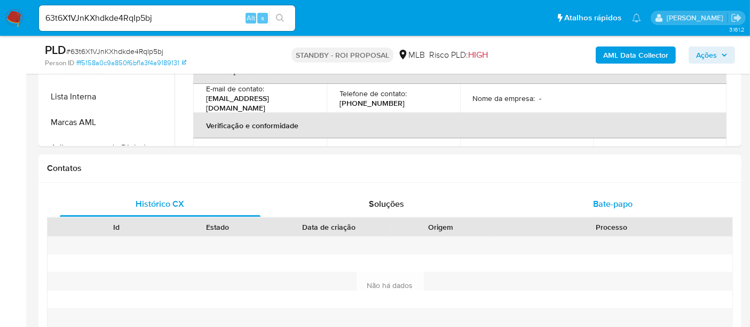
click at [624, 202] on span "Bate-papo" at bounding box center [613, 204] width 40 height 12
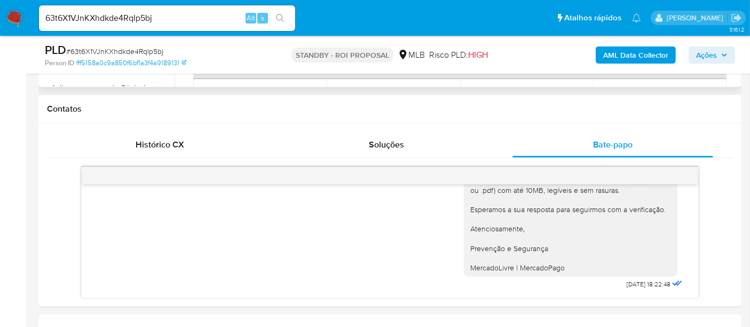
scroll to position [226, 0]
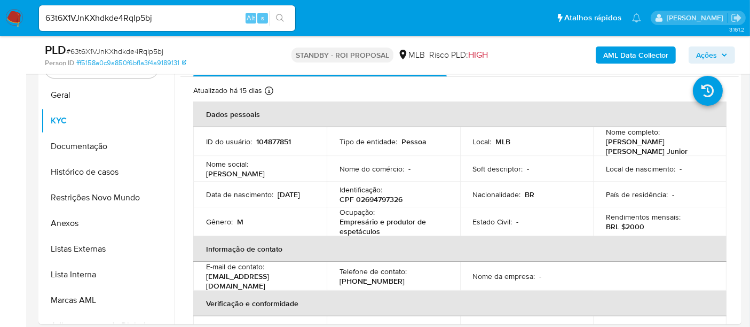
click at [9, 17] on img at bounding box center [14, 18] width 18 height 18
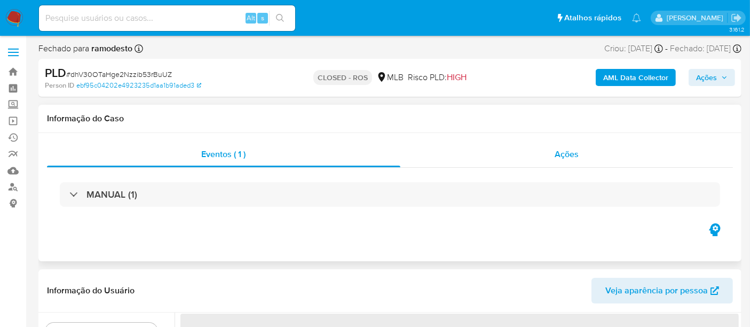
click at [572, 159] on span "Ações" at bounding box center [567, 154] width 24 height 12
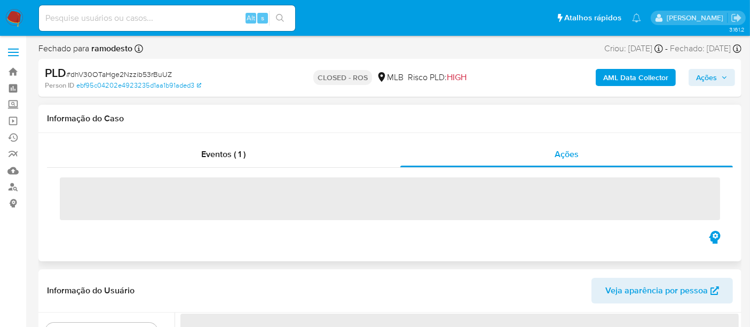
select select "10"
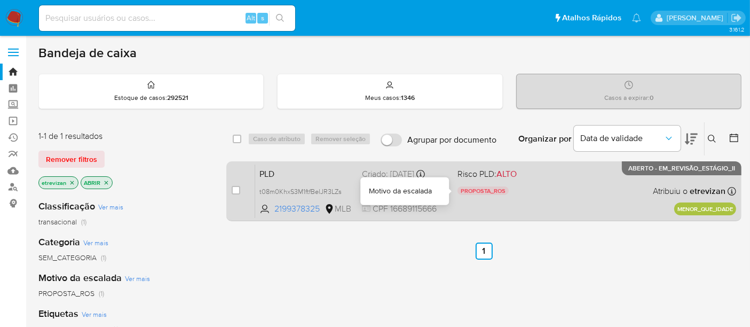
click at [533, 193] on div "PROPOSTA_ROS" at bounding box center [501, 192] width 87 height 12
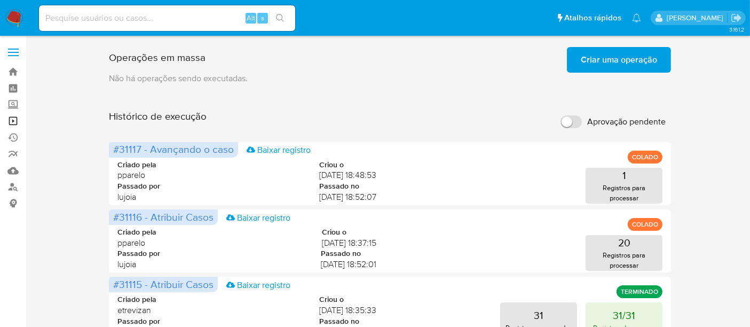
drag, startPoint x: 12, startPoint y: 118, endPoint x: 19, endPoint y: 118, distance: 6.9
click at [12, 118] on link "Operações em massa" at bounding box center [63, 121] width 127 height 17
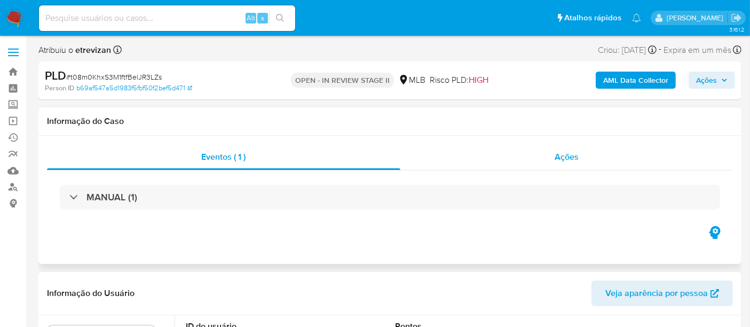
select select "10"
click at [738, 74] on div "PLD # t08m0KhxS3M1ftfBelJR3LZs Person ID b69af547a5d1983f5fbf50f2bef5d471 OPEN …" at bounding box center [389, 80] width 703 height 38
click at [723, 76] on span "Ações" at bounding box center [712, 80] width 32 height 15
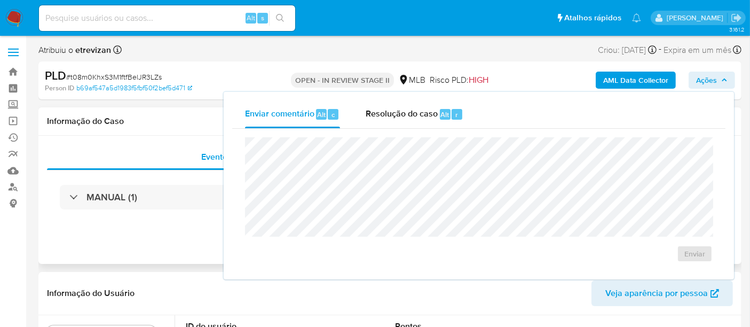
click at [166, 128] on div "Informação do Caso" at bounding box center [389, 121] width 703 height 28
